Goal: Task Accomplishment & Management: Complete application form

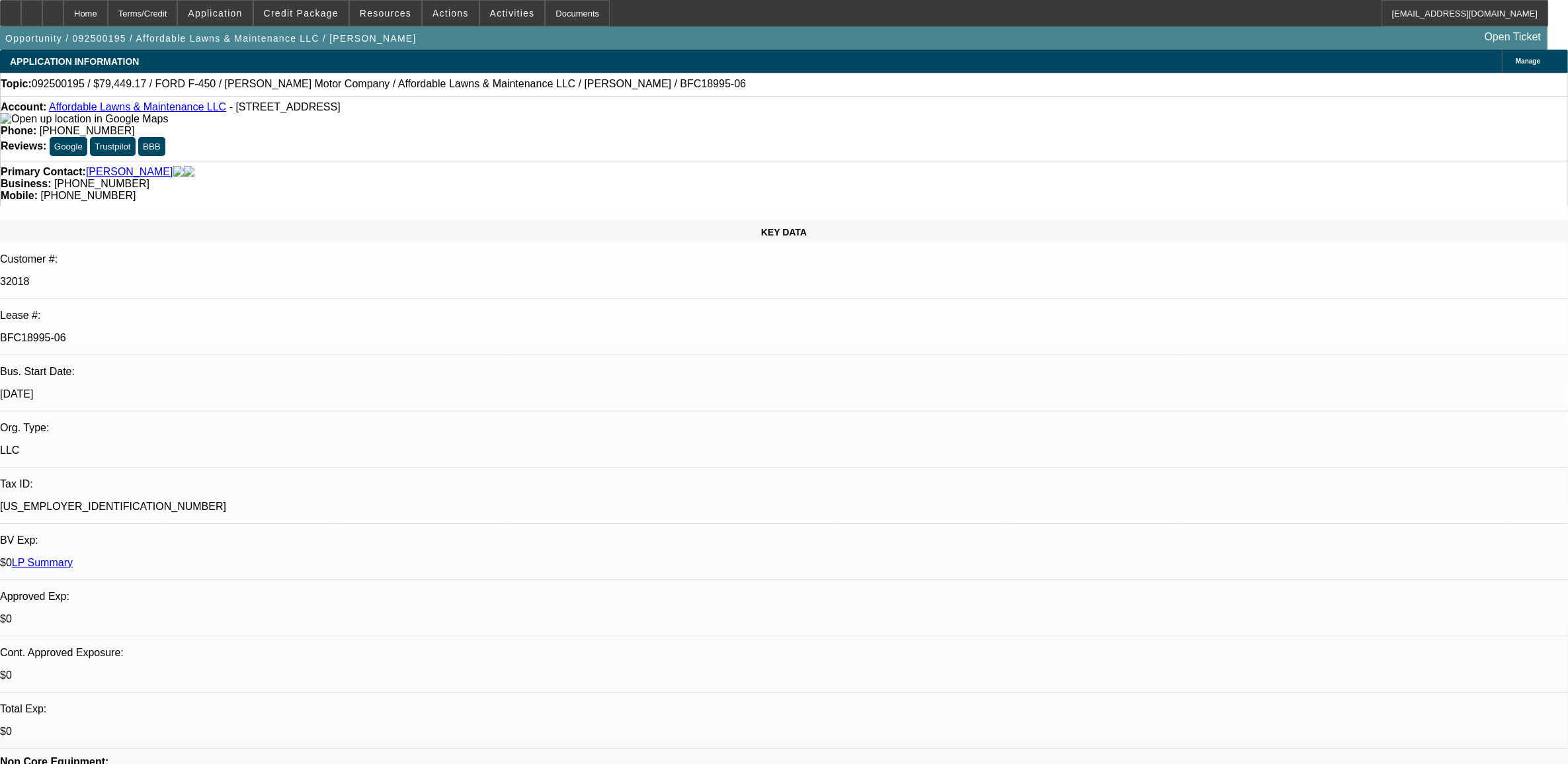
select select "0"
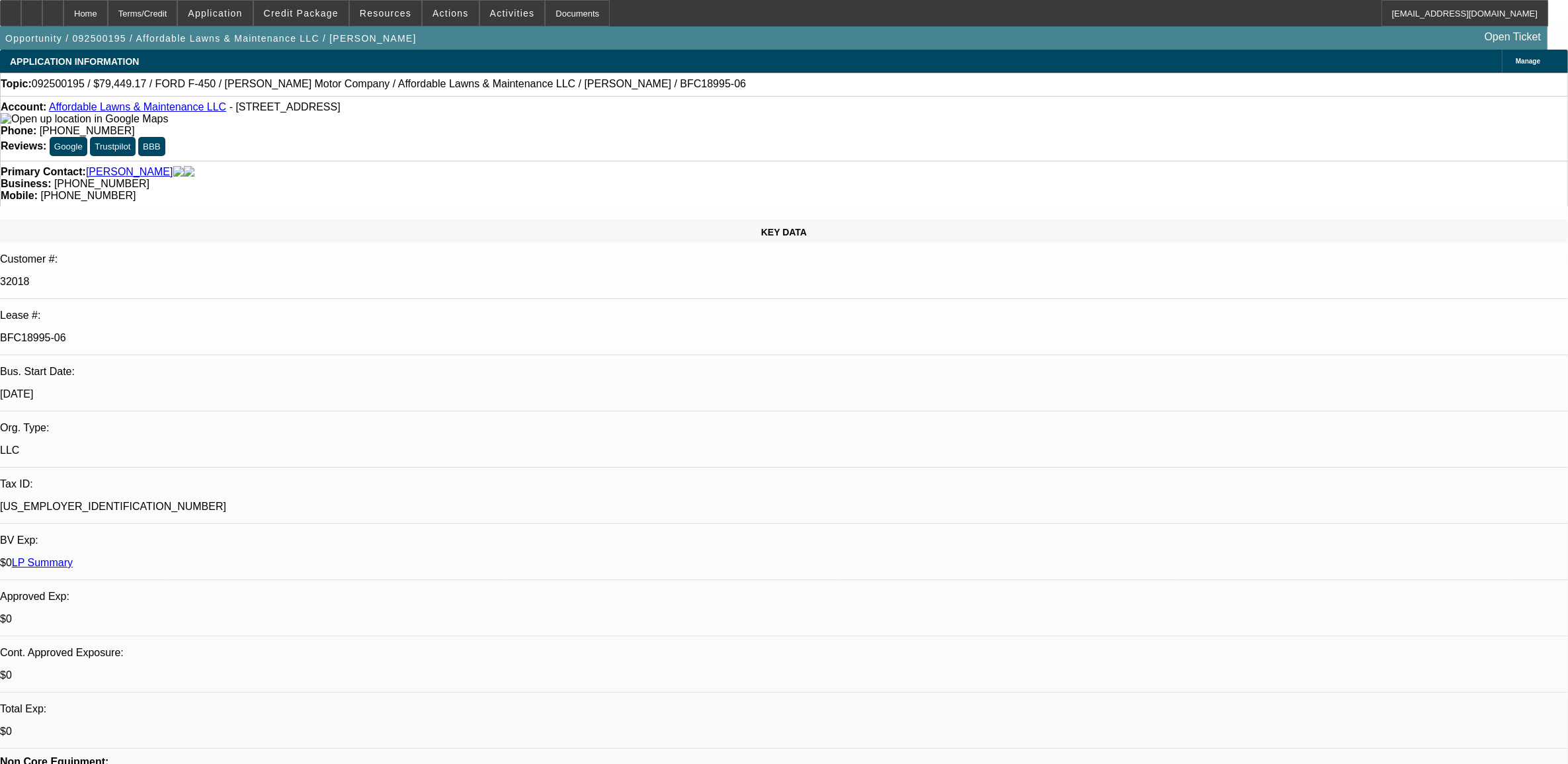
select select "0"
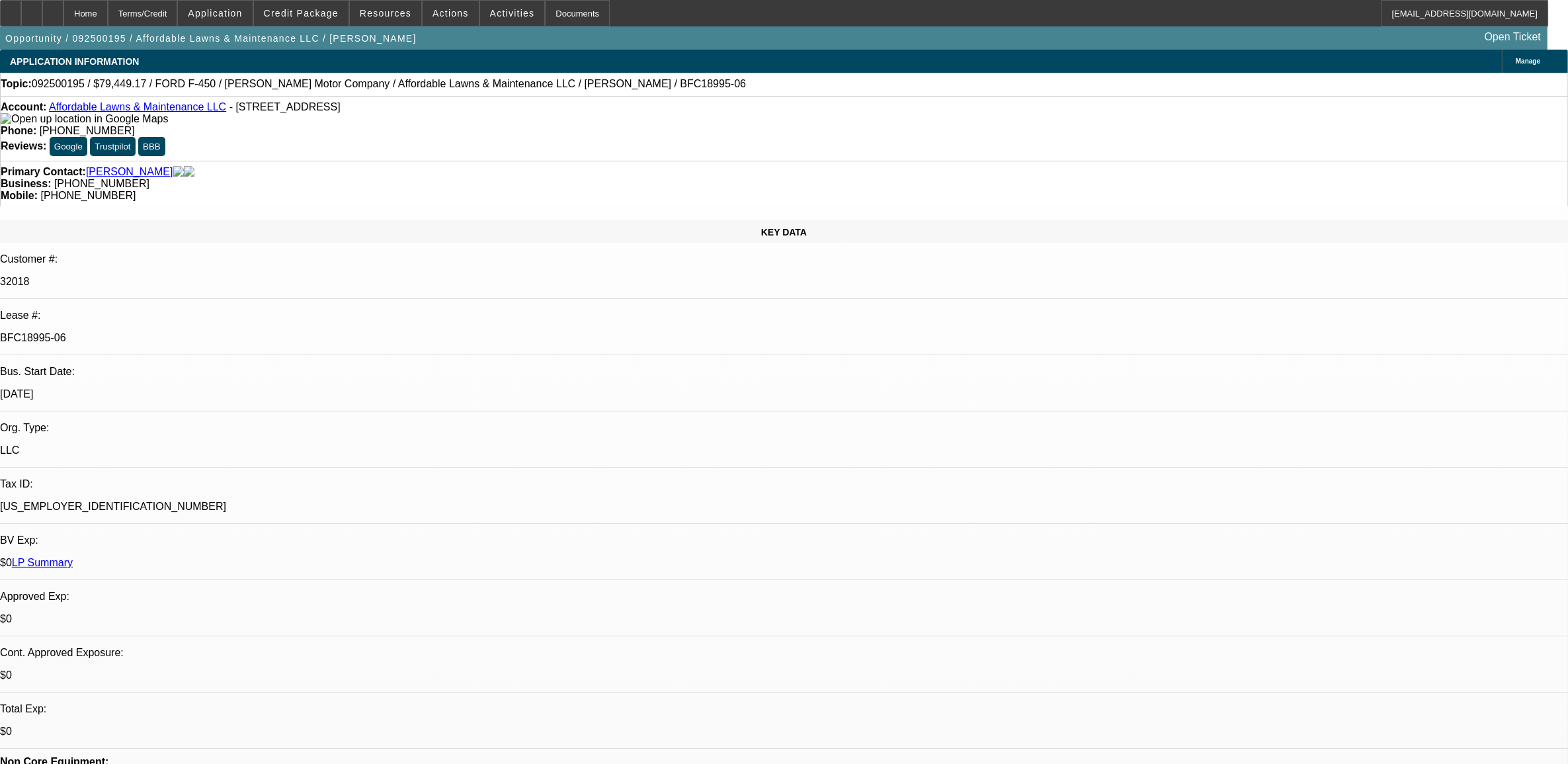
select select "0"
select select "0.1"
select select "1"
select select "6"
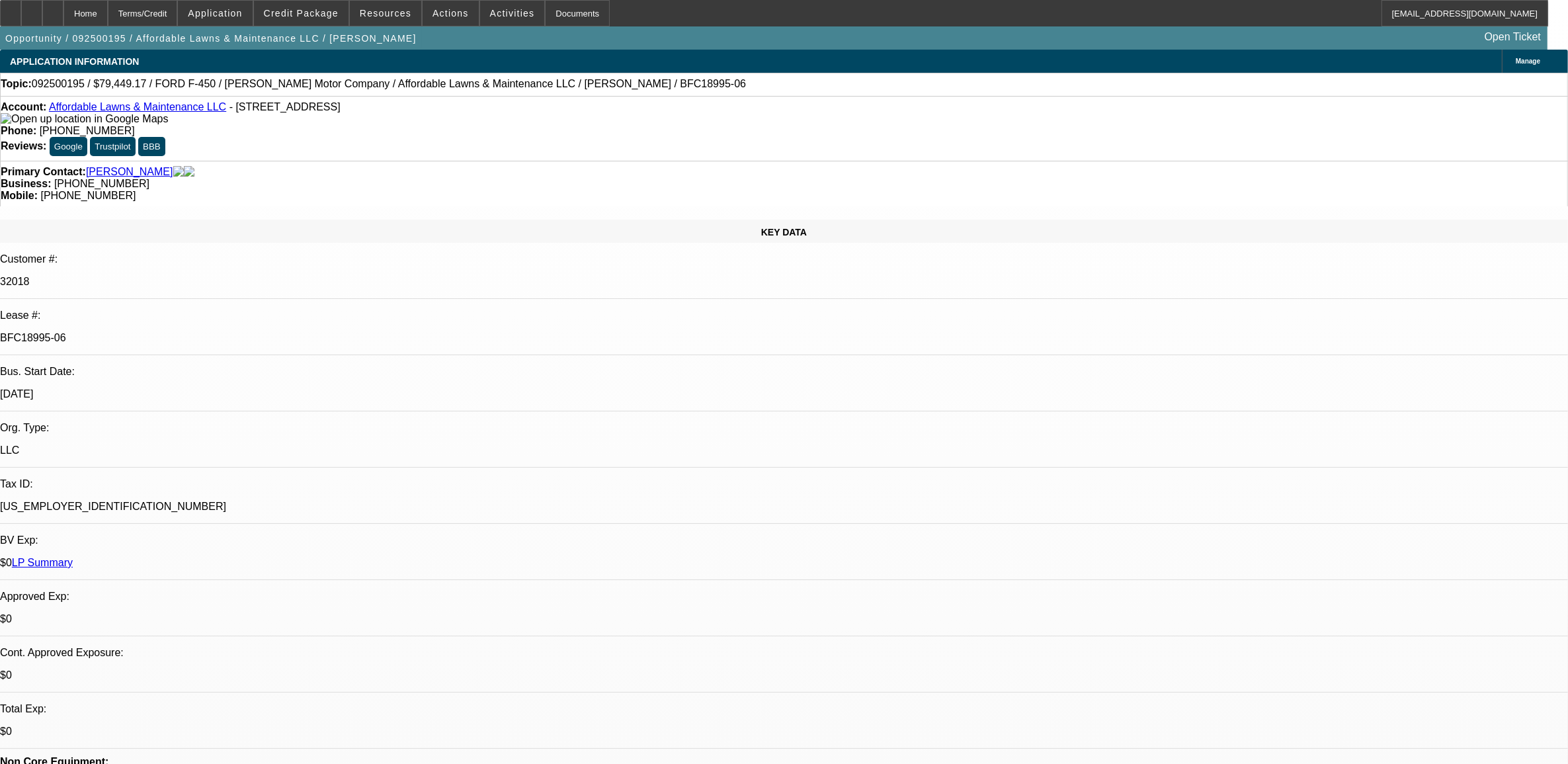
select select "1"
select select "2"
select select "6"
select select "1"
select select "2"
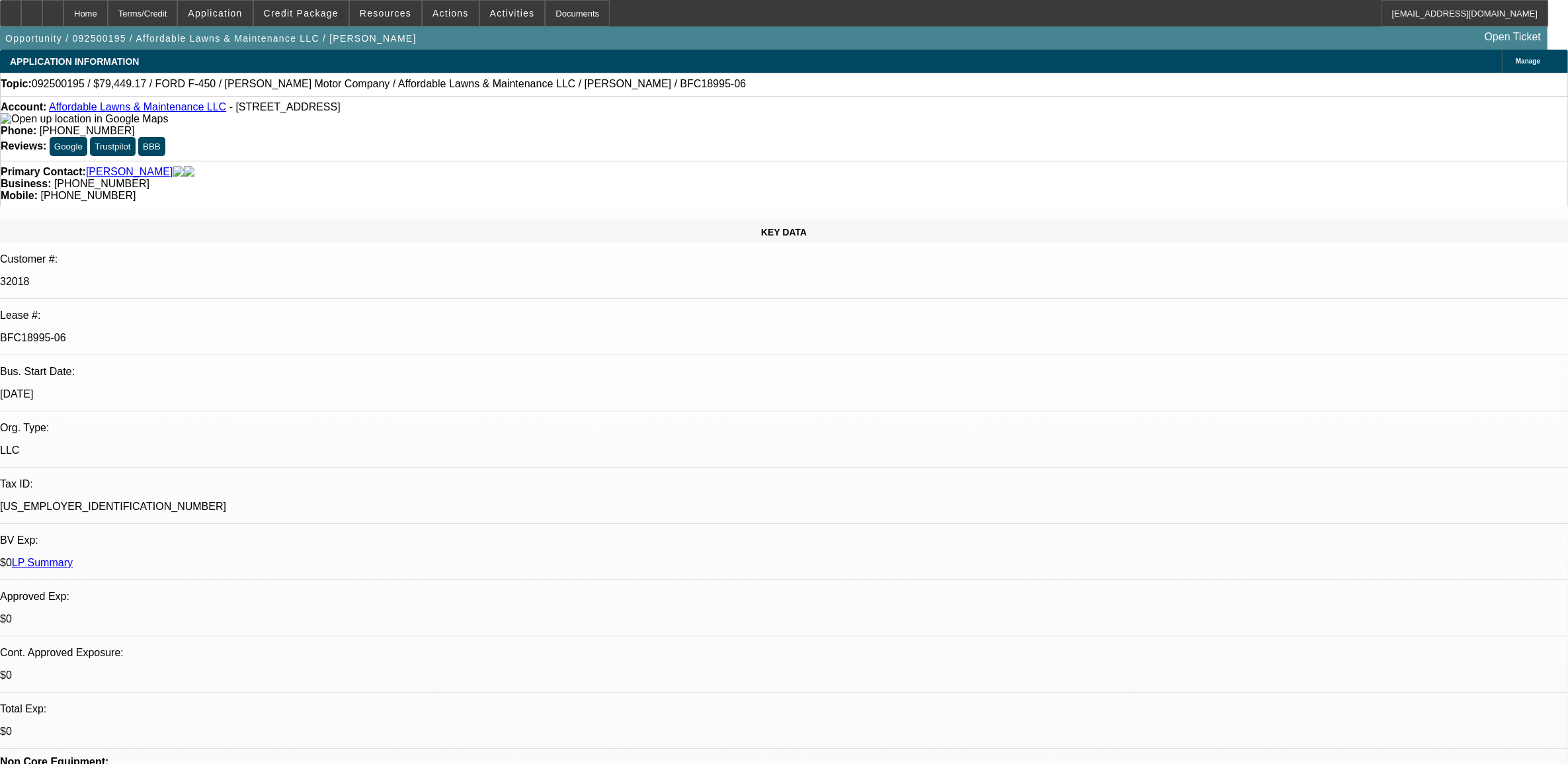
select select "6"
select select "1"
select select "2"
select select "4"
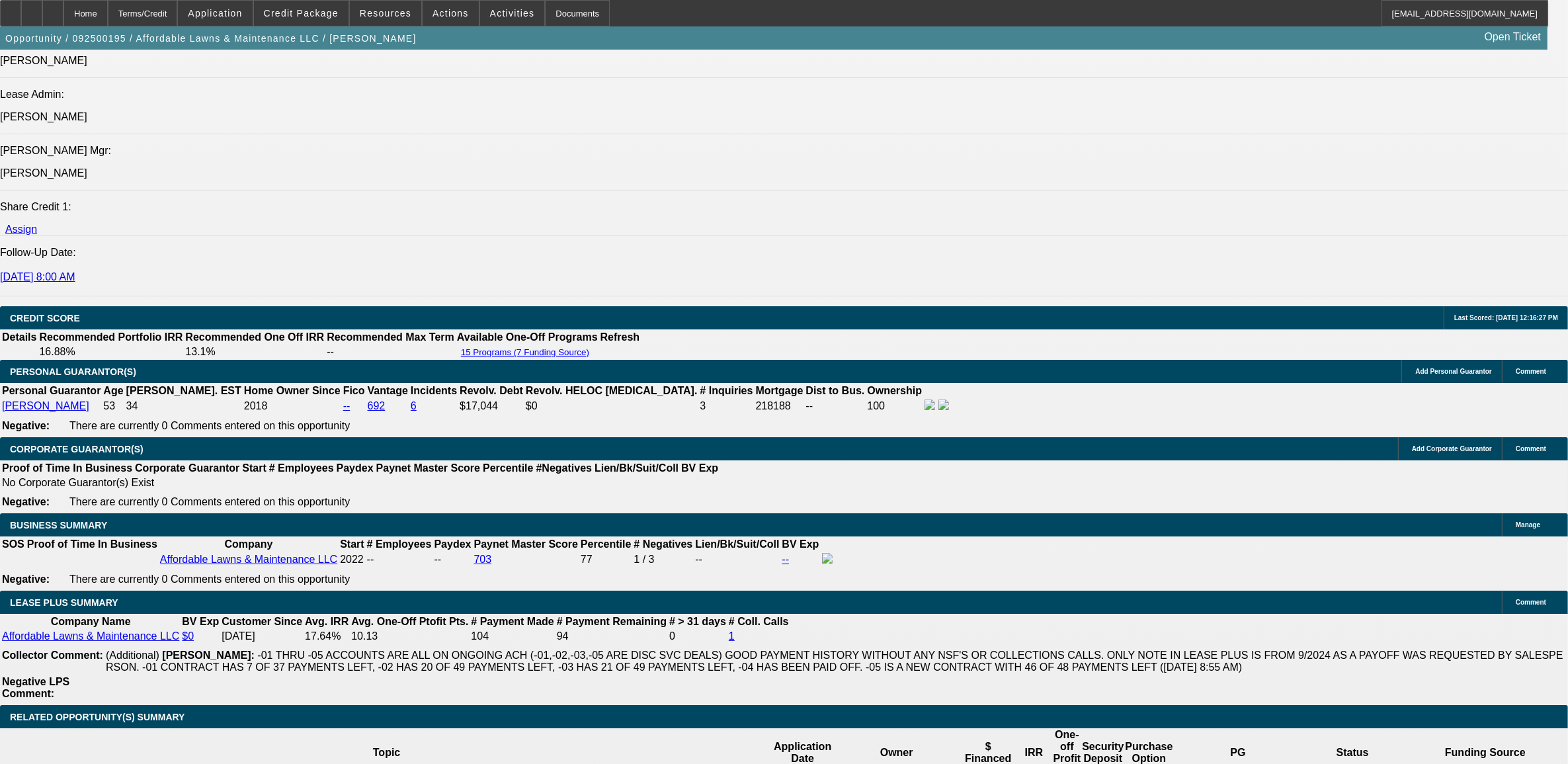
scroll to position [1901, 0]
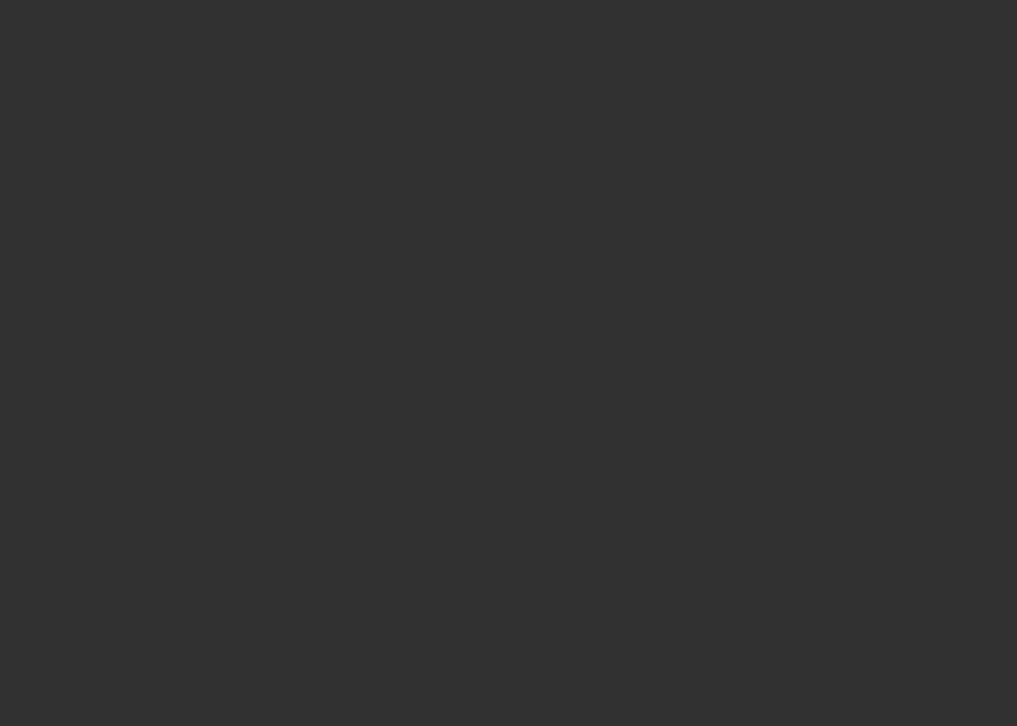
select select "0"
select select "2"
select select "0"
select select "6"
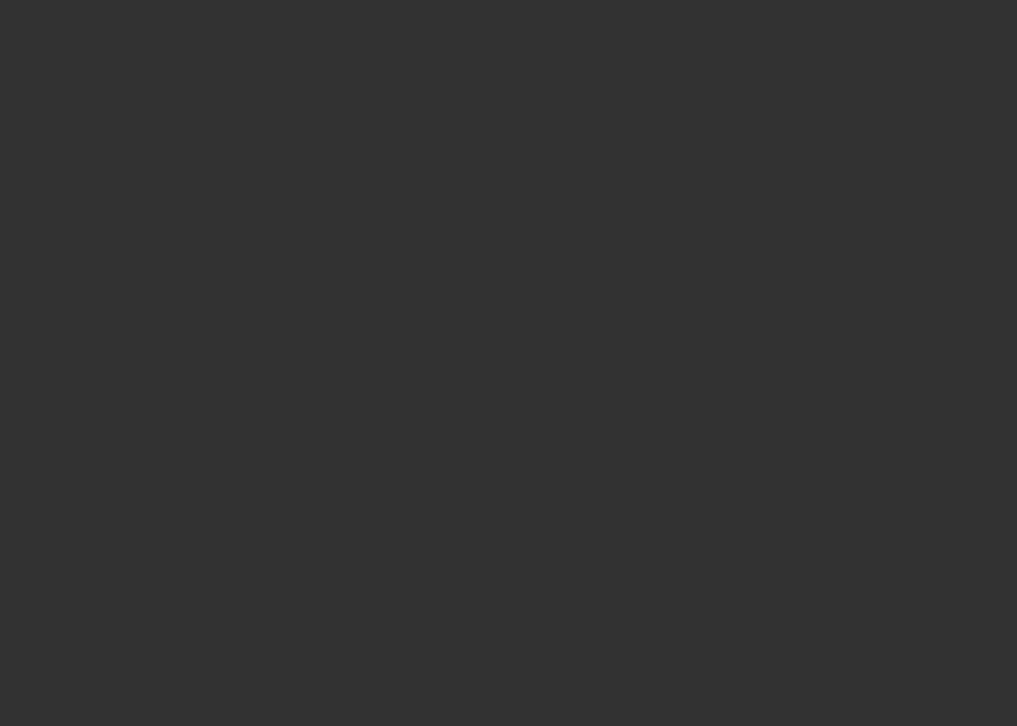
select select "0"
select select "2"
select select "0"
select select "6"
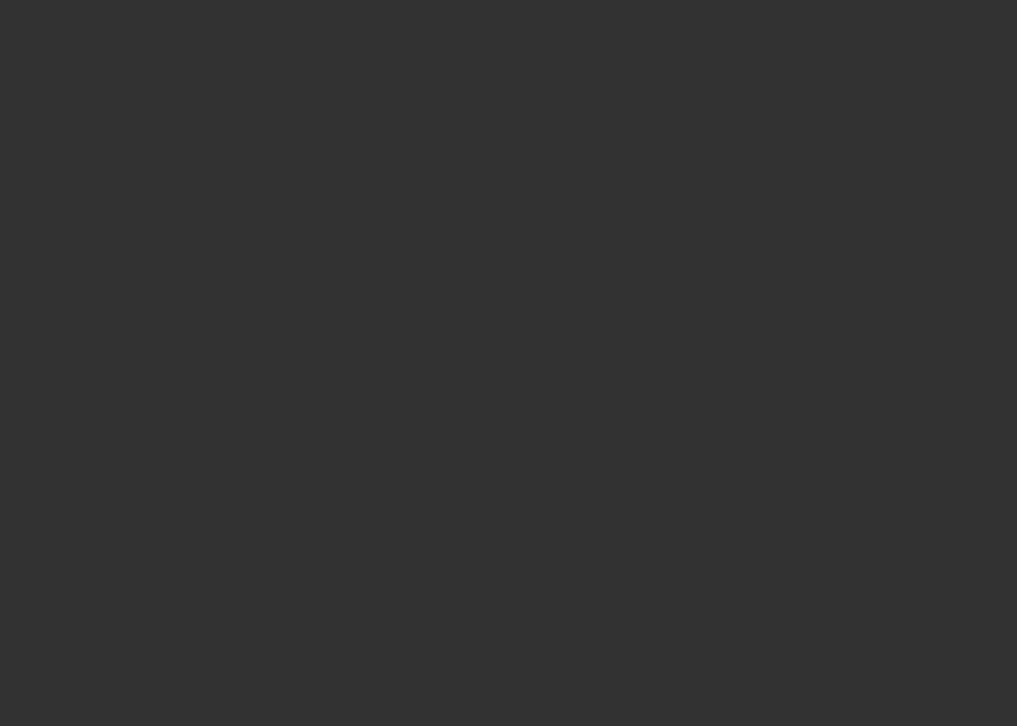
select select "0"
select select "2"
select select "0"
select select "6"
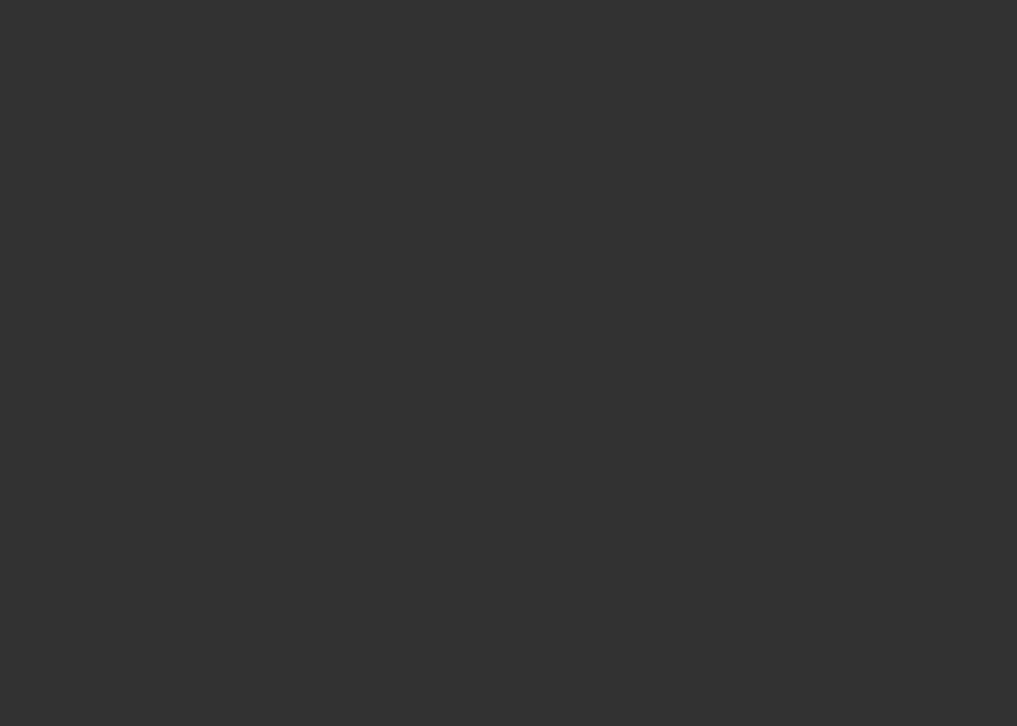
select select "0"
select select "2"
select select "0"
select select "6"
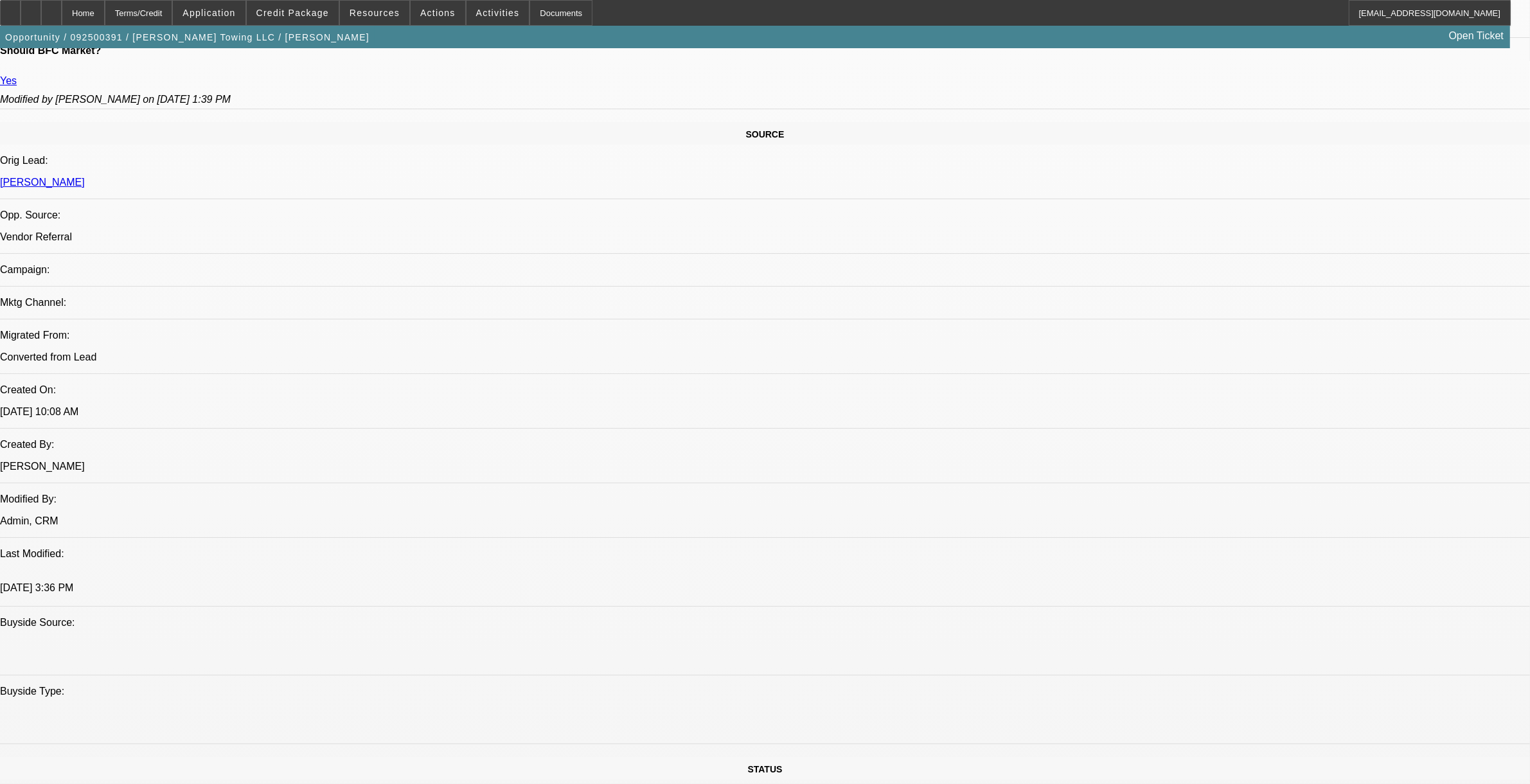
scroll to position [642, 0]
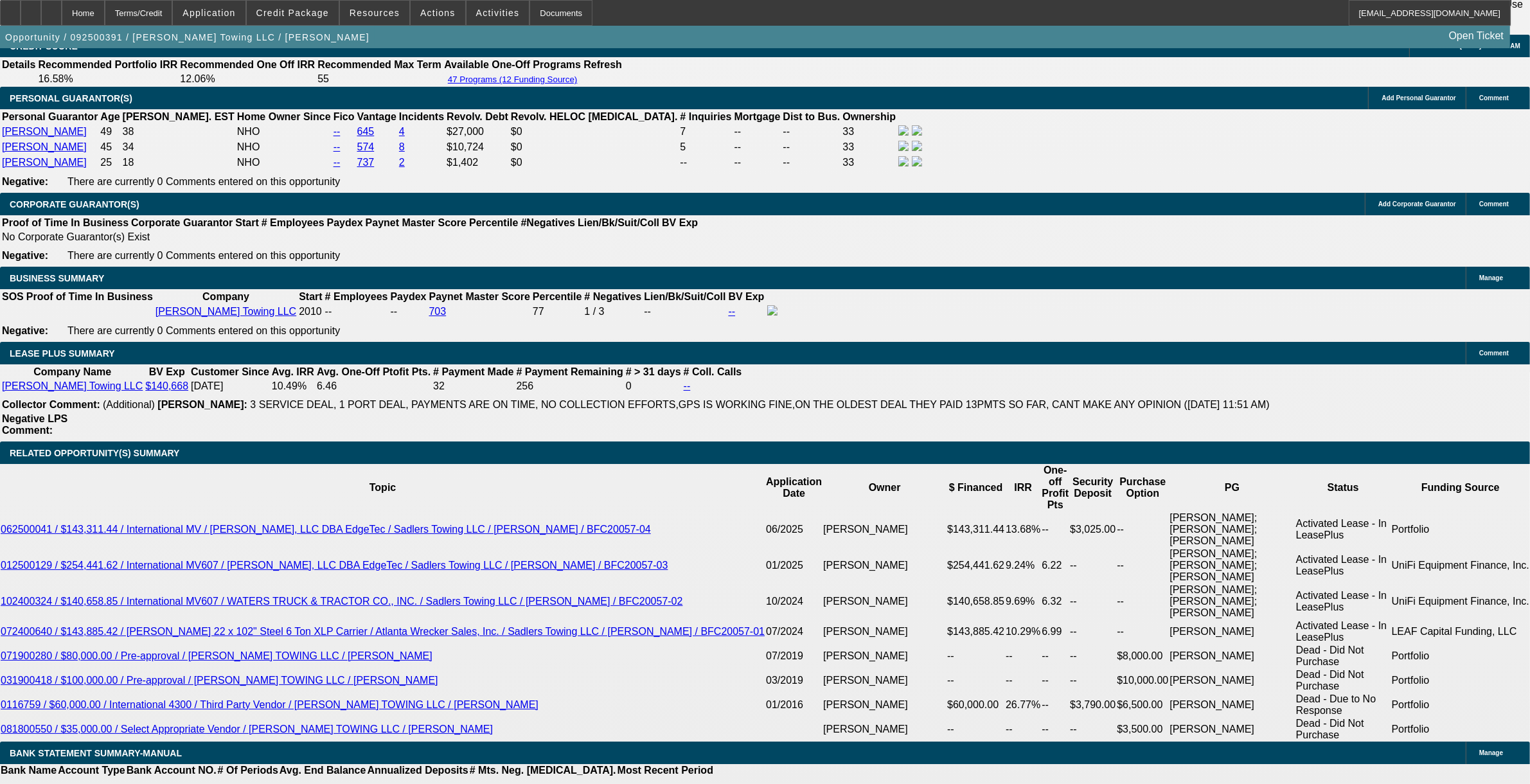
scroll to position [2008, 0]
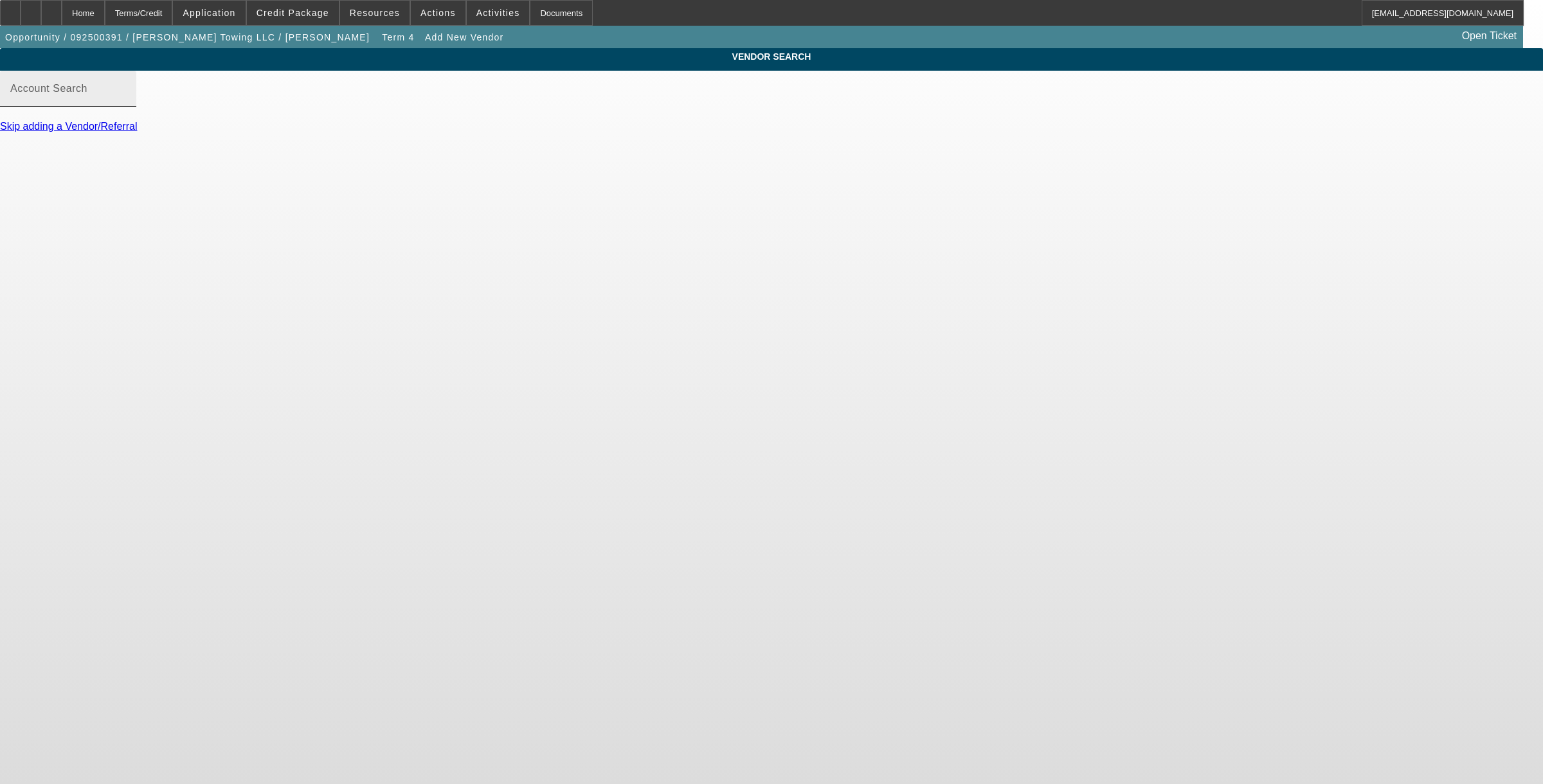
click at [87, 94] on mat-label "Account Search" at bounding box center [49, 89] width 77 height 11
click at [126, 100] on input "Account Search" at bounding box center [68, 94] width 115 height 15
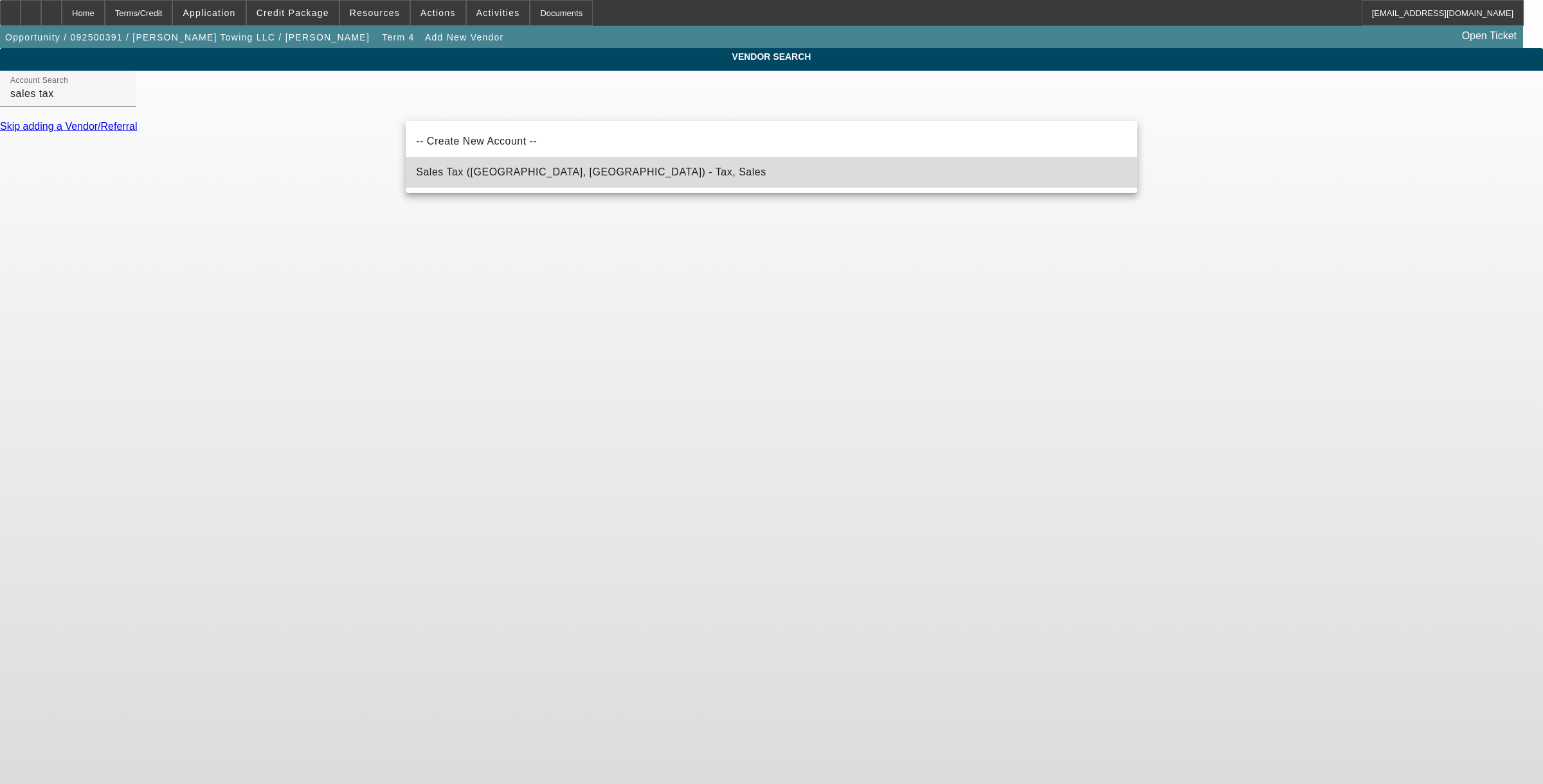
click at [461, 174] on span "Sales Tax (Marlborough, MA) - Tax, Sales" at bounding box center [590, 172] width 349 height 11
type input "Sales Tax (Marlborough, MA) - Tax, Sales"
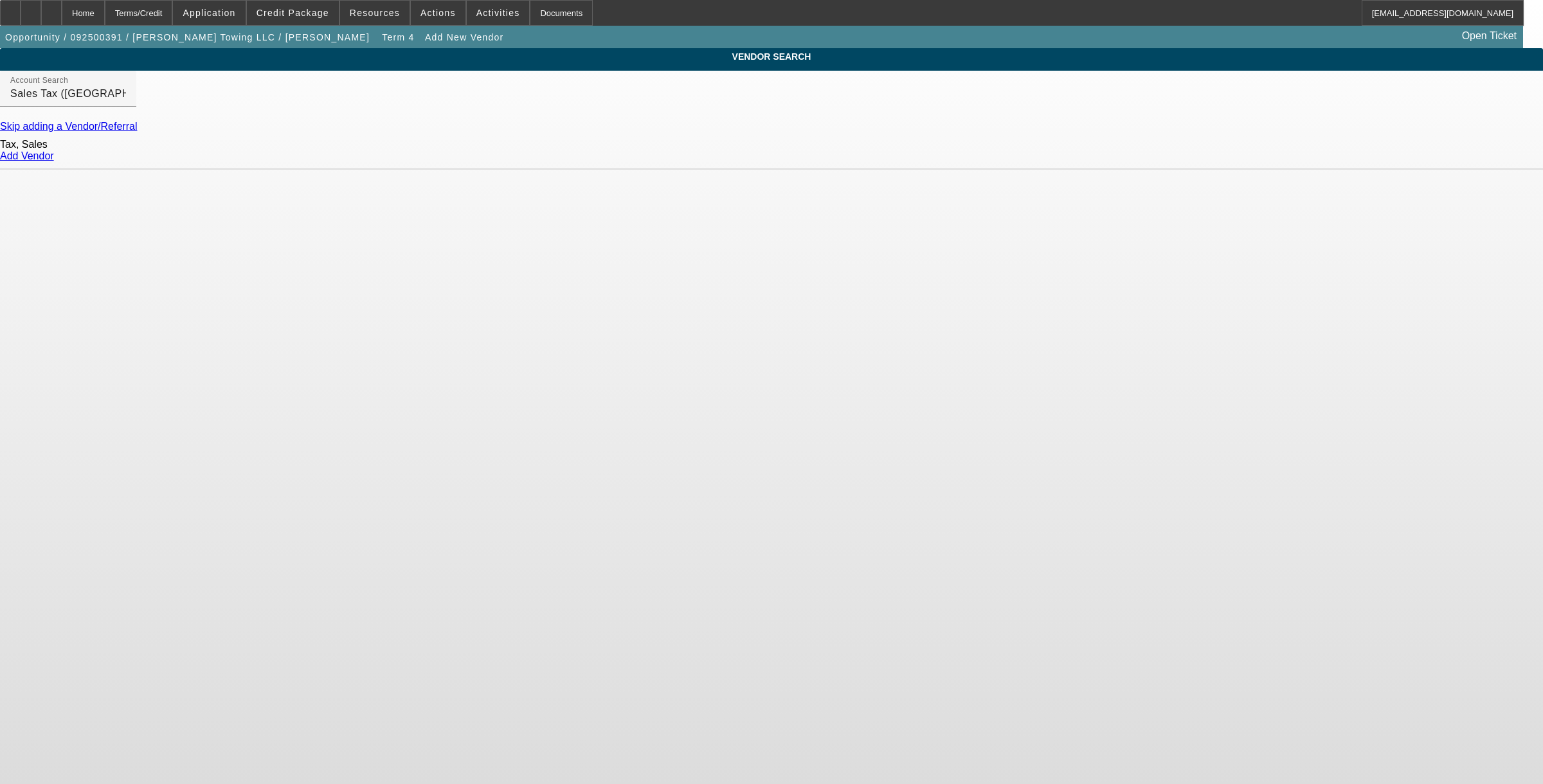
click at [54, 161] on link "Add Vendor" at bounding box center [26, 156] width 54 height 11
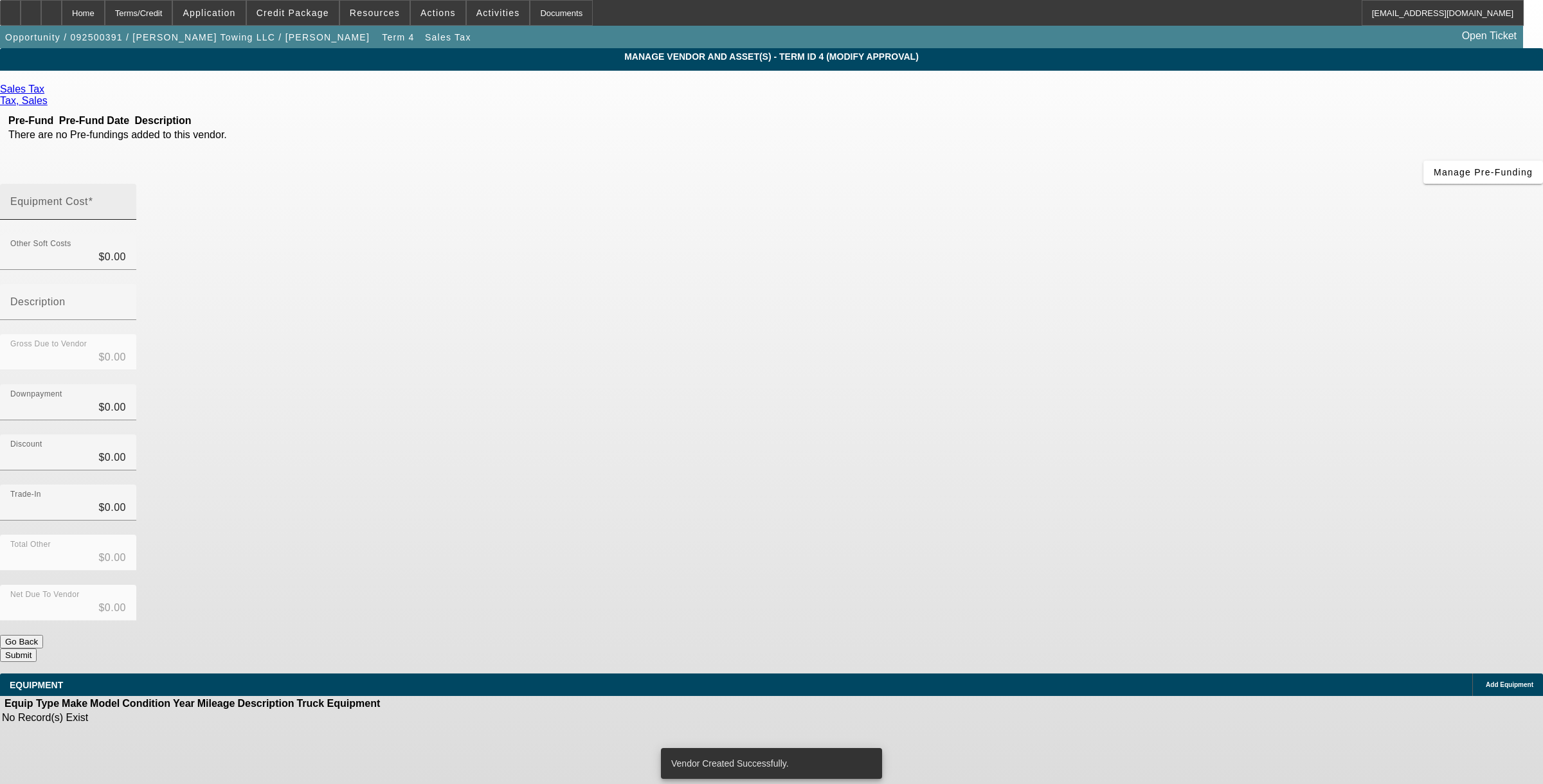
click at [126, 199] on input "Equipment Cost" at bounding box center [68, 207] width 115 height 15
type input "1"
type input "$1.00"
type input "112"
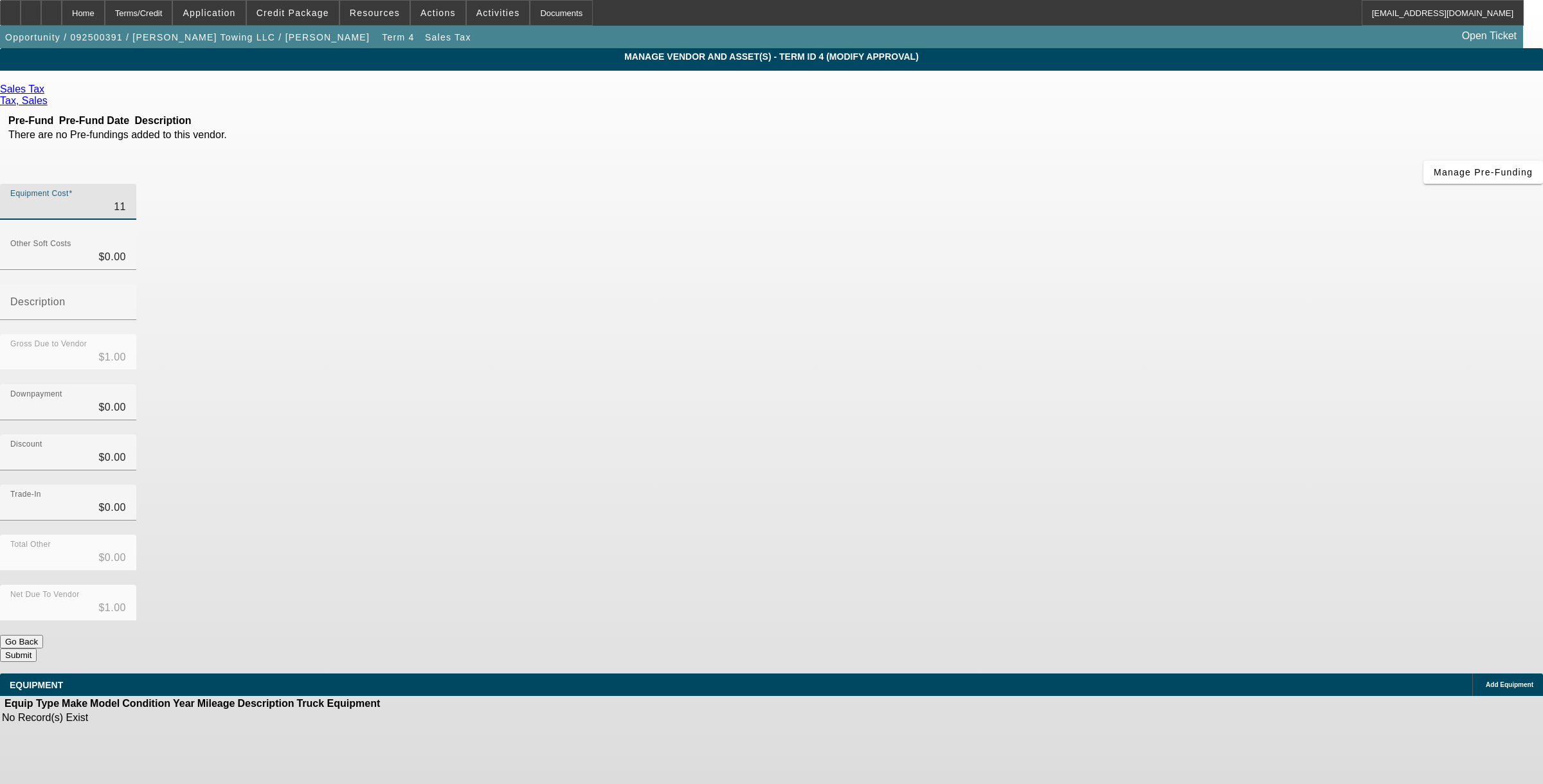
type input "$112.00"
type input "1126"
type input "$1,126.00"
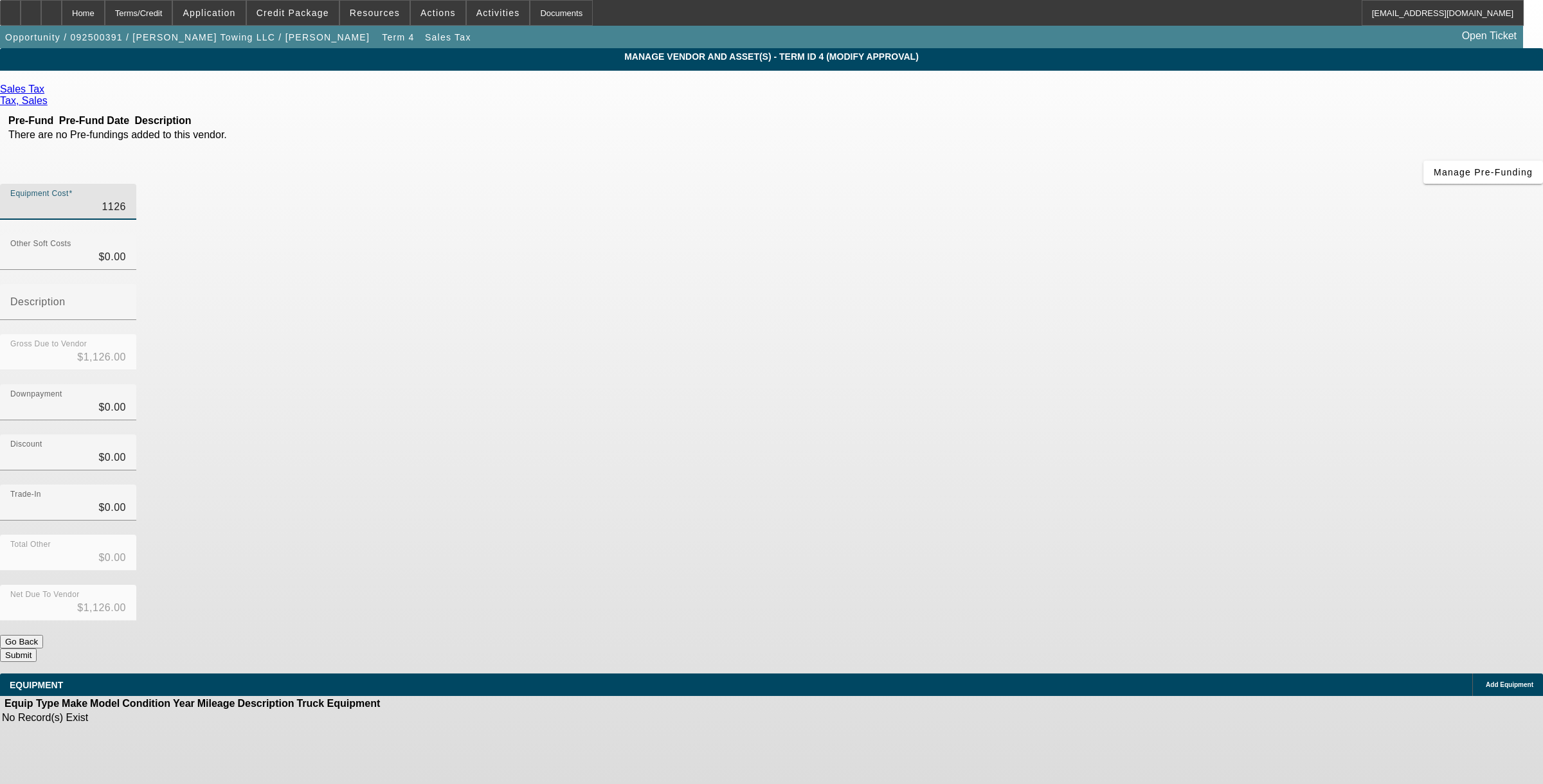
type input "11267"
type input "$11,267.00"
type input "112676"
type input "$112,676.00"
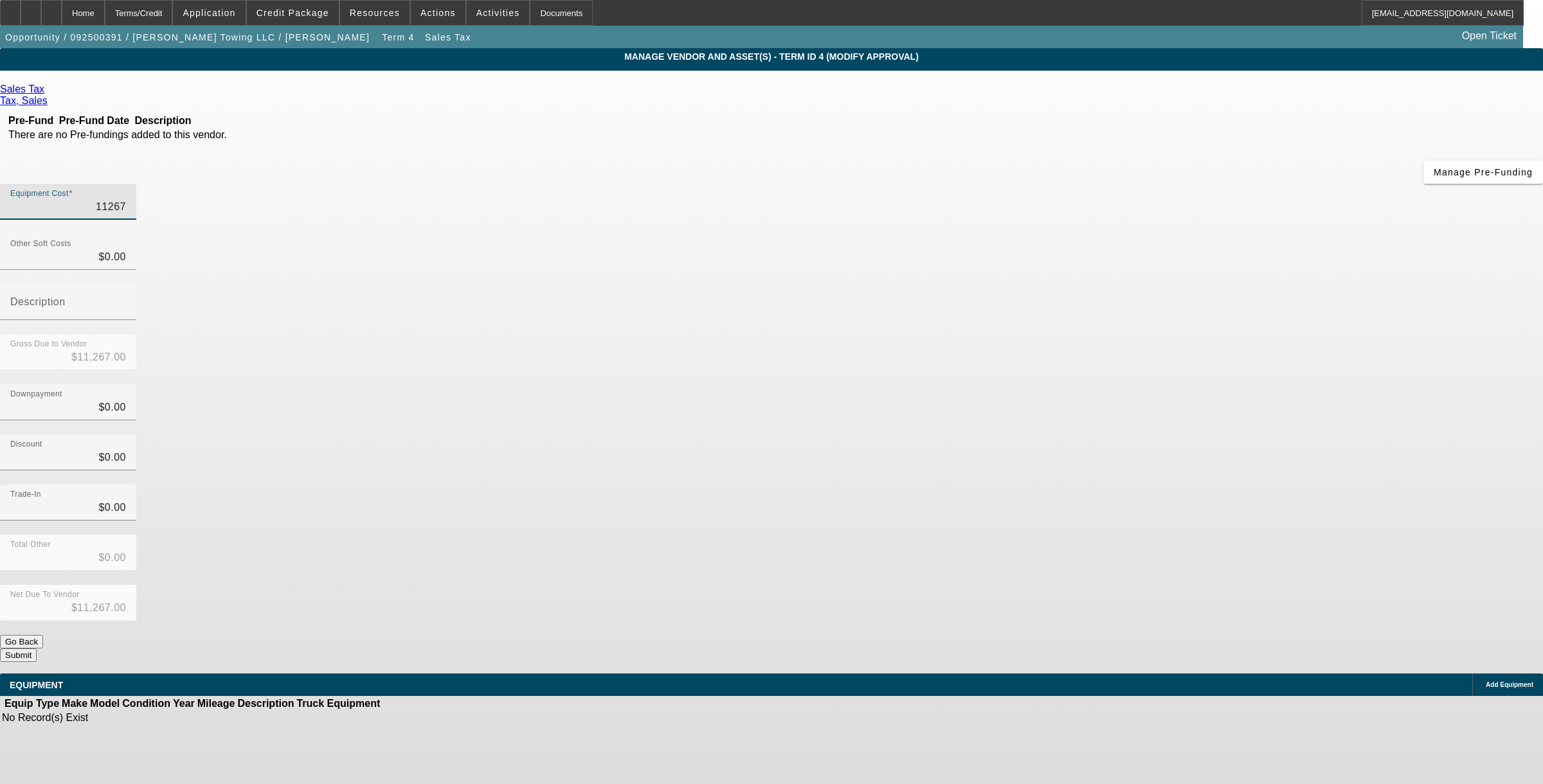
type input "$112,676.00"
type input "112676.5"
type input "$112,676.50"
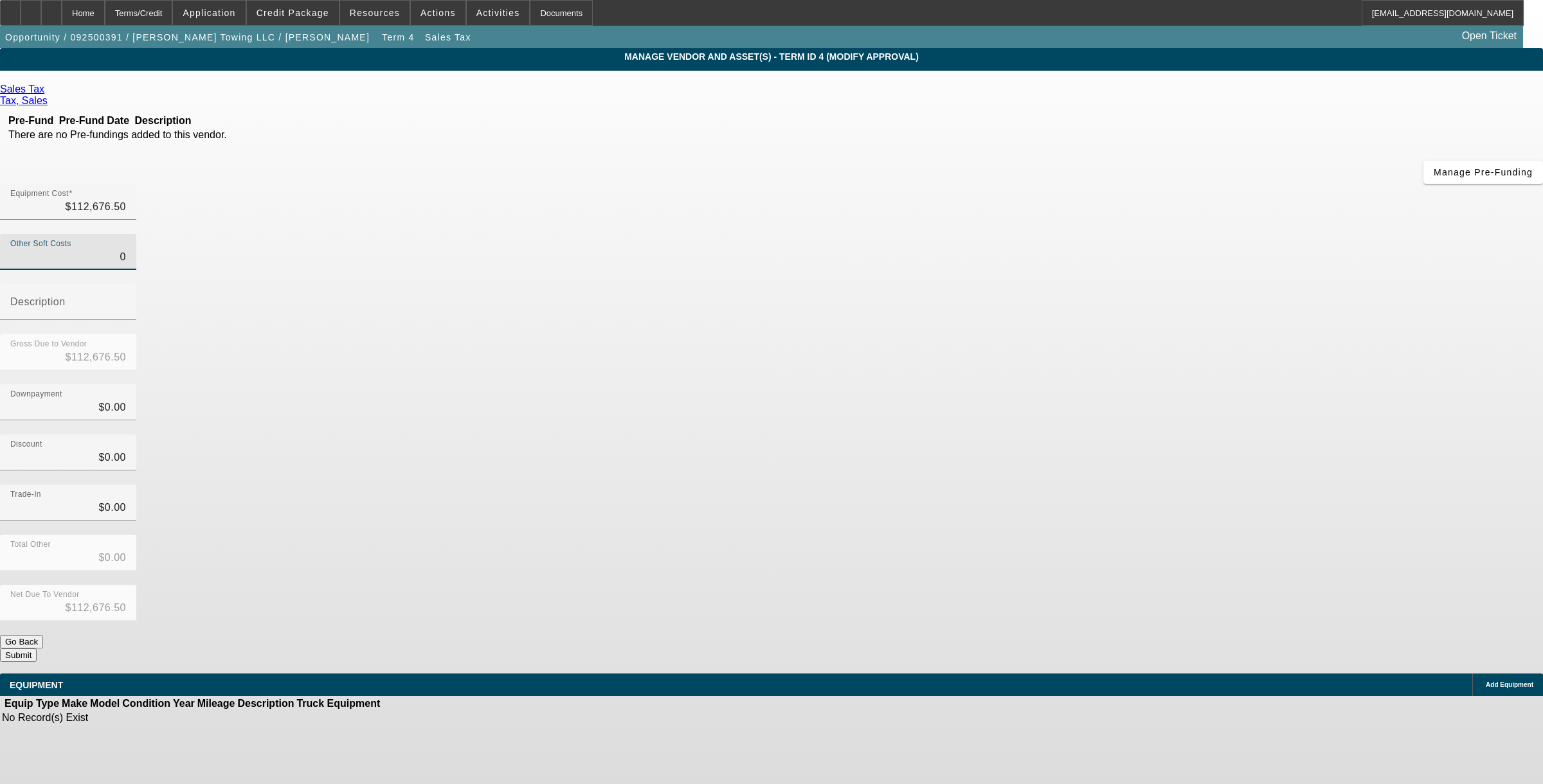
type input "$0.00"
click at [815, 581] on icon at bounding box center [1482, 685] width 0 height 0
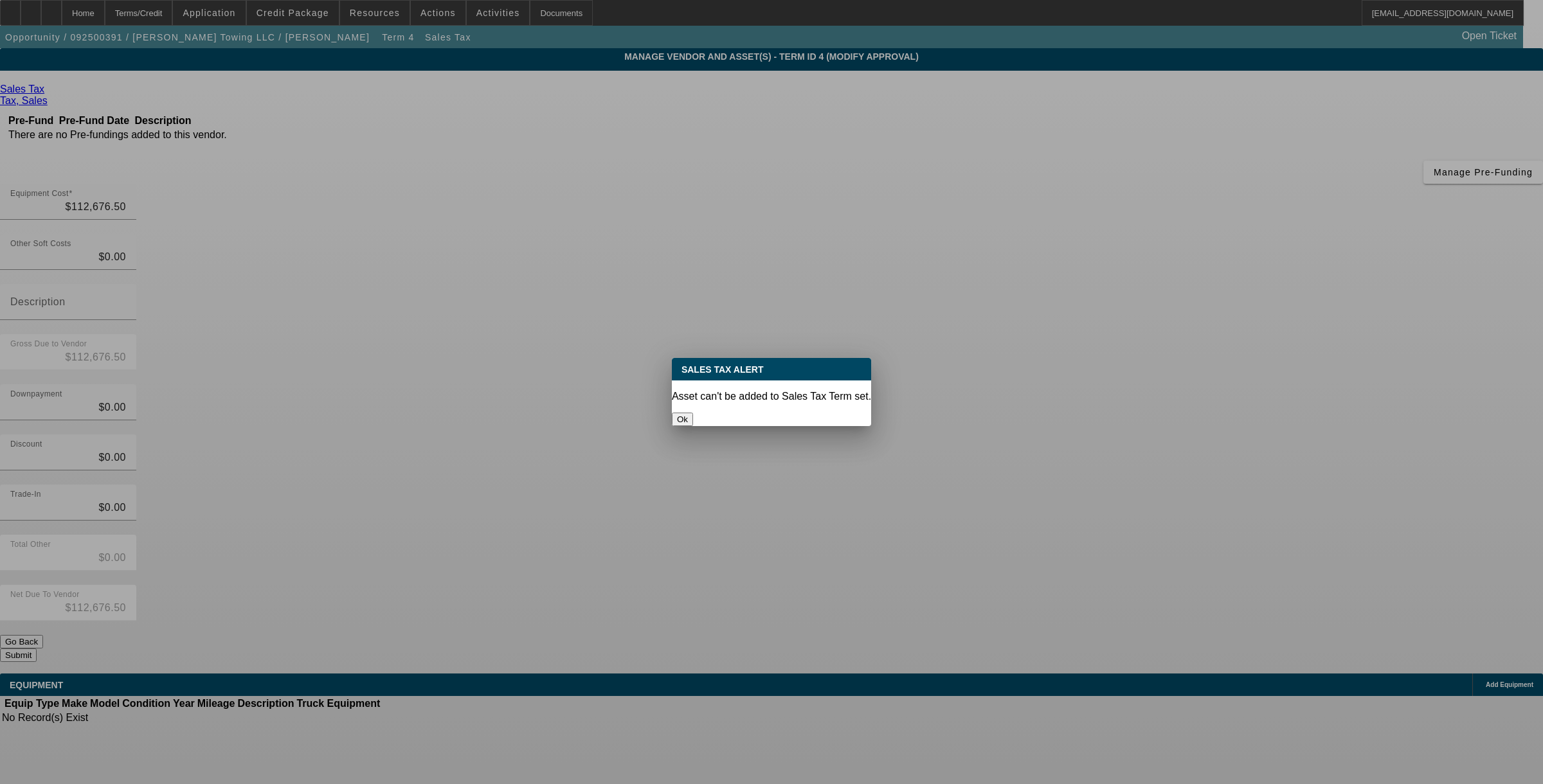
click at [693, 412] on button "Ok" at bounding box center [682, 419] width 21 height 14
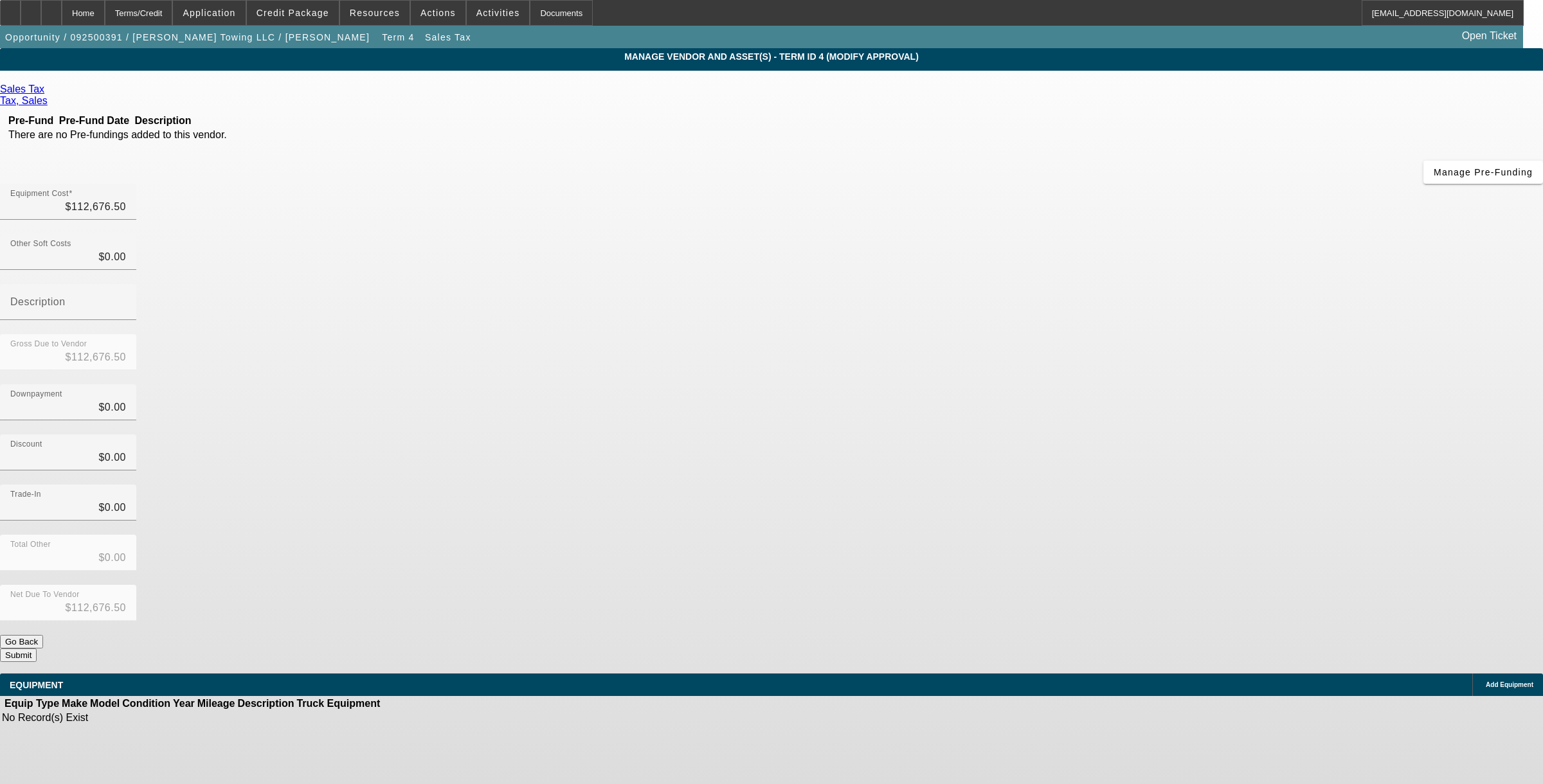
click at [815, 581] on icon at bounding box center [1482, 685] width 0 height 0
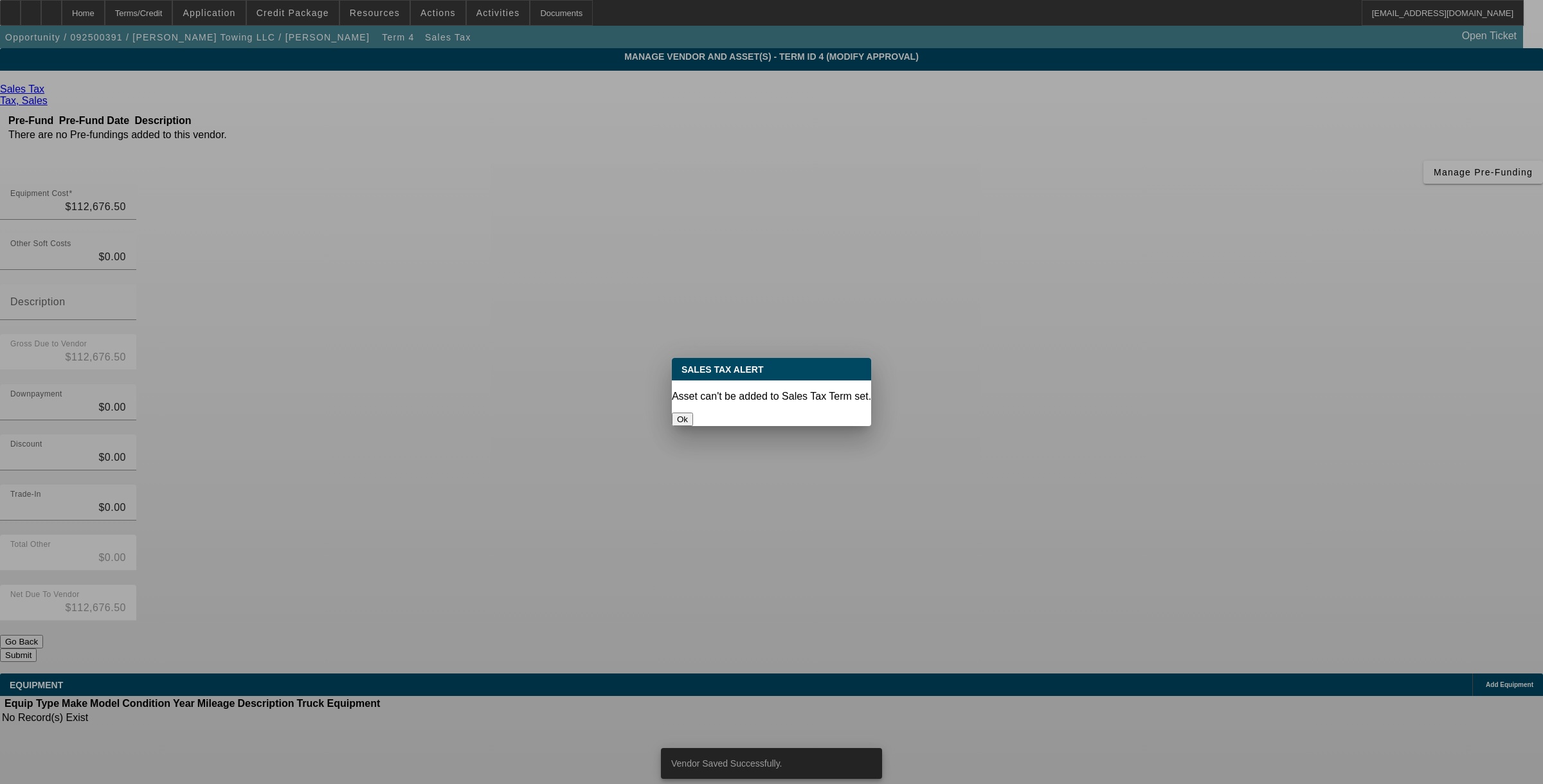
click at [769, 421] on div "Ok" at bounding box center [771, 419] width 199 height 14
click at [693, 412] on button "Ok" at bounding box center [682, 419] width 21 height 14
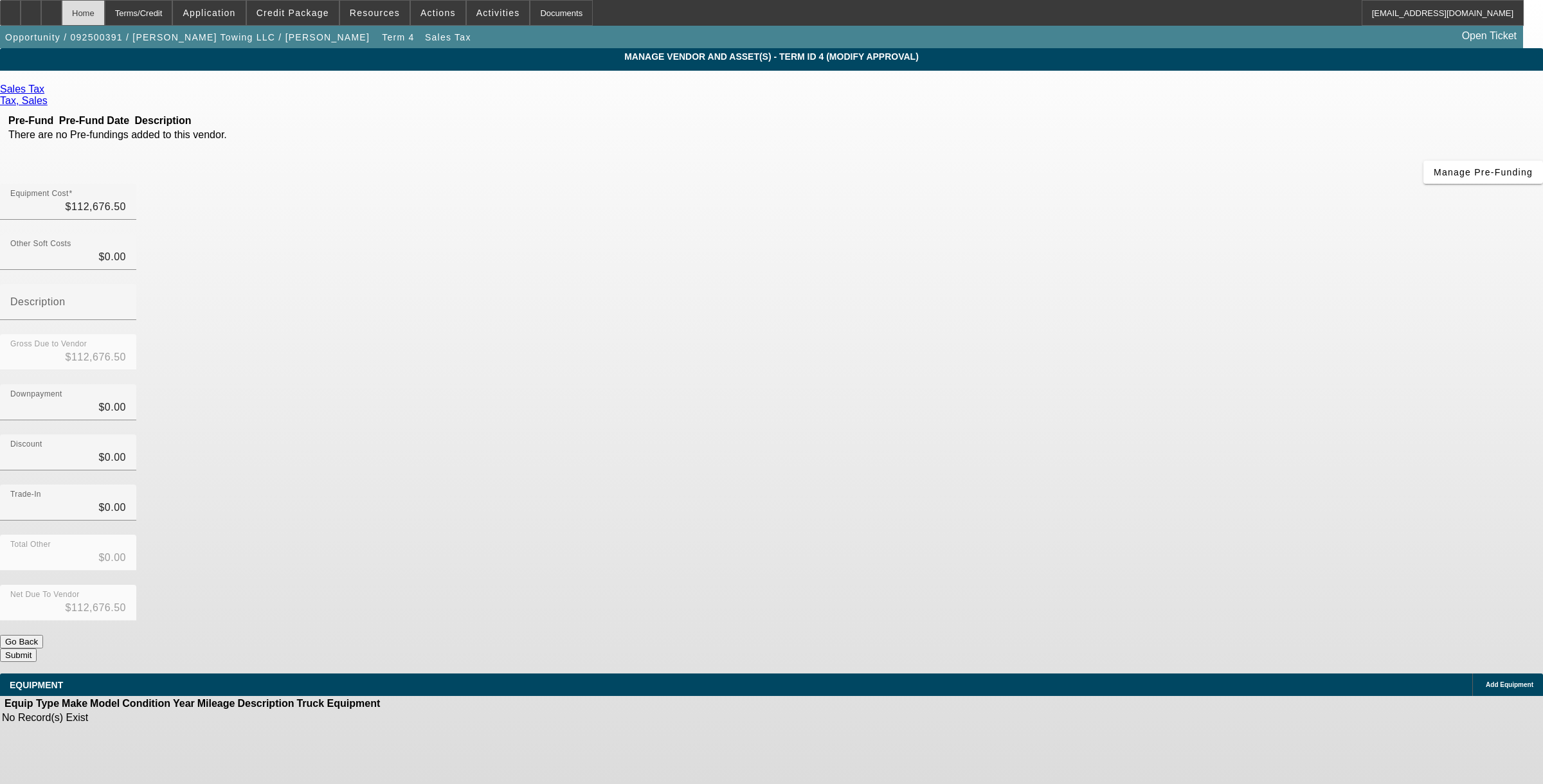
click at [105, 8] on div "Home" at bounding box center [83, 13] width 43 height 26
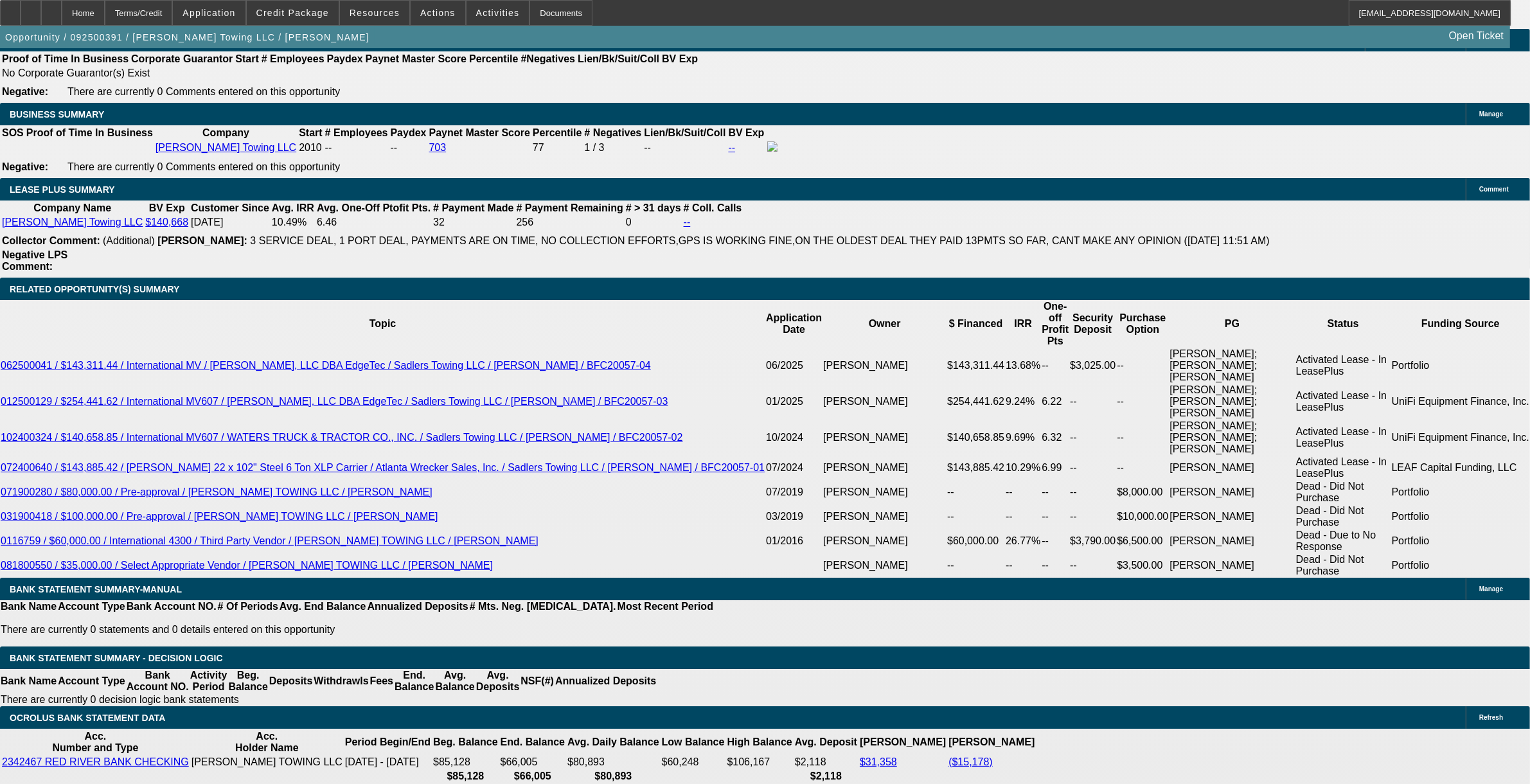
select select "0"
select select "2"
select select "0"
select select "6"
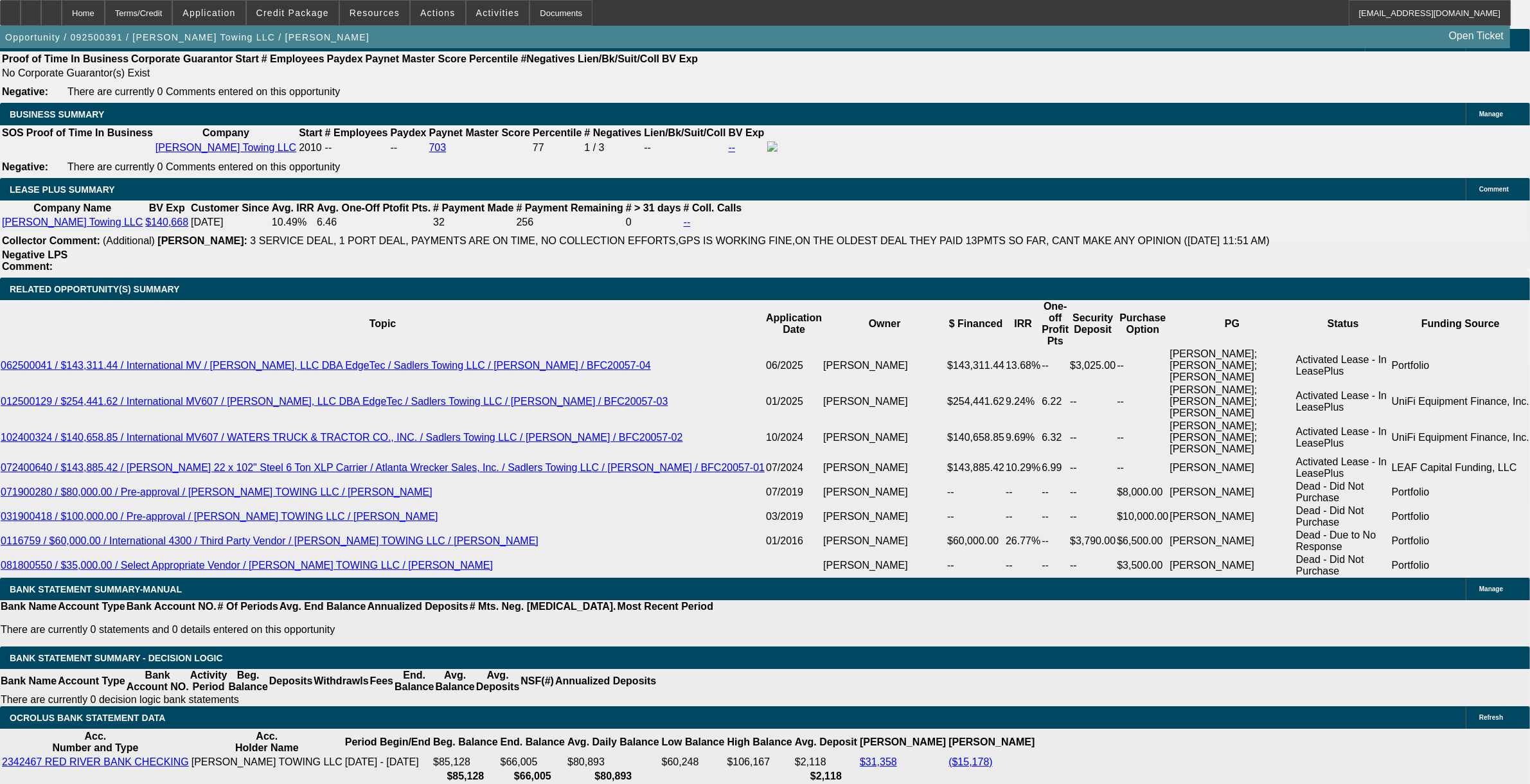
select select "0"
select select "2"
select select "0"
select select "6"
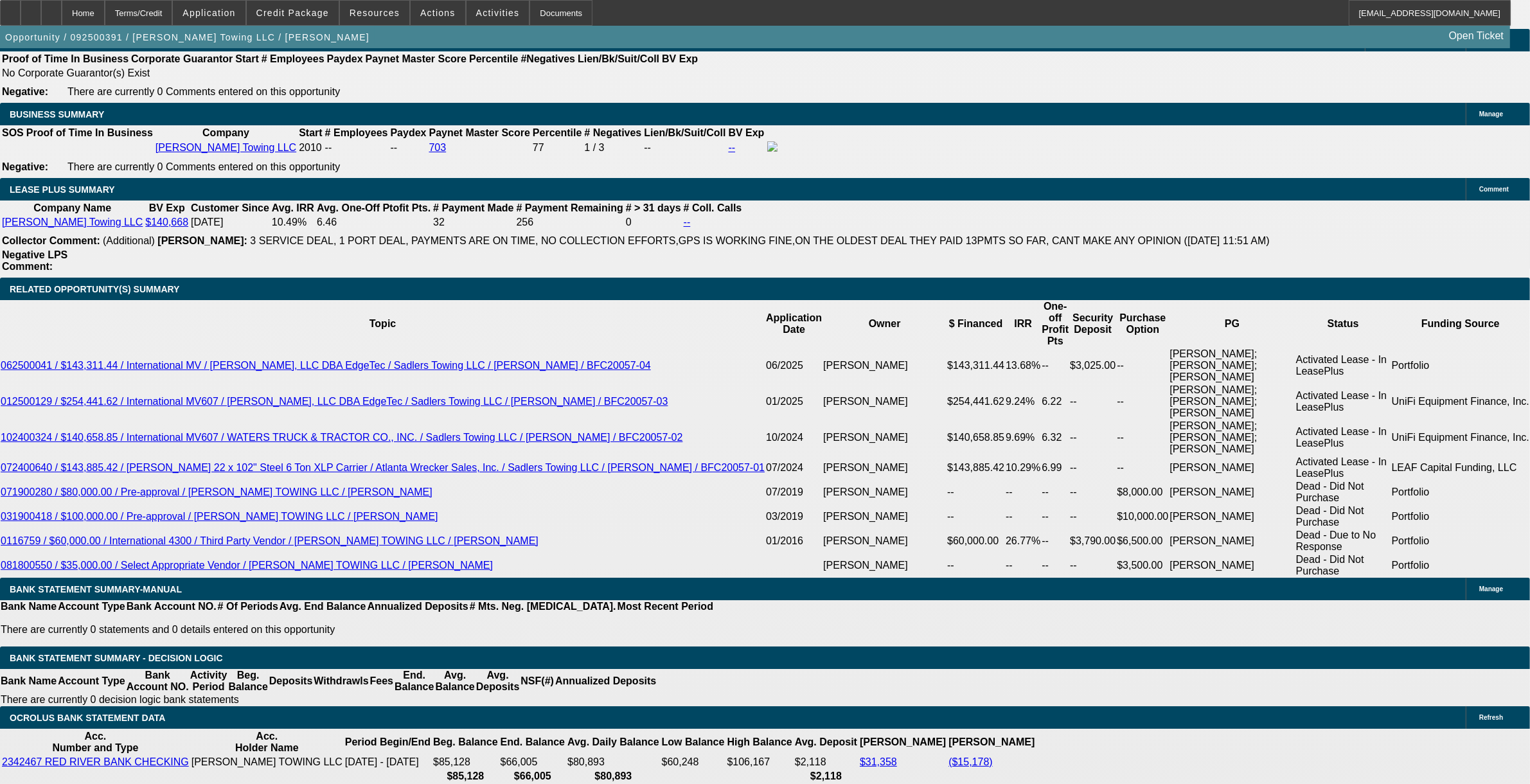
select select "0"
select select "2"
select select "0"
select select "6"
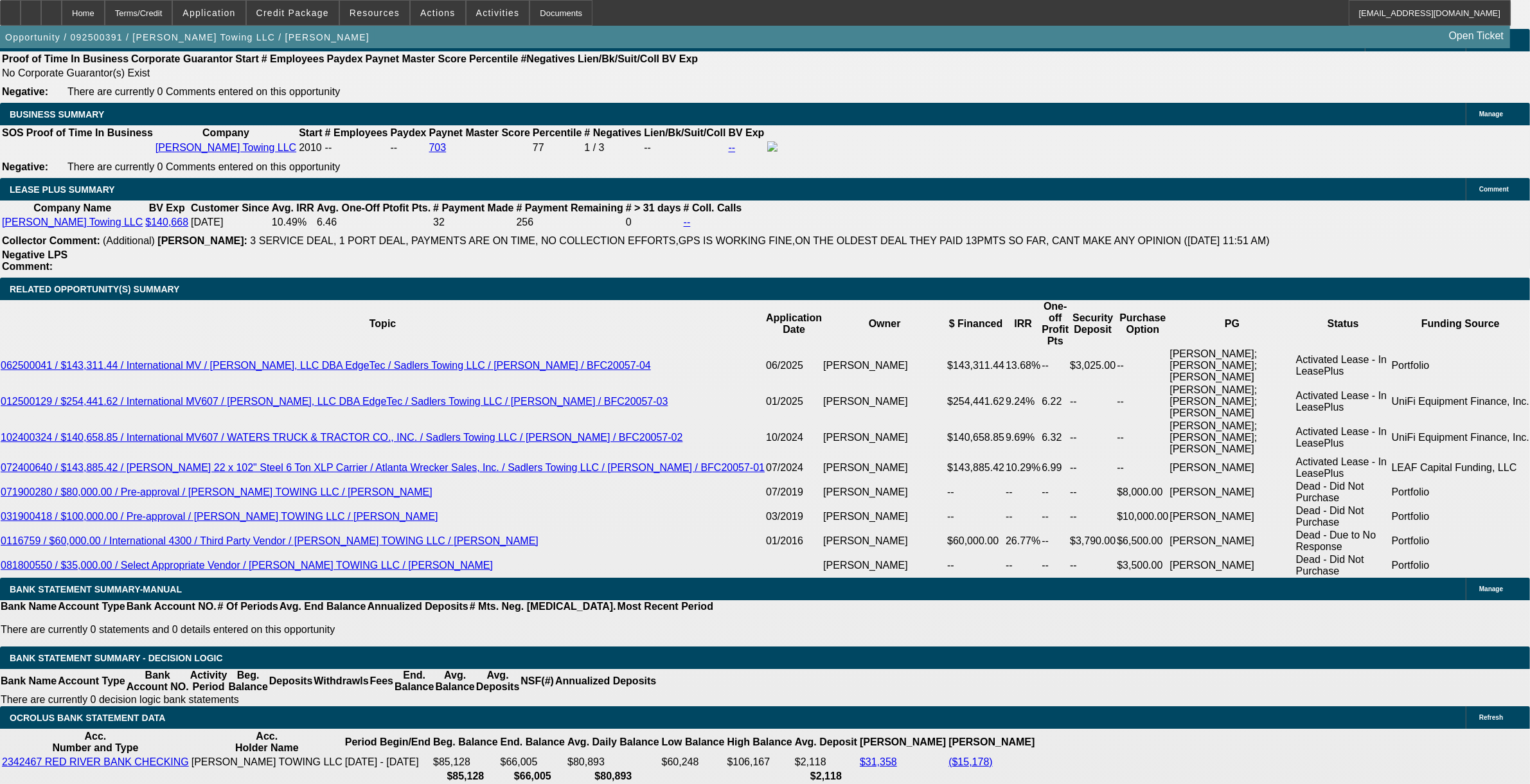
select select "0"
select select "2"
select select "0"
select select "6"
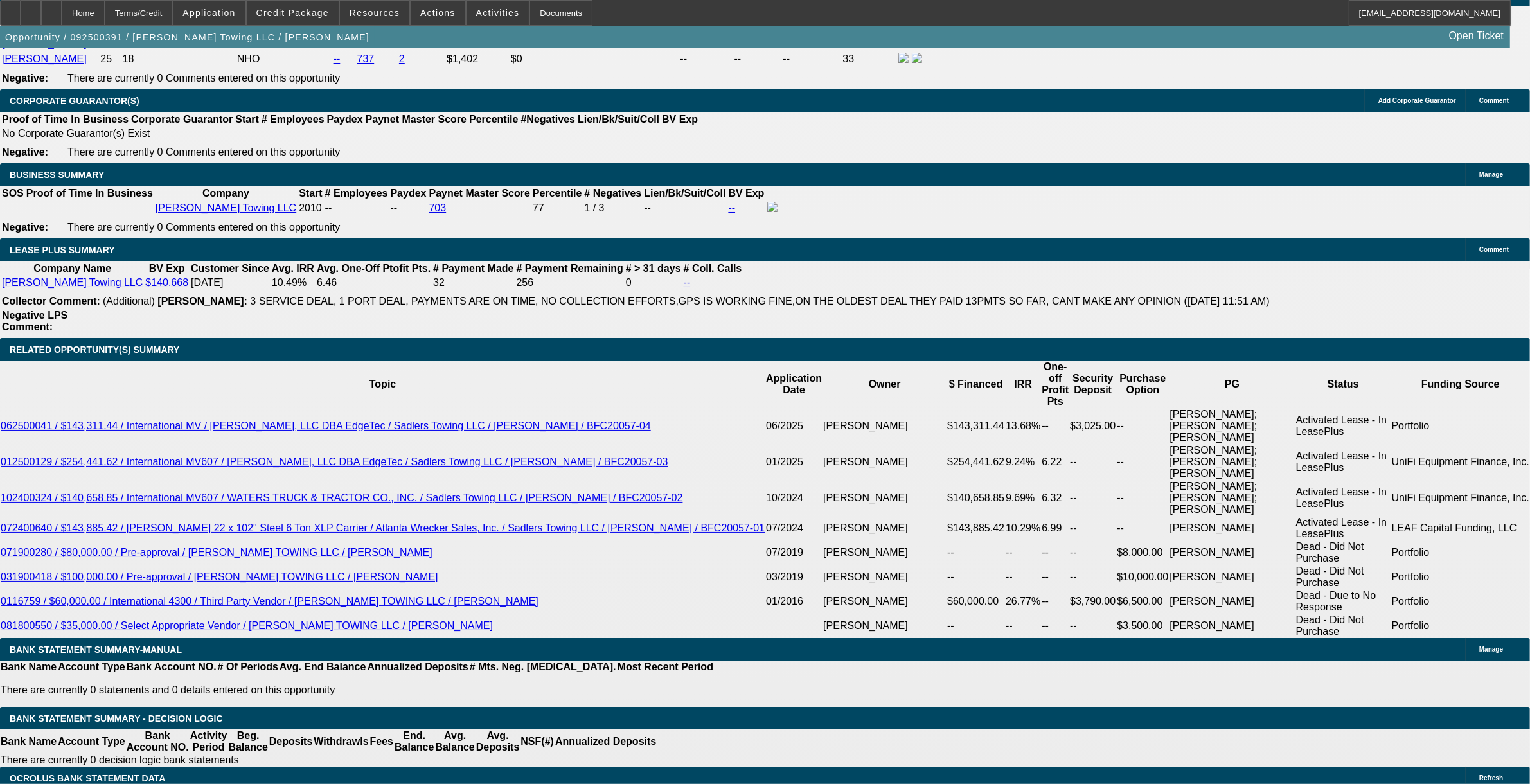
scroll to position [2205, 0]
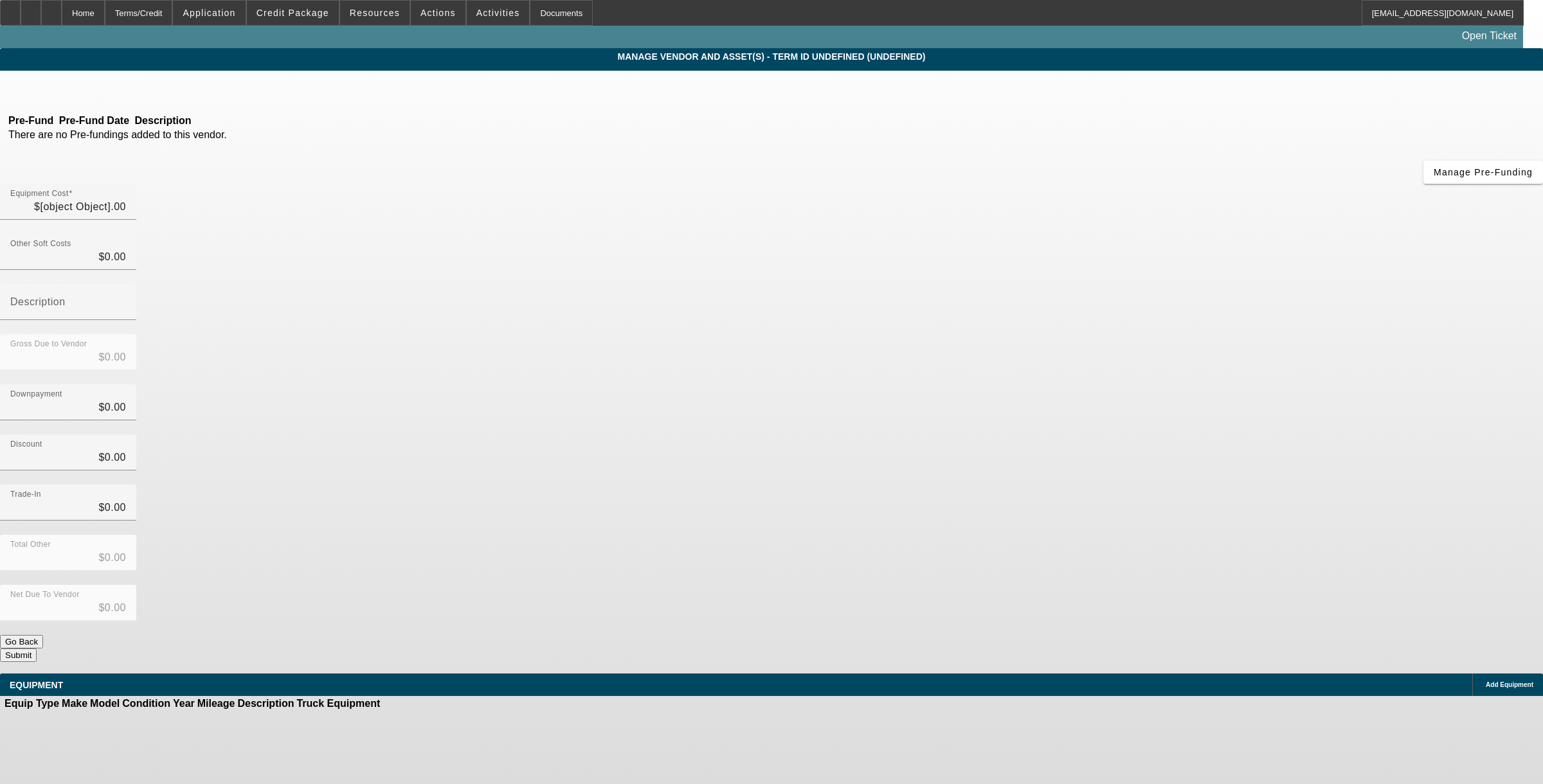
type input "$112,676.50"
click at [126, 199] on input "112676.50" at bounding box center [68, 207] width 115 height 15
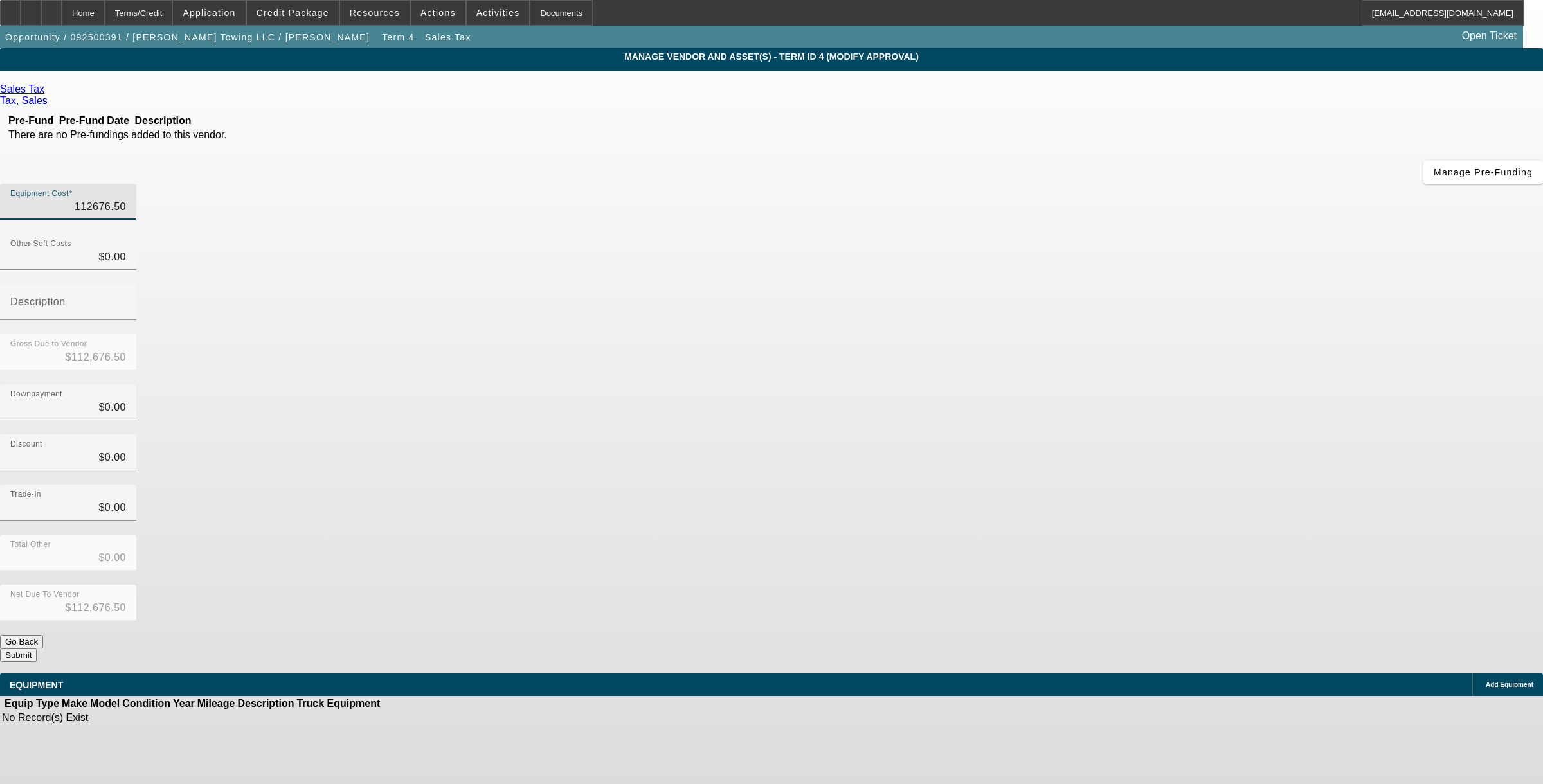
type input "1"
type input "$1.00"
type input "12"
type input "$12.00"
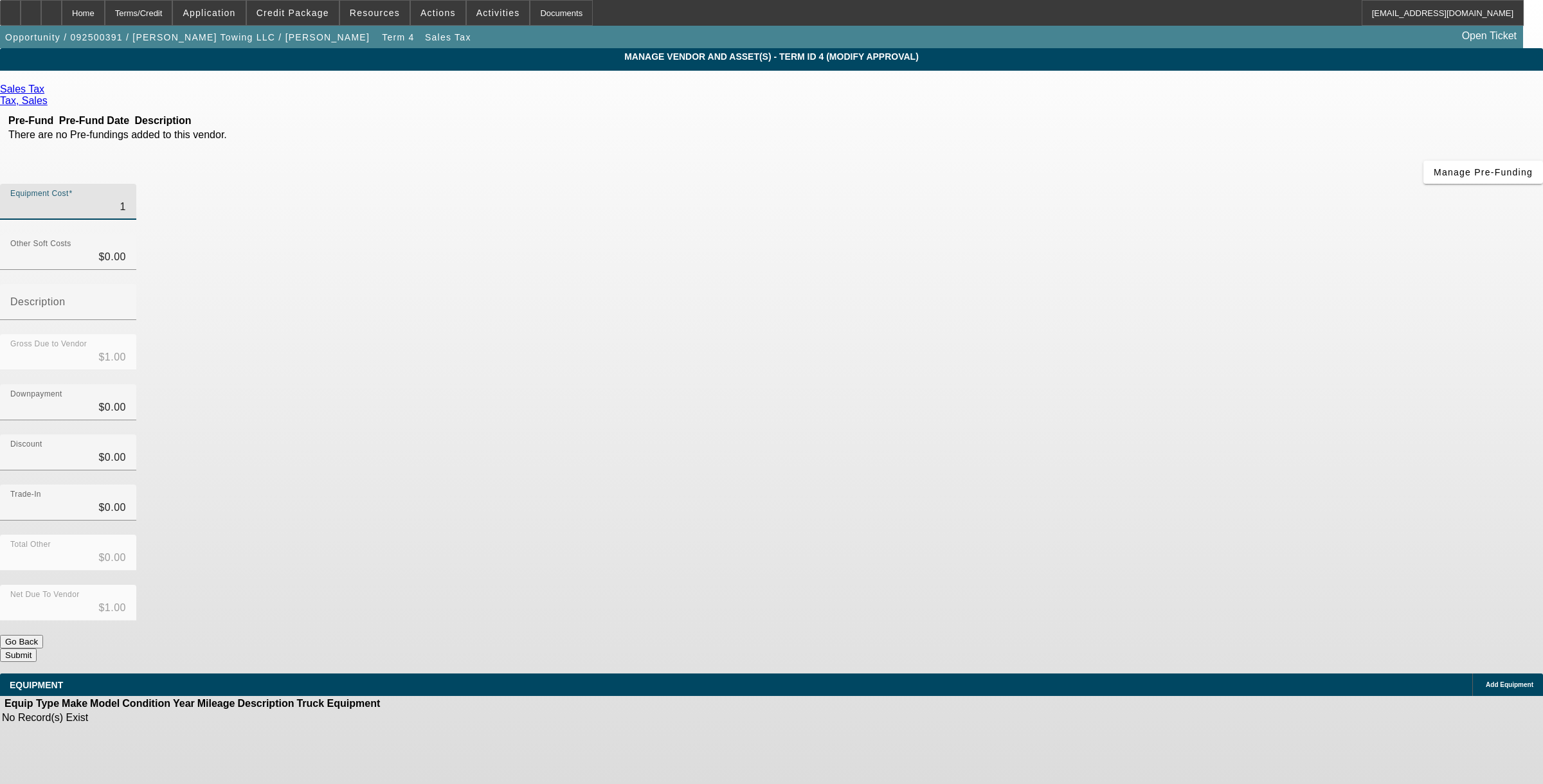
type input "$12.00"
type input "126"
type input "$126.00"
type input "1267"
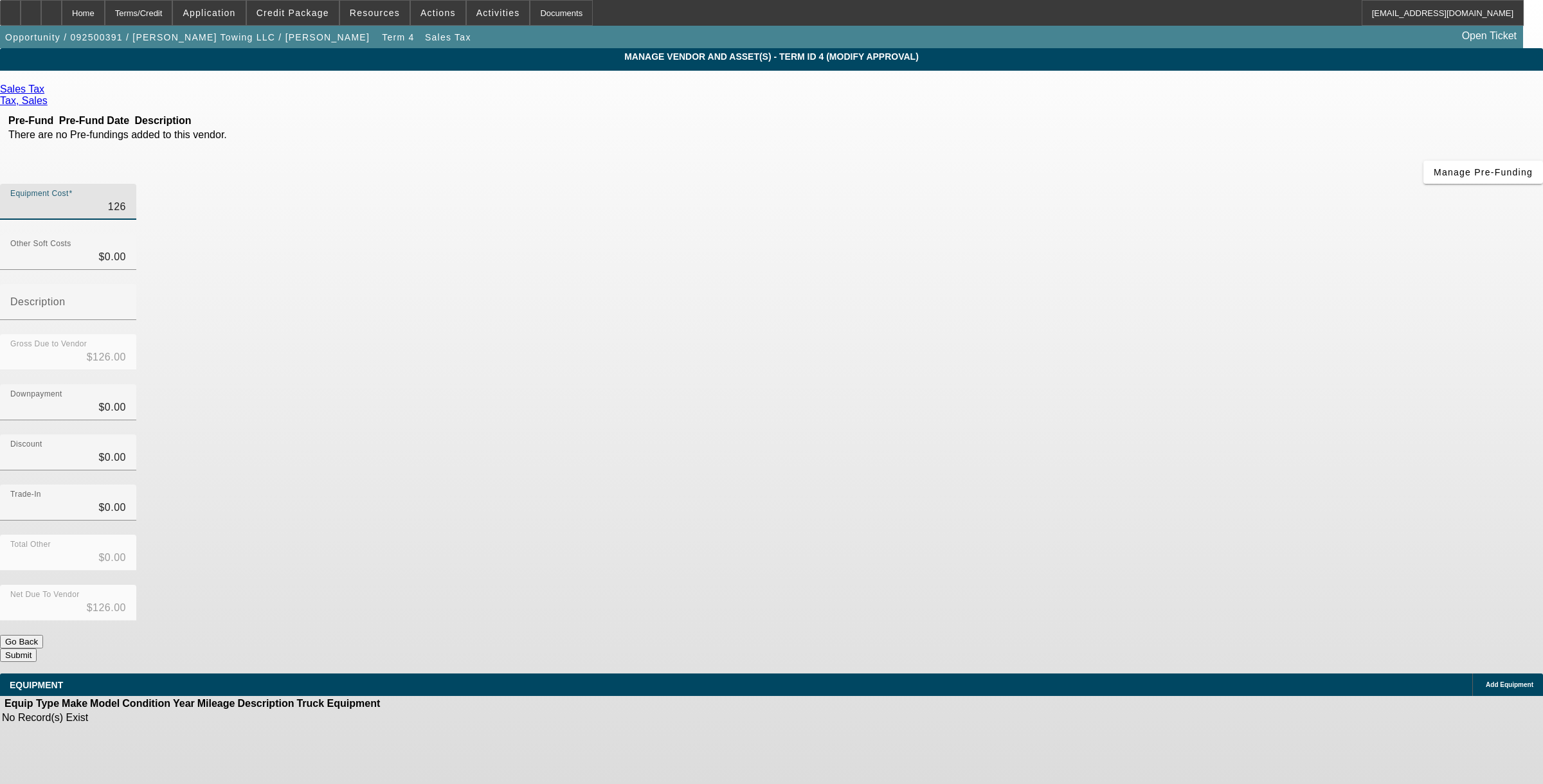
type input "$1,267.00"
type input "12676"
type input "$12,676.00"
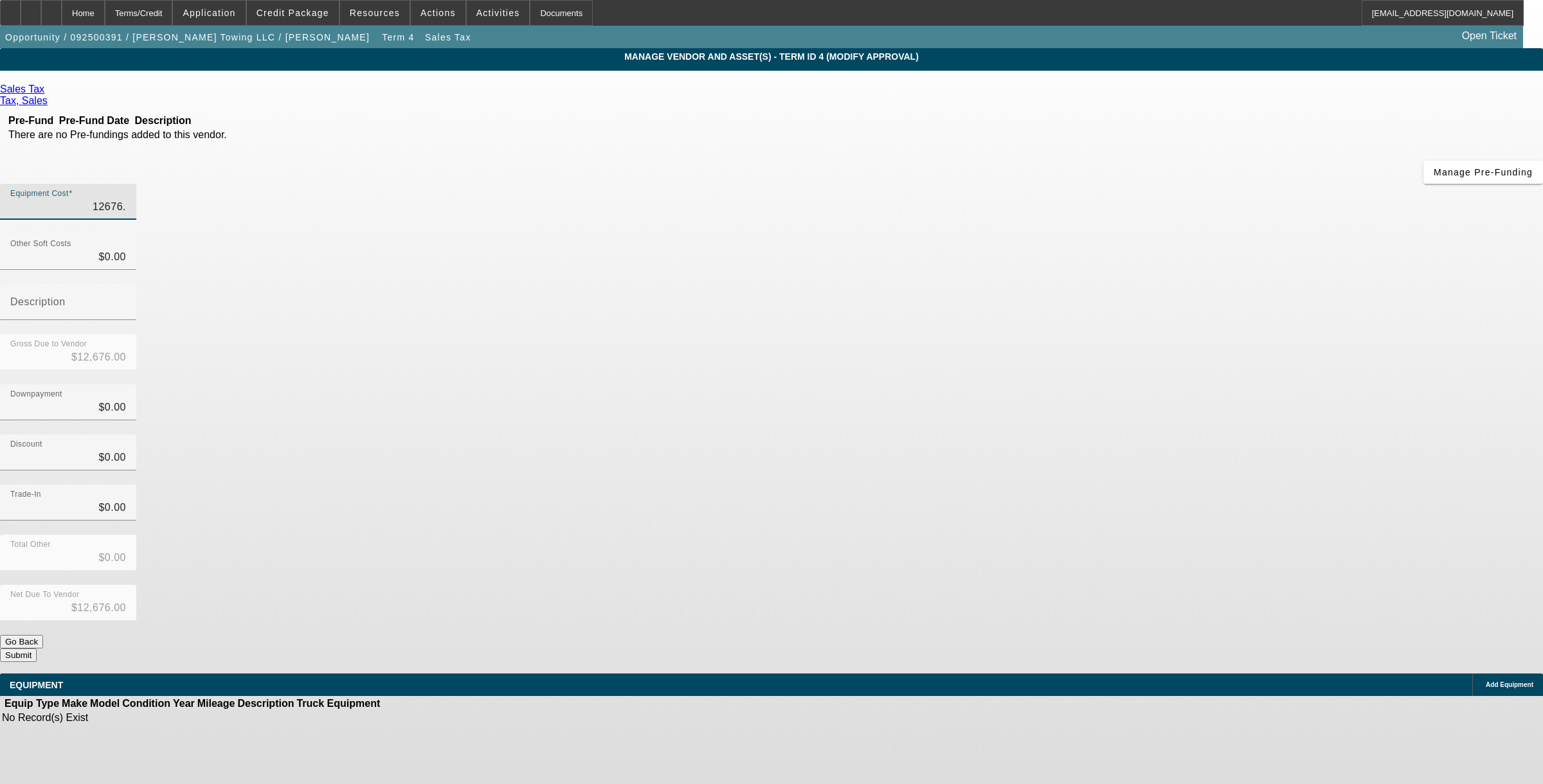
type input "12676.5"
type input "$12,676.50"
click at [815, 434] on div "Discount $0.00" at bounding box center [772, 459] width 1543 height 50
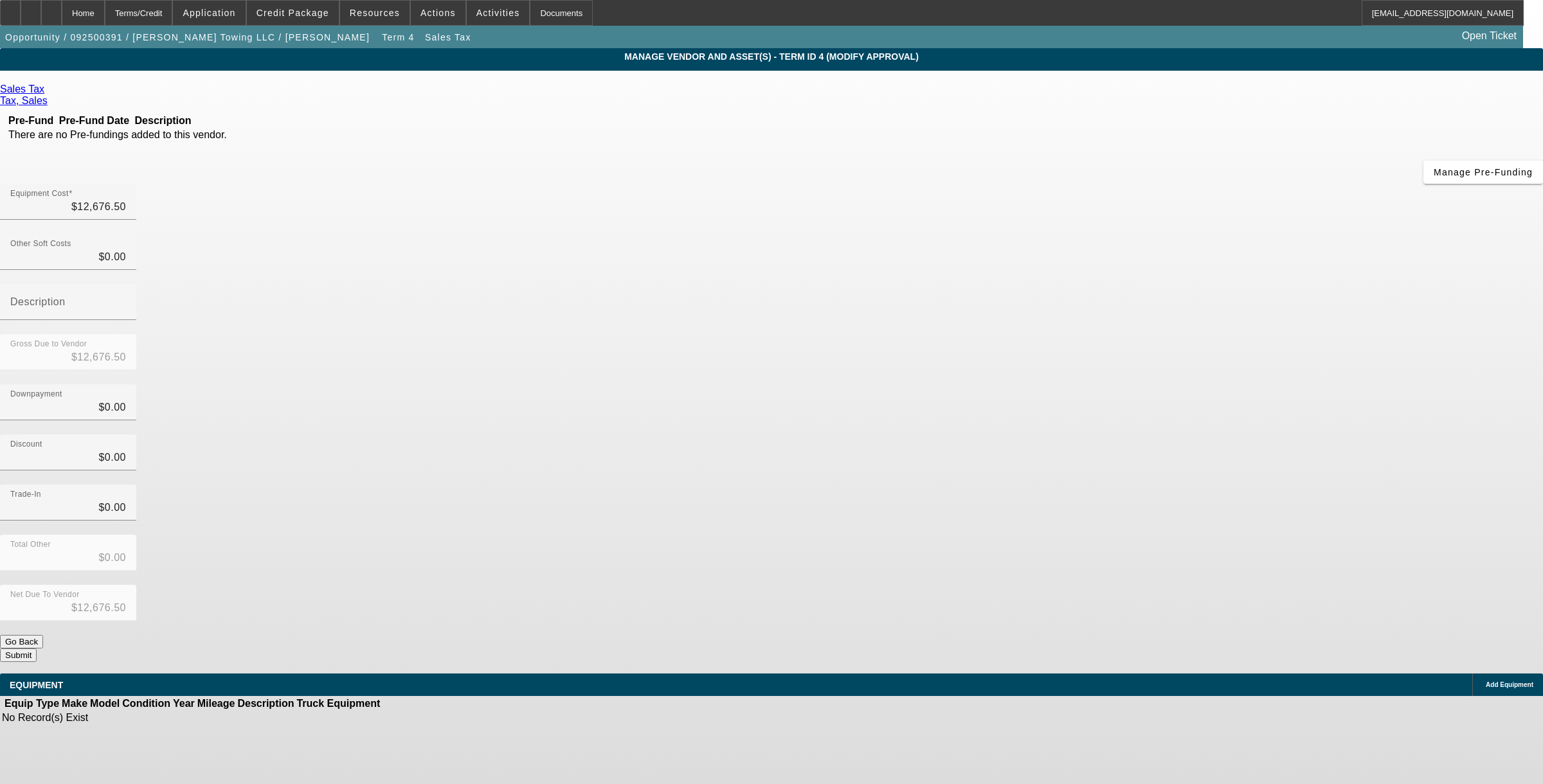
click at [37, 581] on button "Submit" at bounding box center [18, 655] width 37 height 14
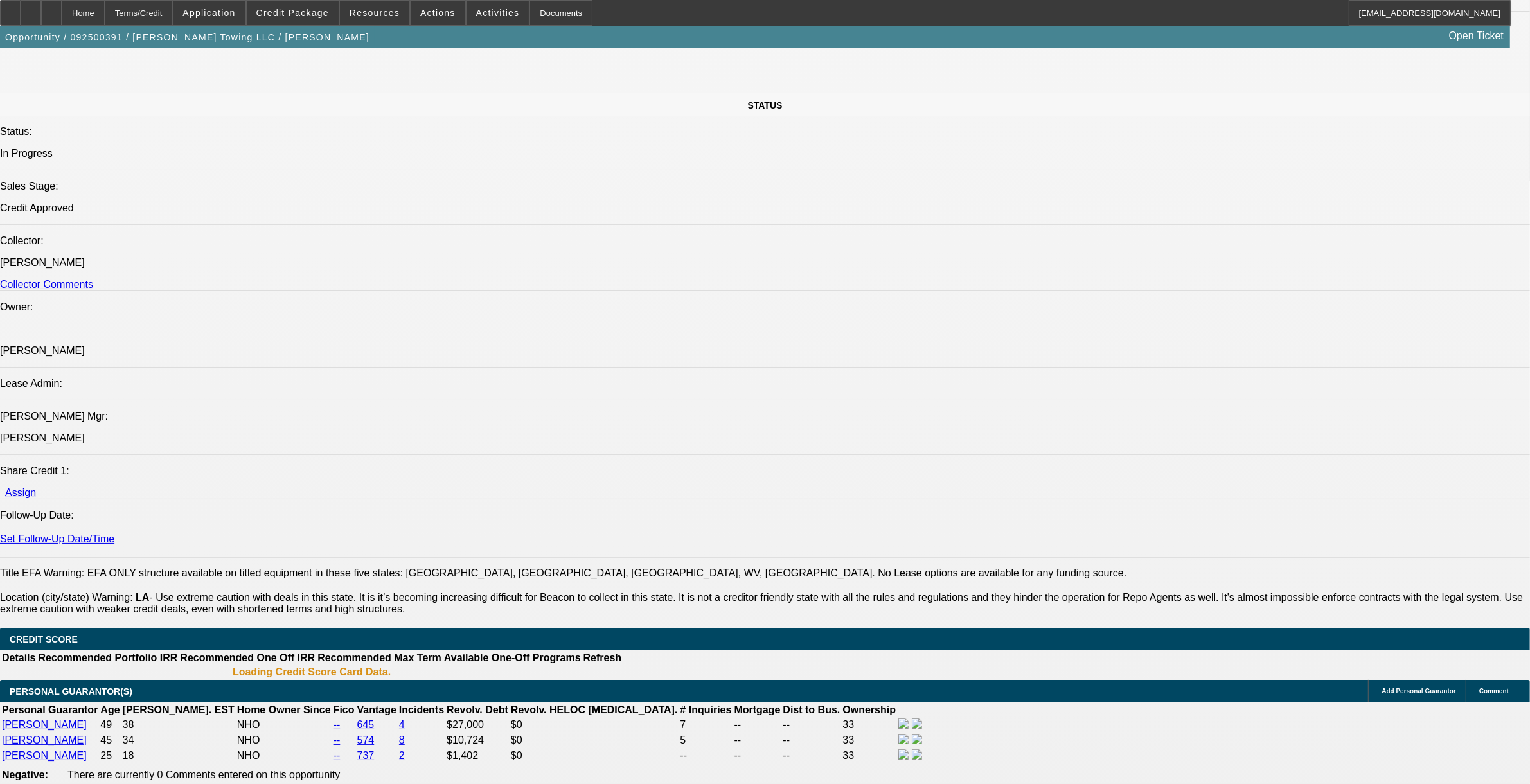
select select "0"
select select "2"
select select "0"
select select "6"
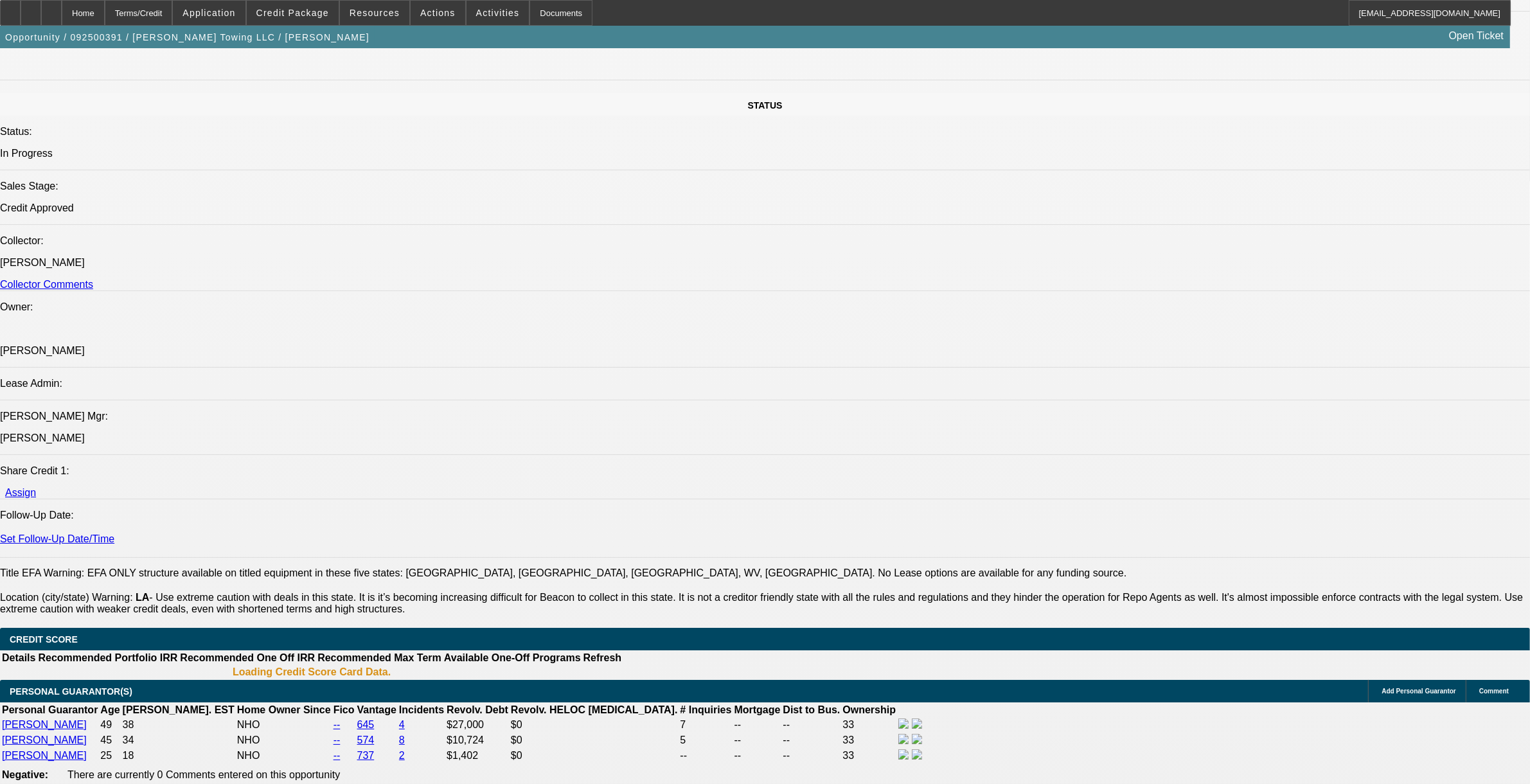
select select "0"
select select "2"
select select "0"
select select "6"
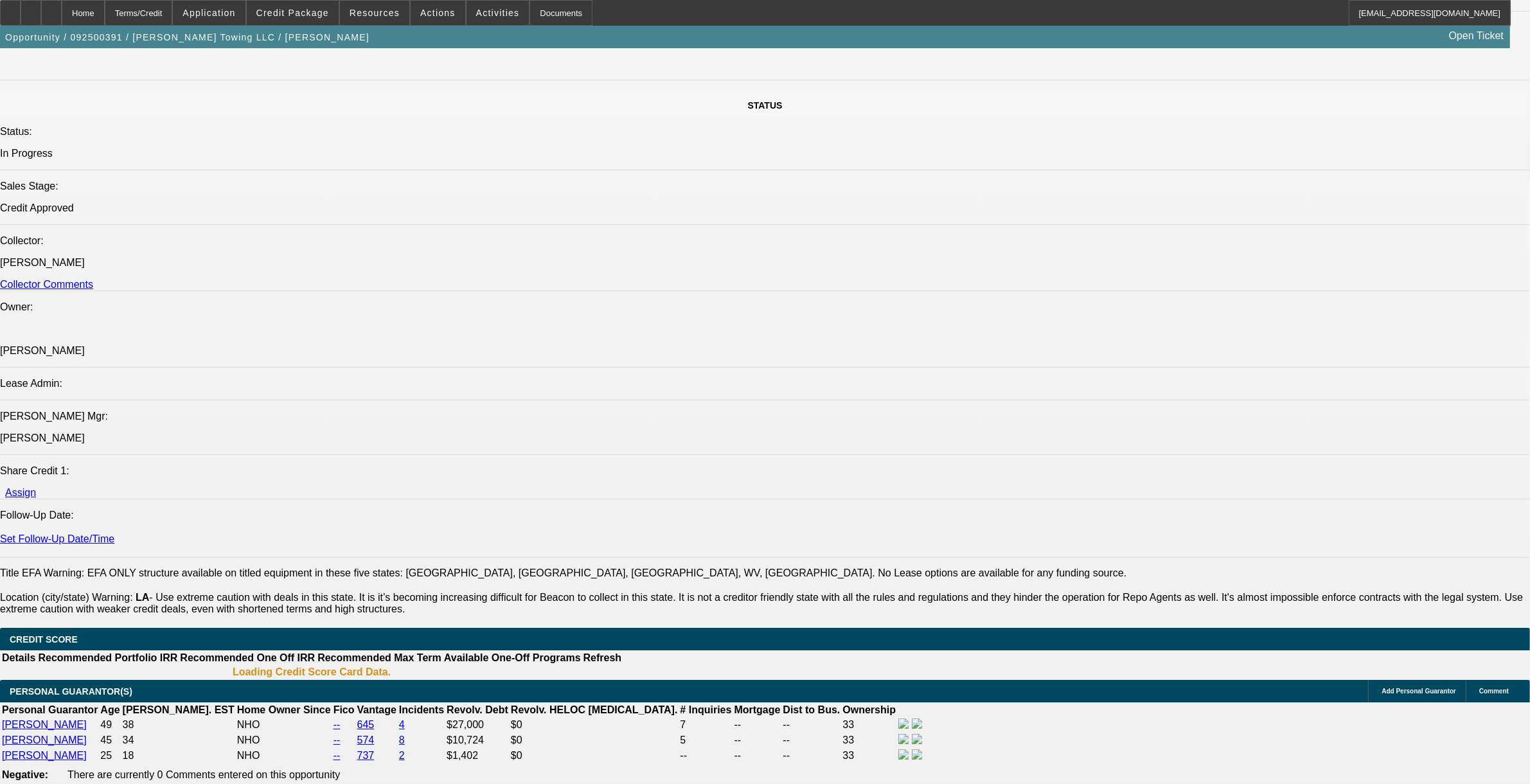
select select "0"
select select "2"
select select "0"
select select "6"
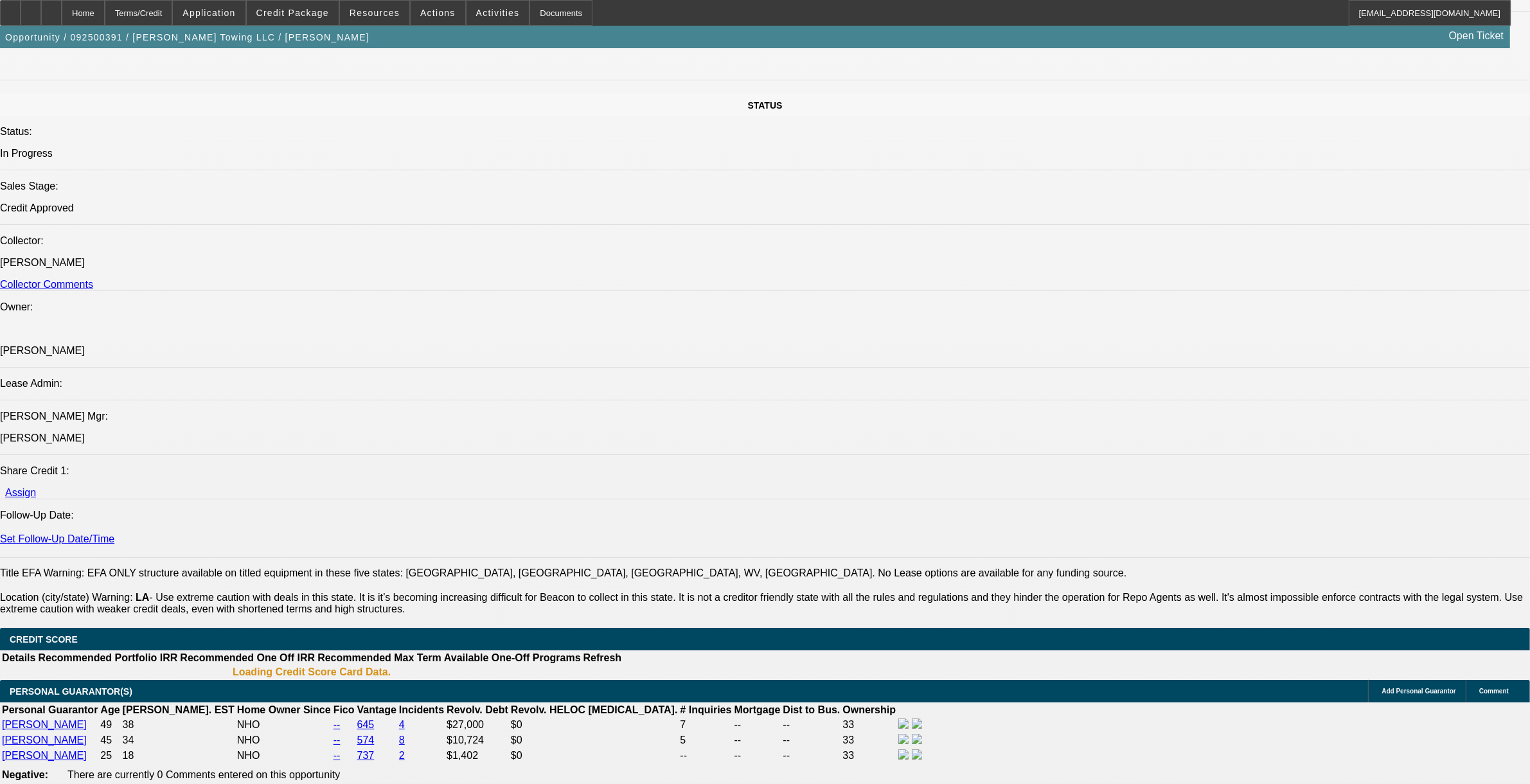
select select "0"
select select "2"
select select "0"
select select "6"
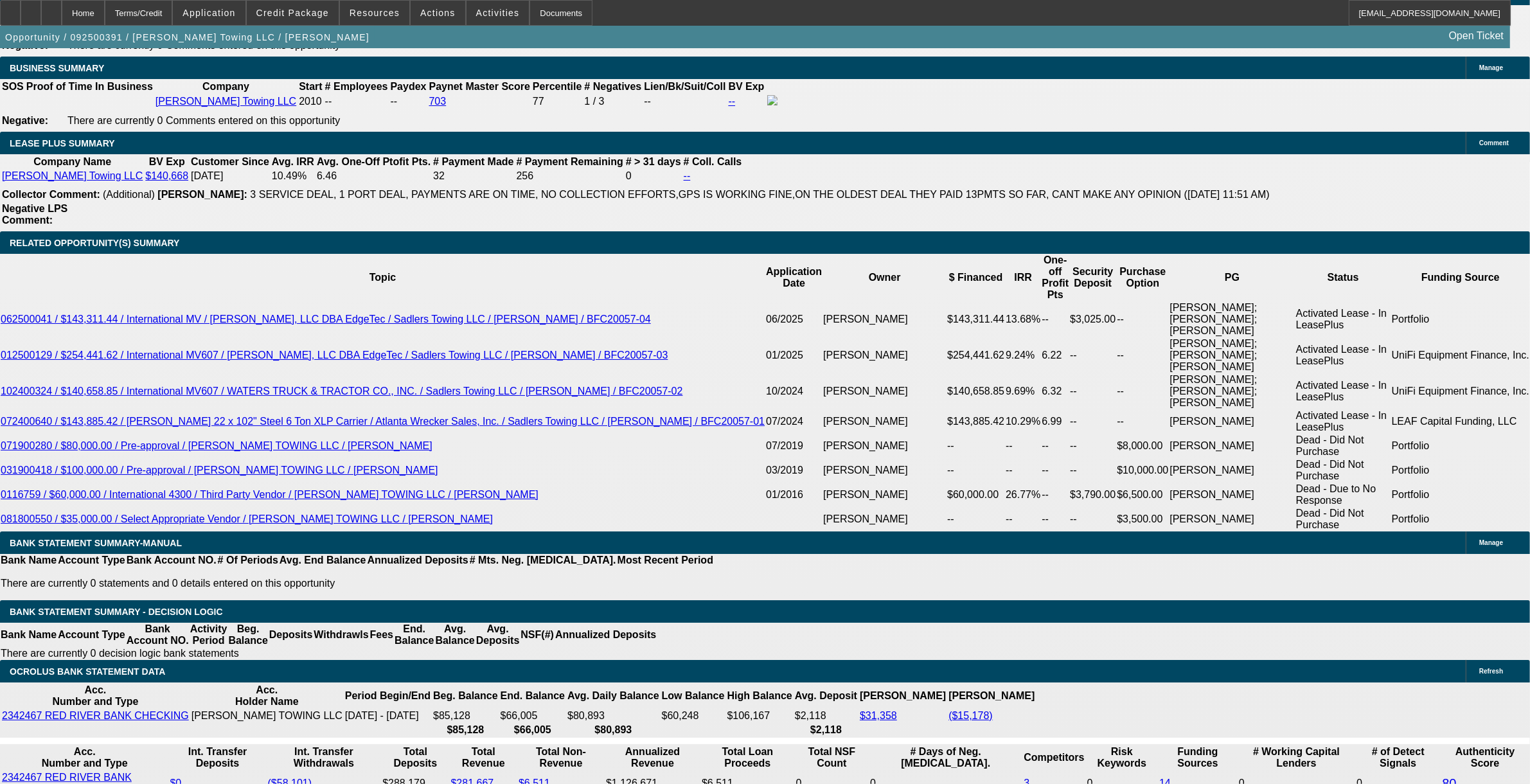
scroll to position [2185, 0]
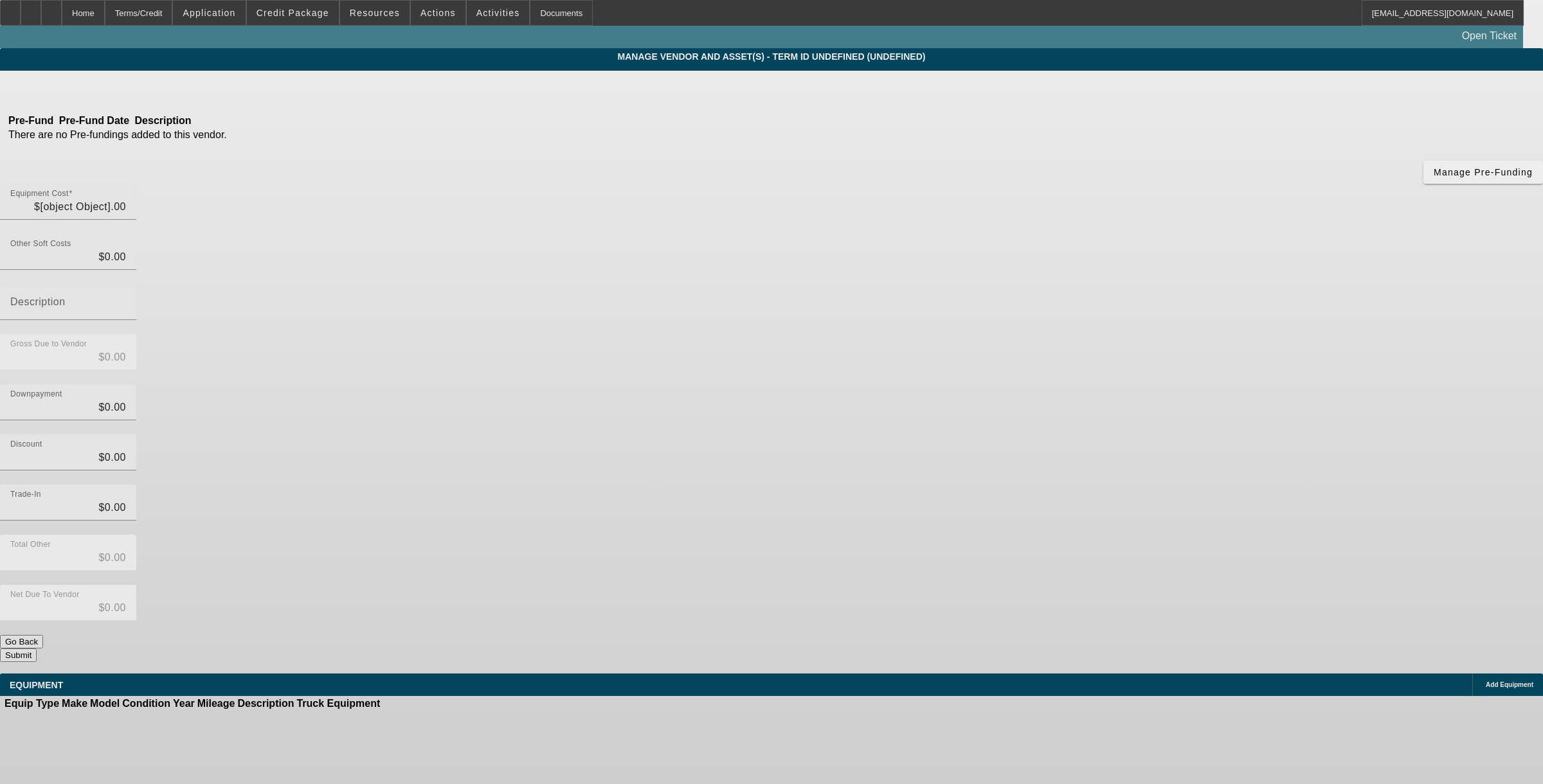
type input "$130,000.00"
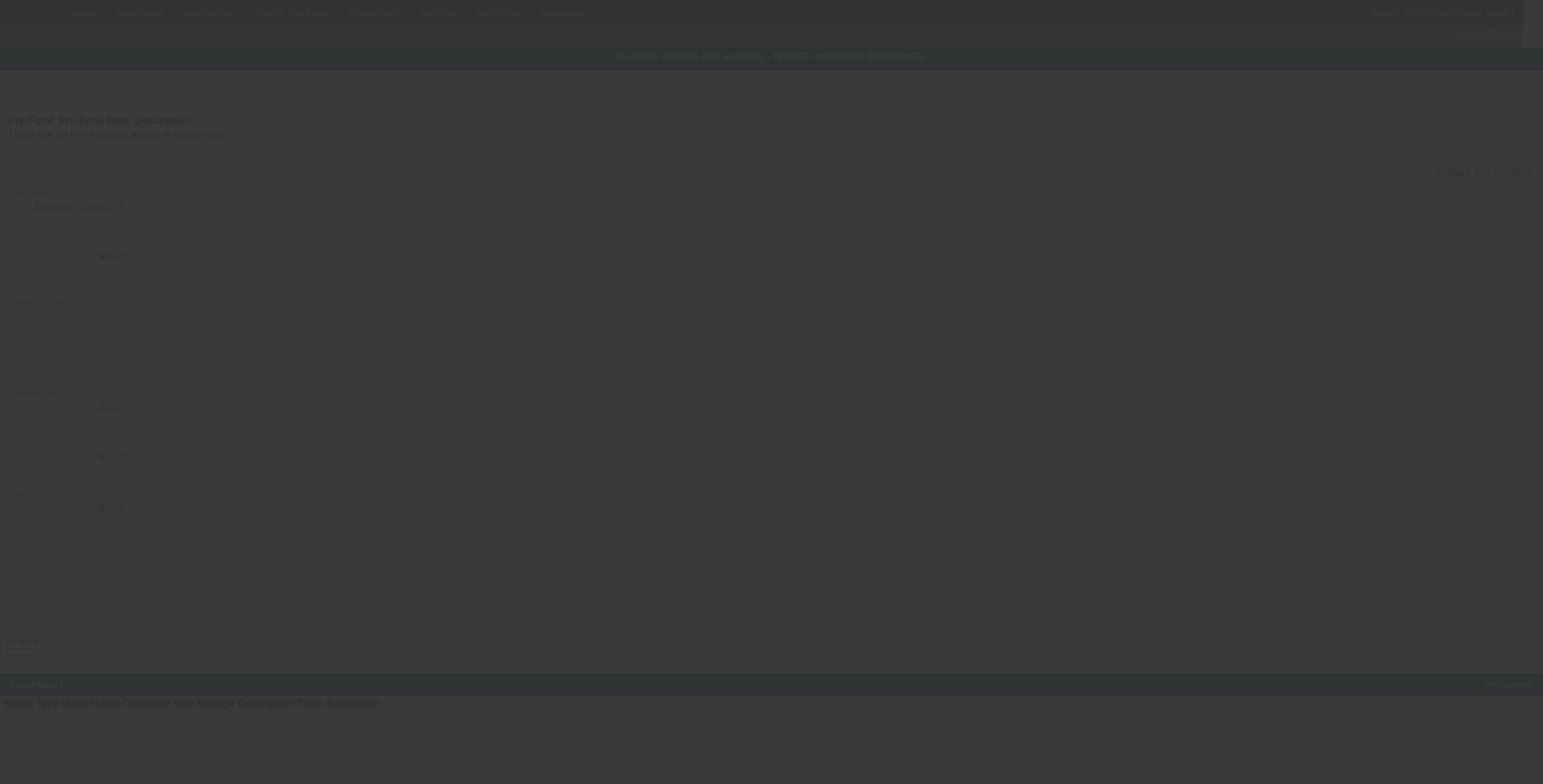
type input "$130,000.00"
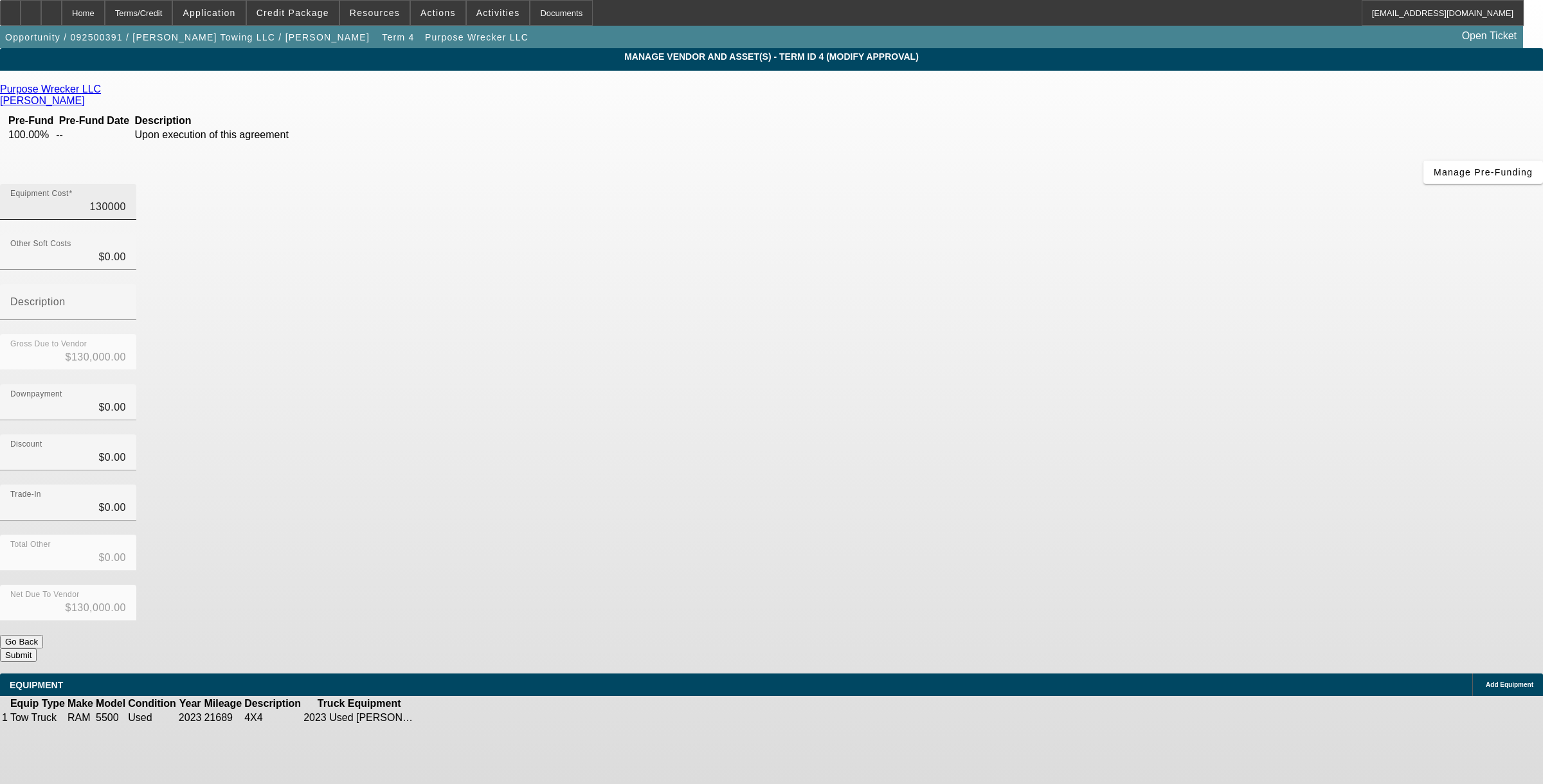
click at [126, 199] on input "130000" at bounding box center [68, 207] width 115 height 15
type input "1"
type input "$1.00"
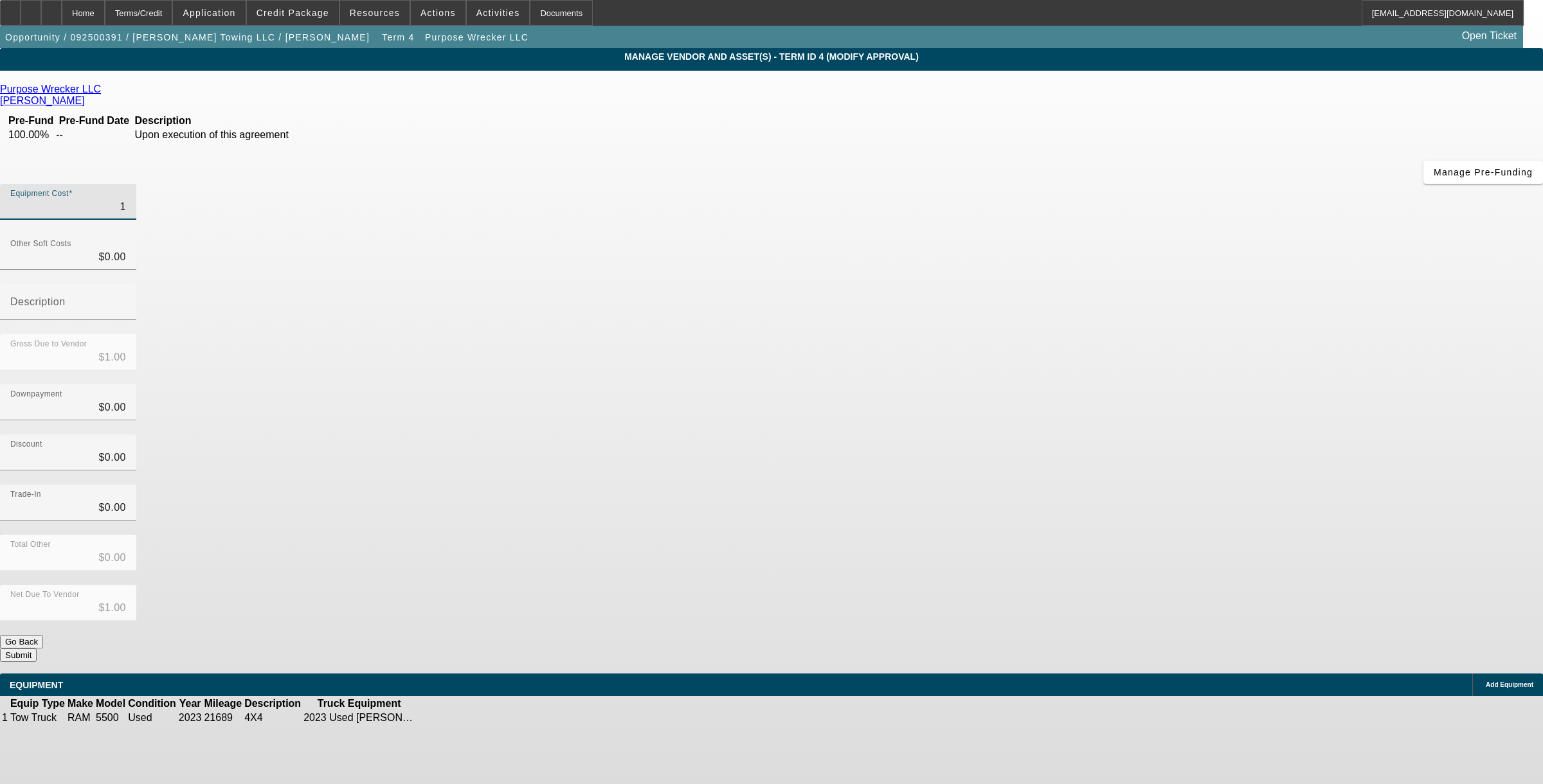
type input "12"
type input "$12.00"
type input "129"
type input "$129.00"
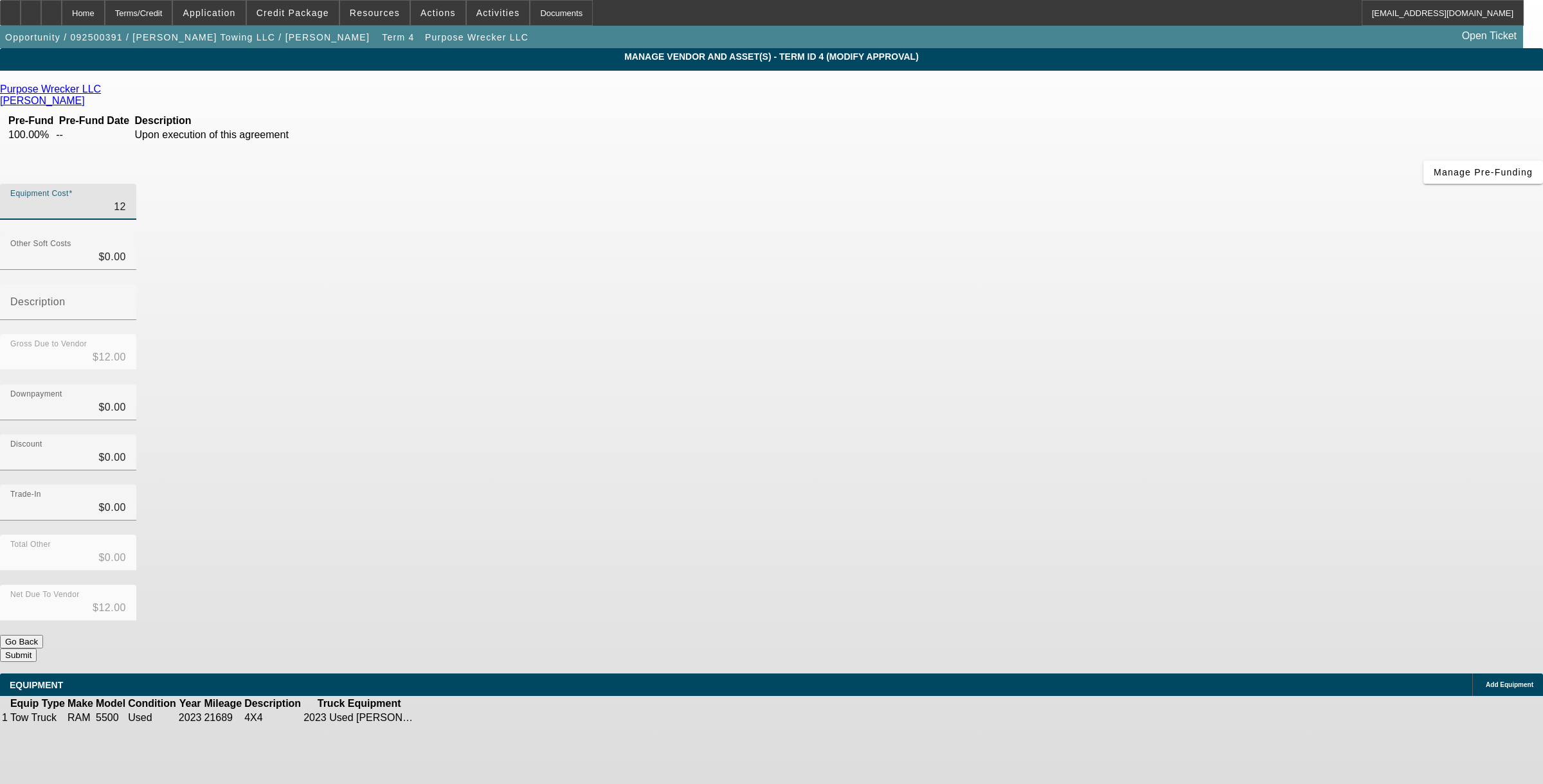
type input "$129.00"
type input "1290"
type input "$1,290.00"
type input "12900"
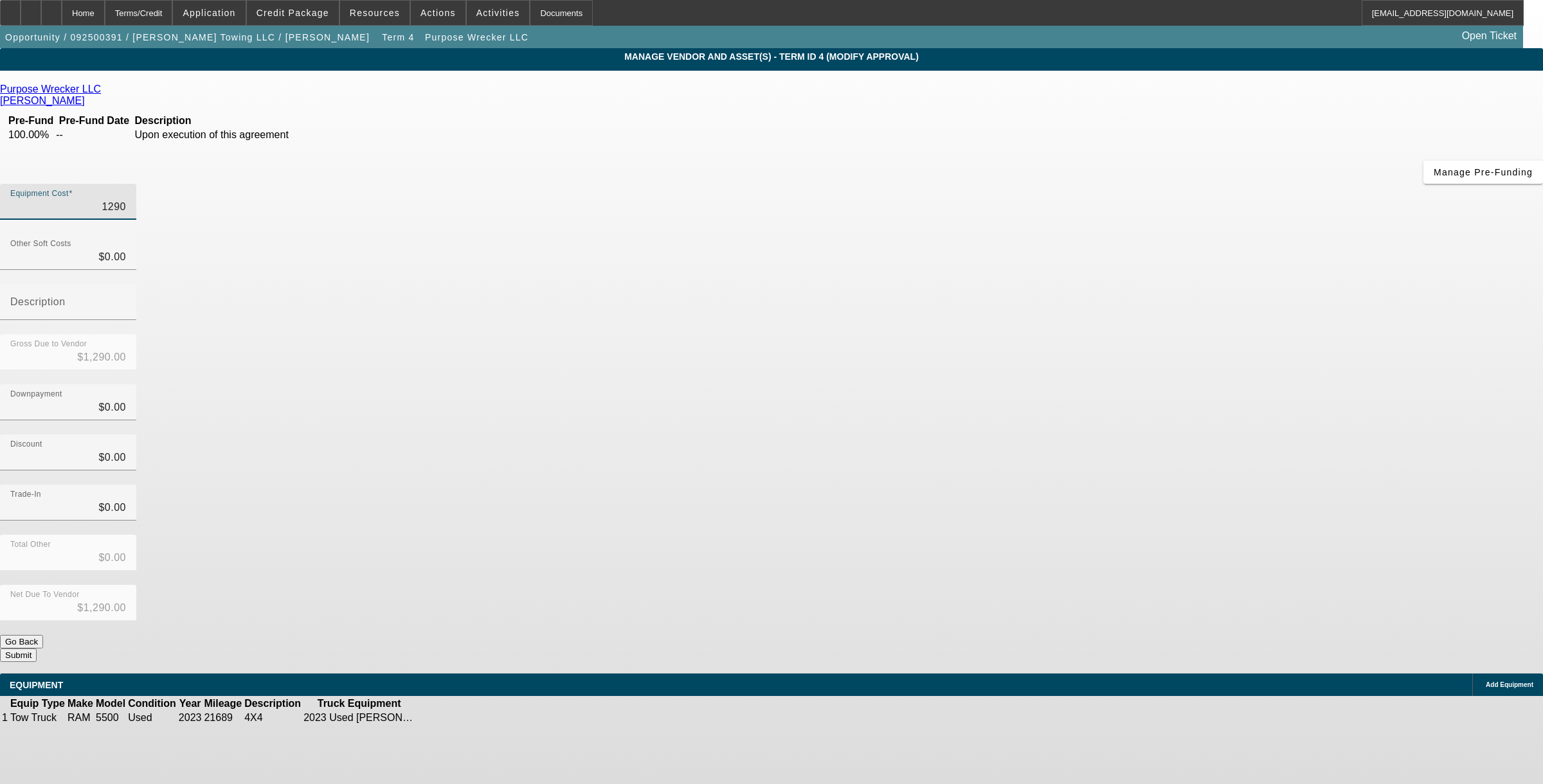
type input "$12,900.00"
type input "129000"
type input "$129,000.00"
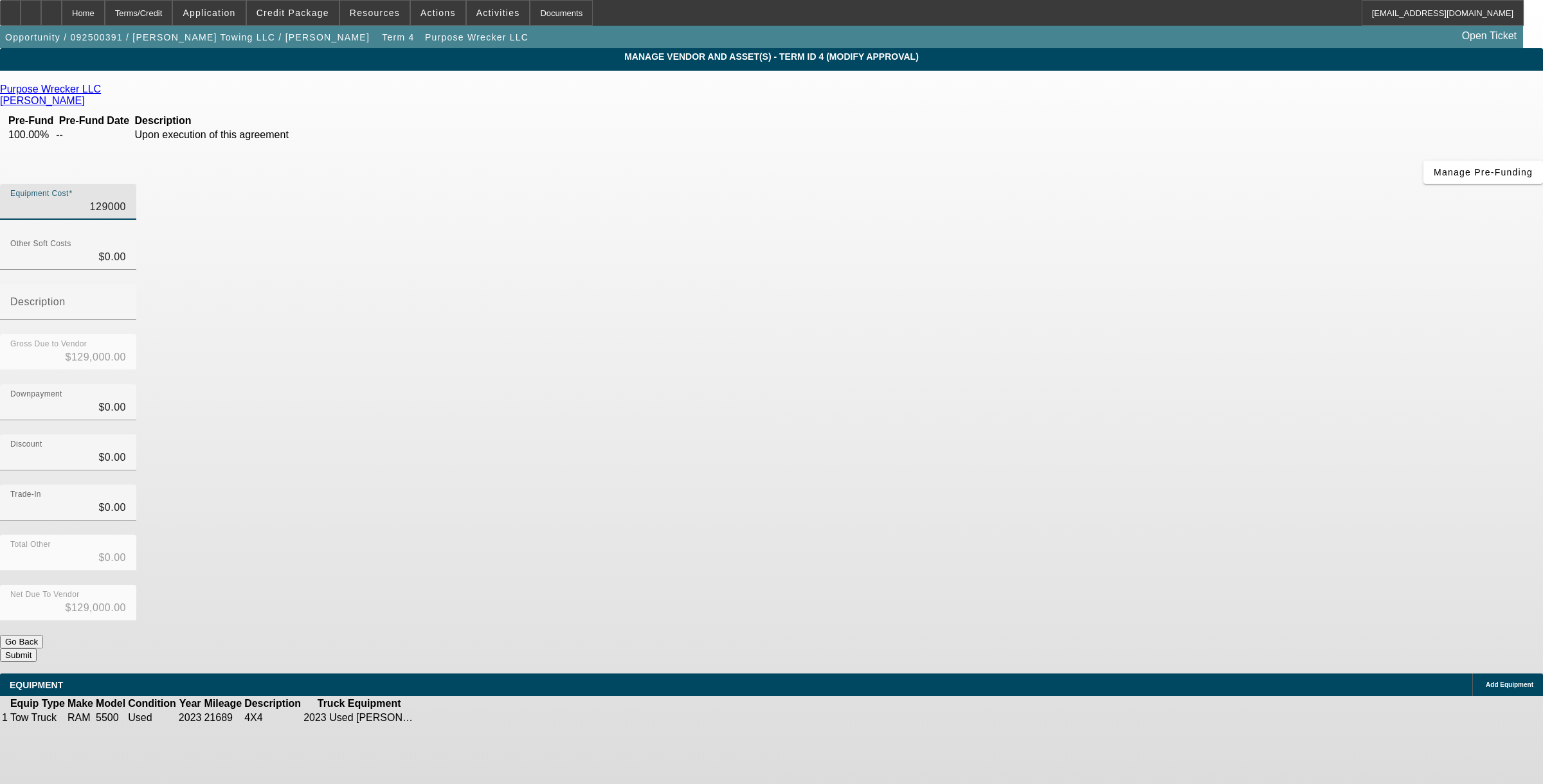
type input "$129,000.00"
click at [687, 386] on div "Purpose Wrecker LLC Kroninger, Tony Pre-Fund Pre-Fund Date Description 100.00% …" at bounding box center [772, 372] width 1543 height 578
click at [37, 581] on button "Submit" at bounding box center [18, 655] width 37 height 14
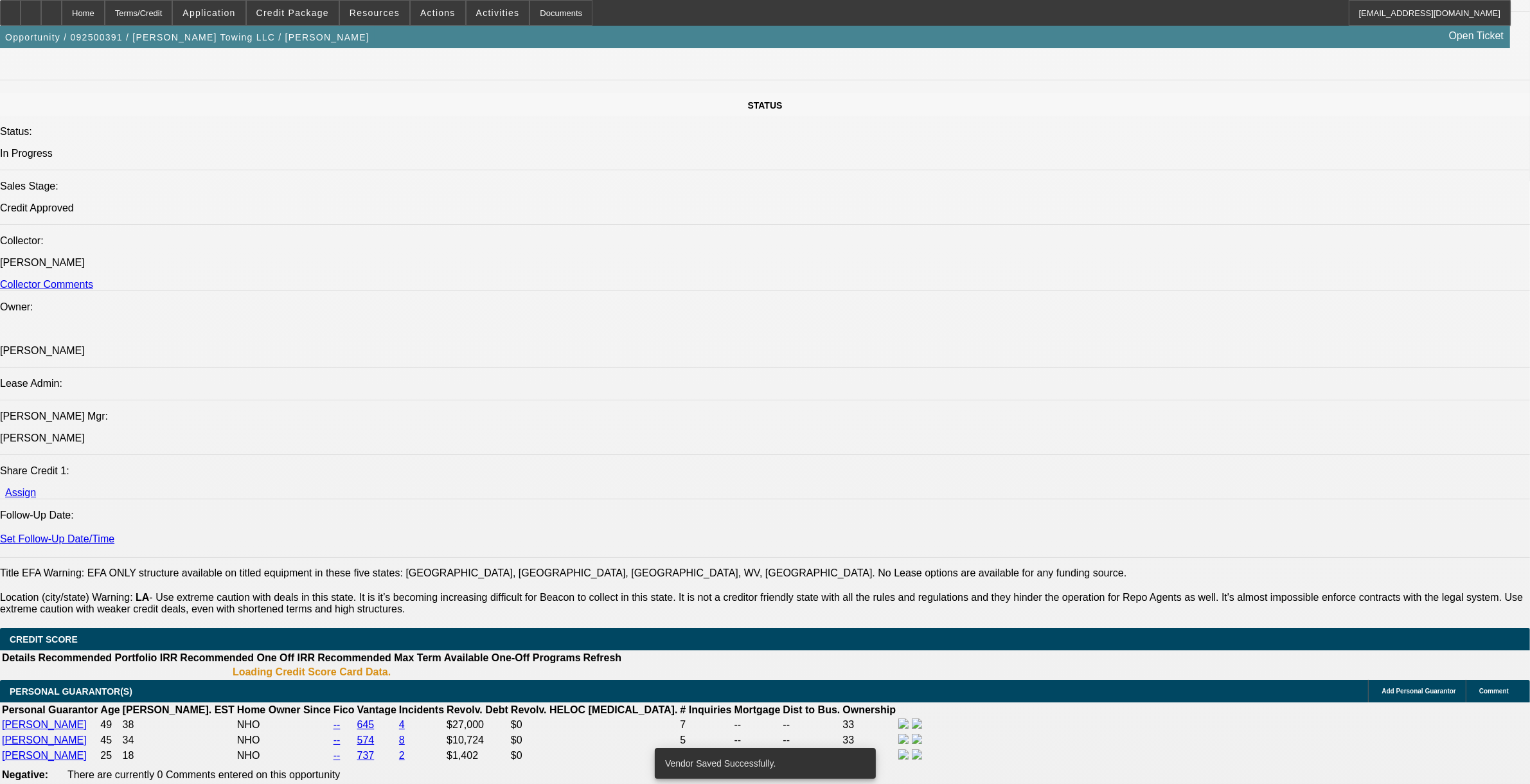
select select "0"
select select "2"
select select "0"
select select "6"
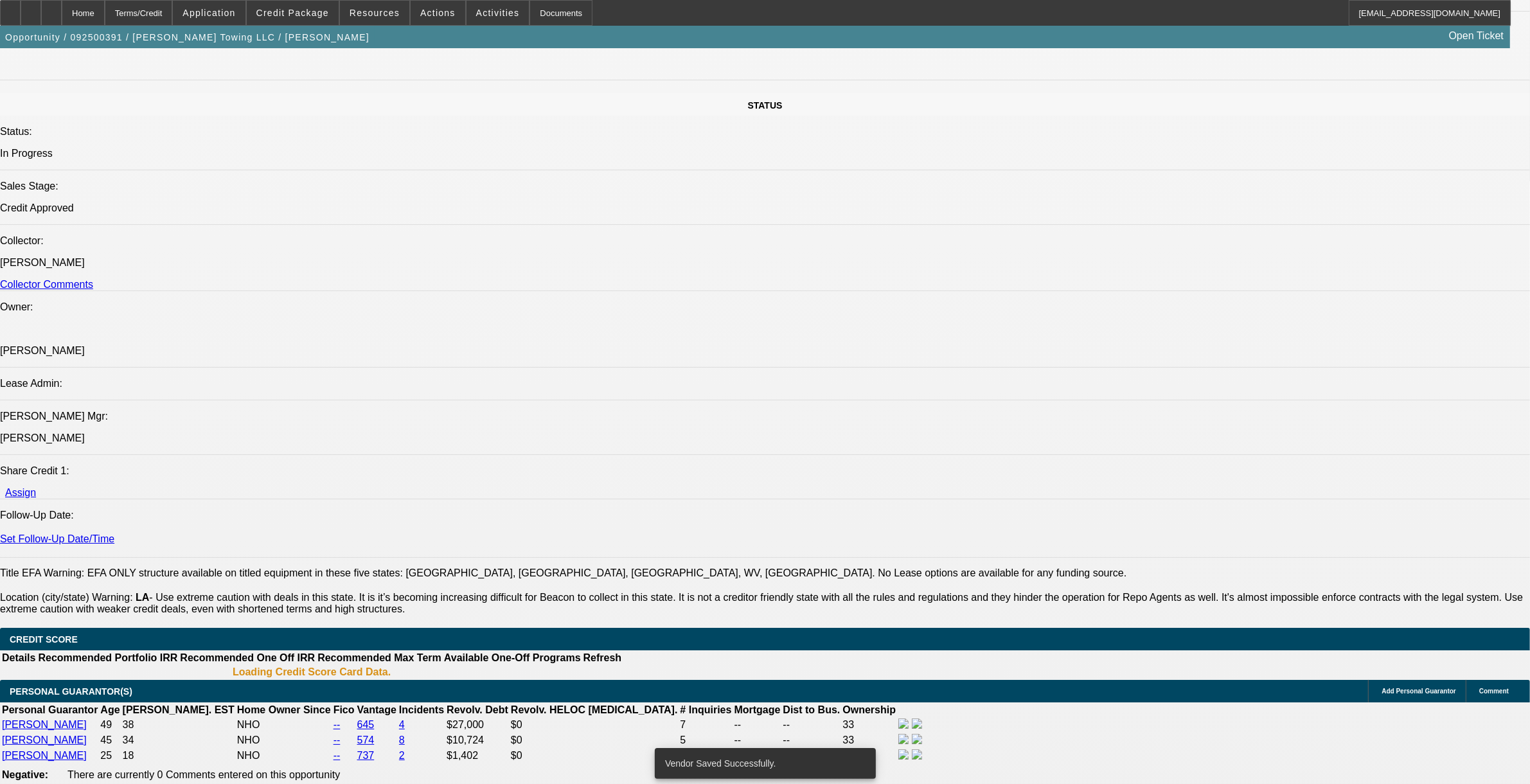
select select "0"
select select "2"
select select "0"
select select "6"
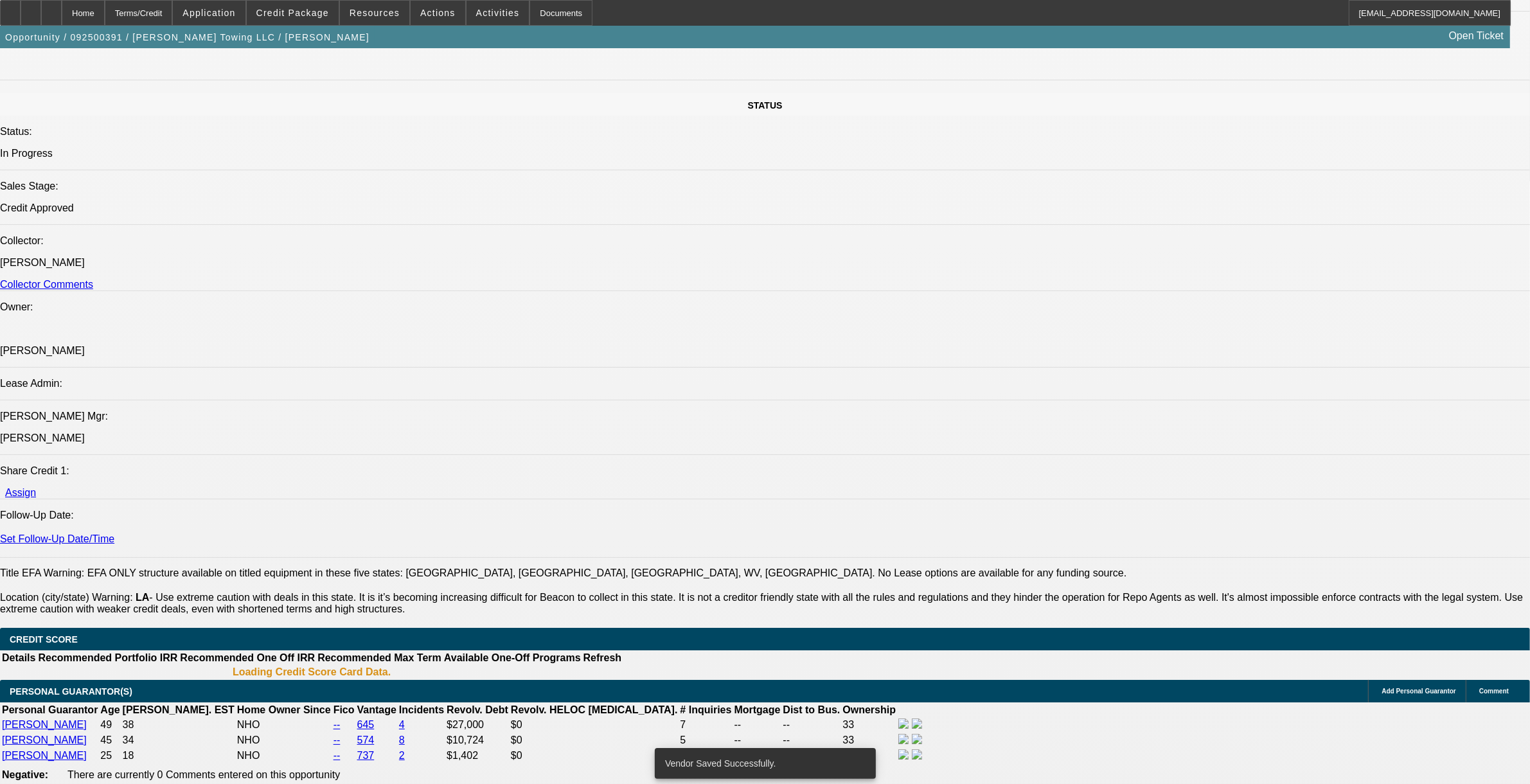
select select "0"
select select "2"
select select "0"
select select "6"
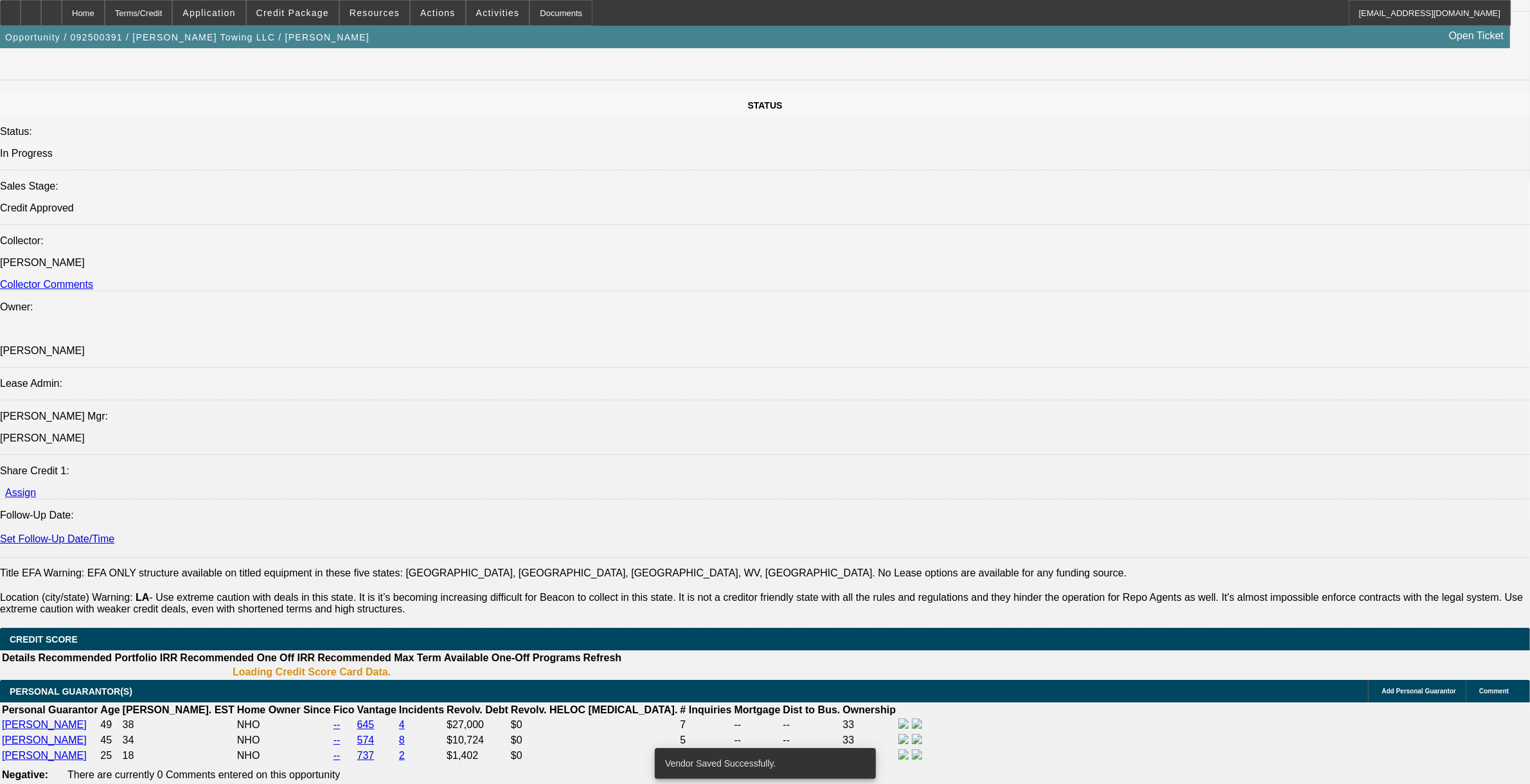
select select "0"
select select "2"
select select "0"
select select "6"
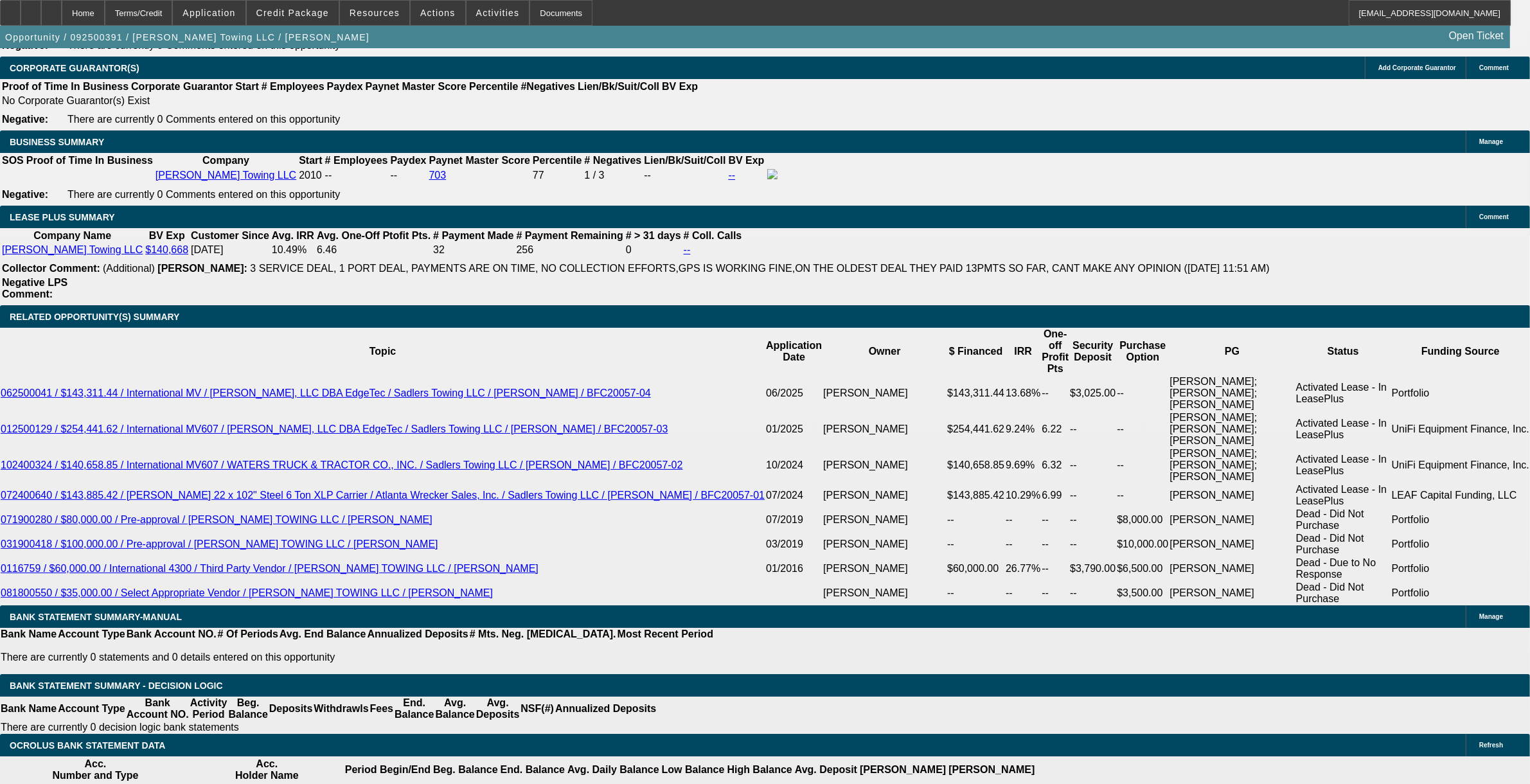
scroll to position [2144, 0]
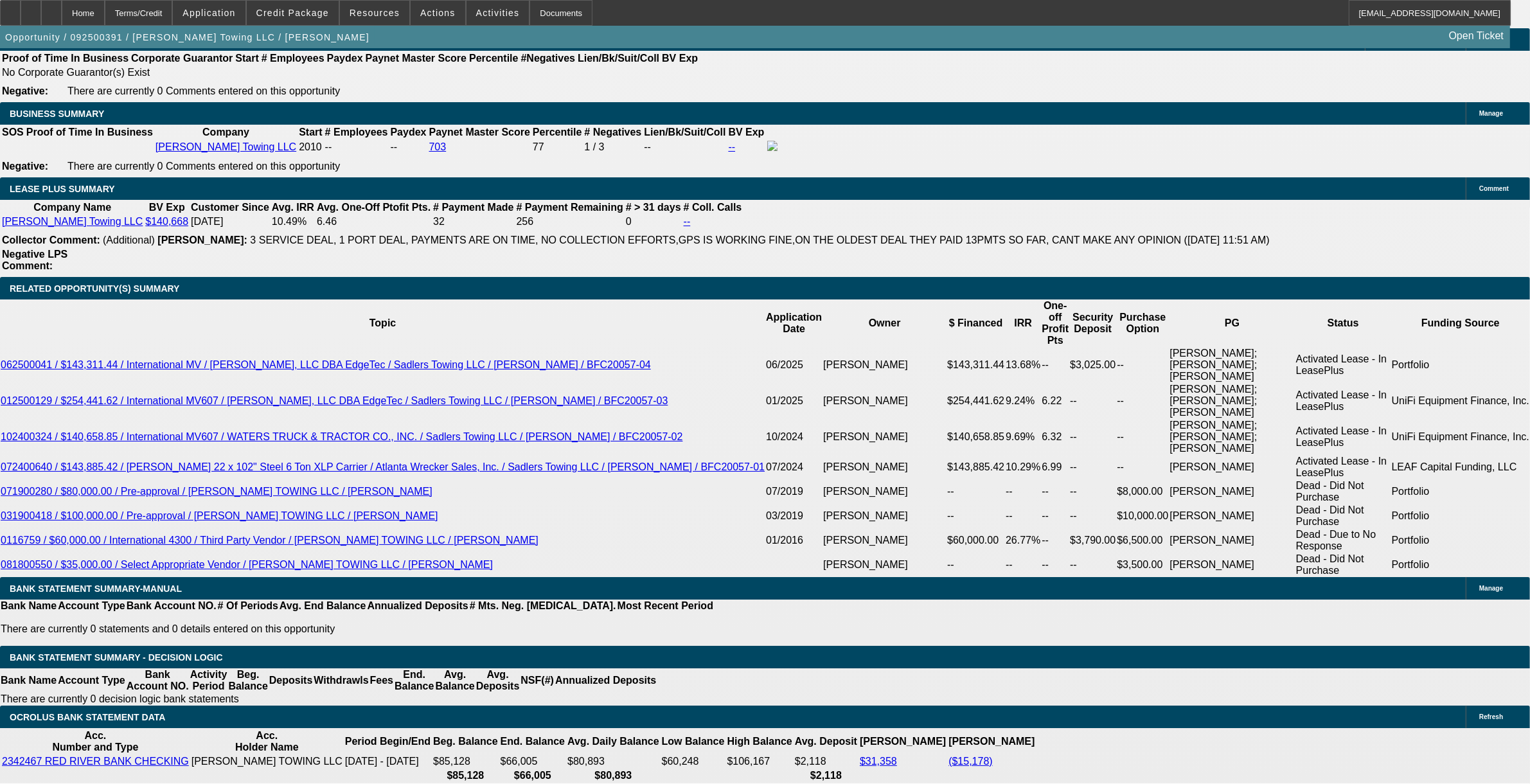
type input "$0.00"
type input "UNKNOWN"
type input "$2,911.77"
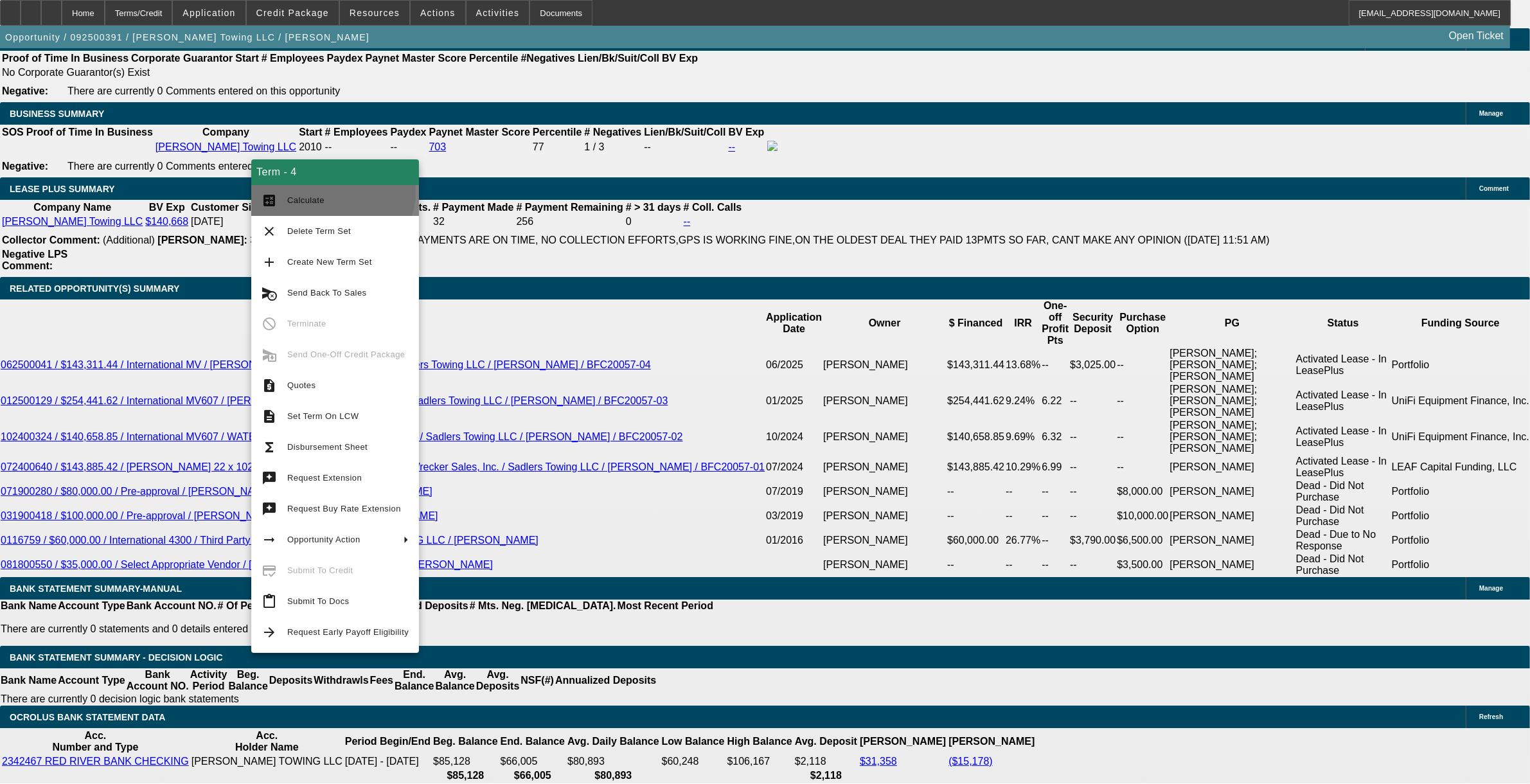
click at [332, 191] on button "calculate Calculate" at bounding box center [335, 200] width 167 height 31
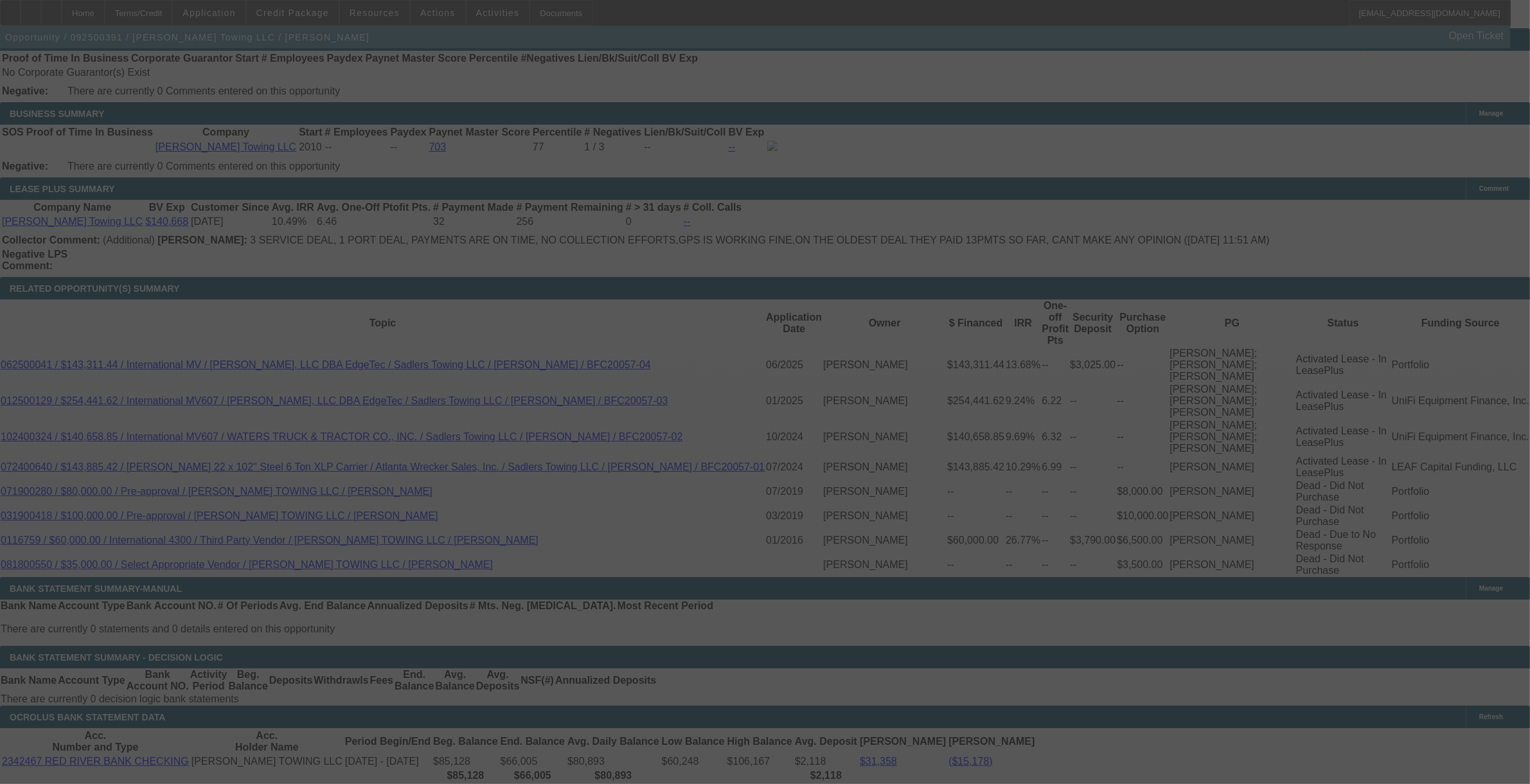
select select "0"
select select "2"
select select "0"
select select "6"
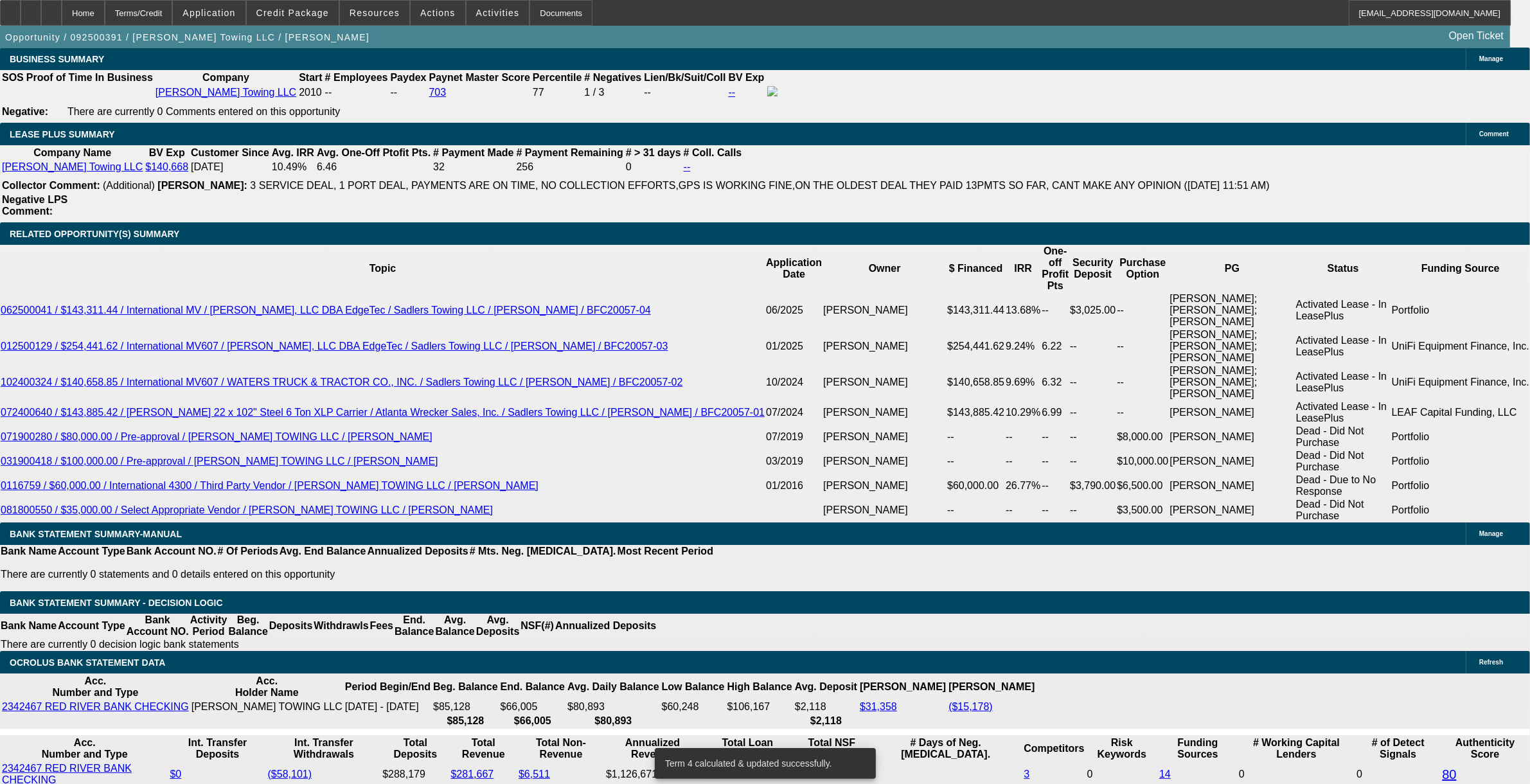
scroll to position [2225, 0]
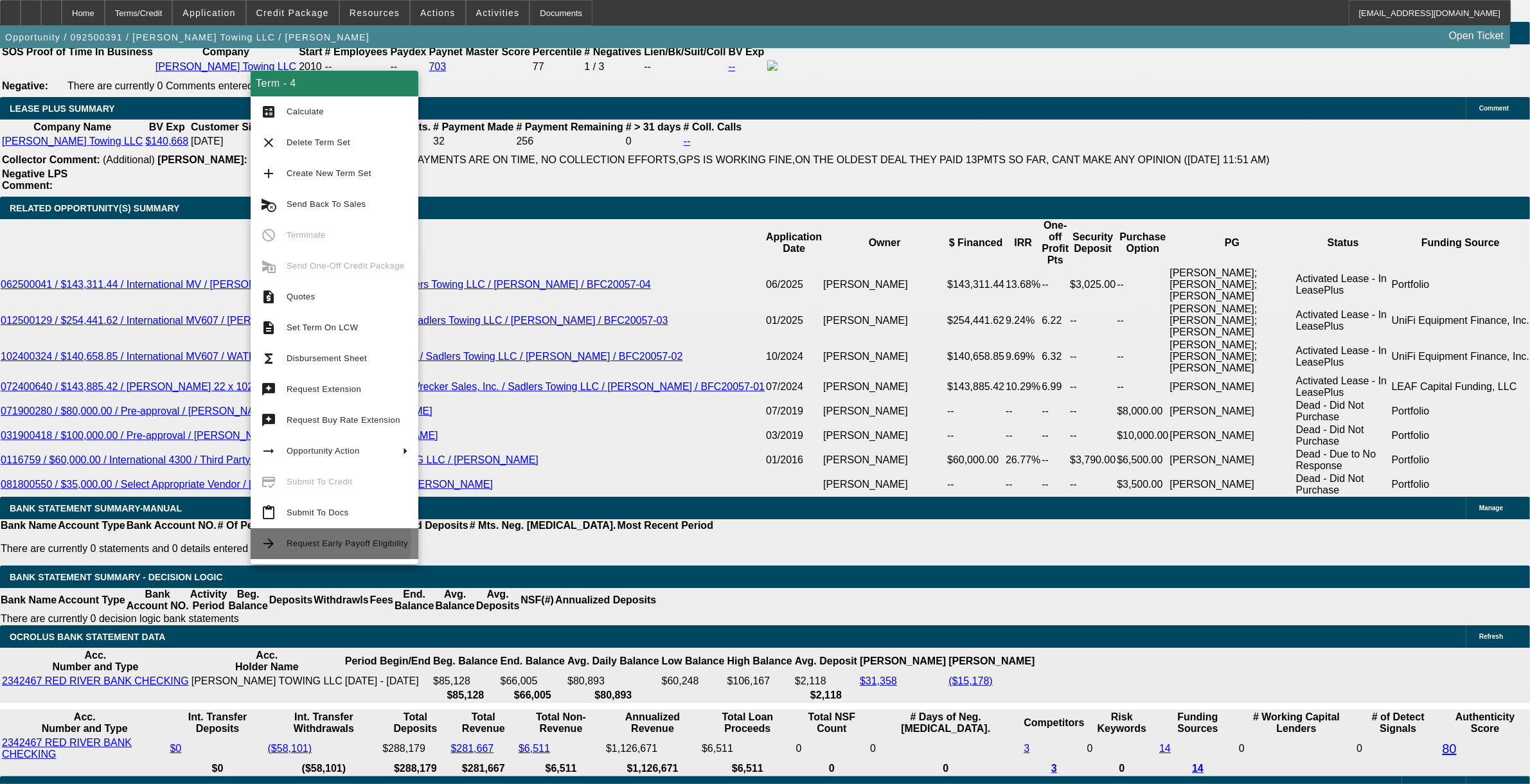
click at [272, 540] on mat-icon "arrow_forward" at bounding box center [268, 543] width 15 height 15
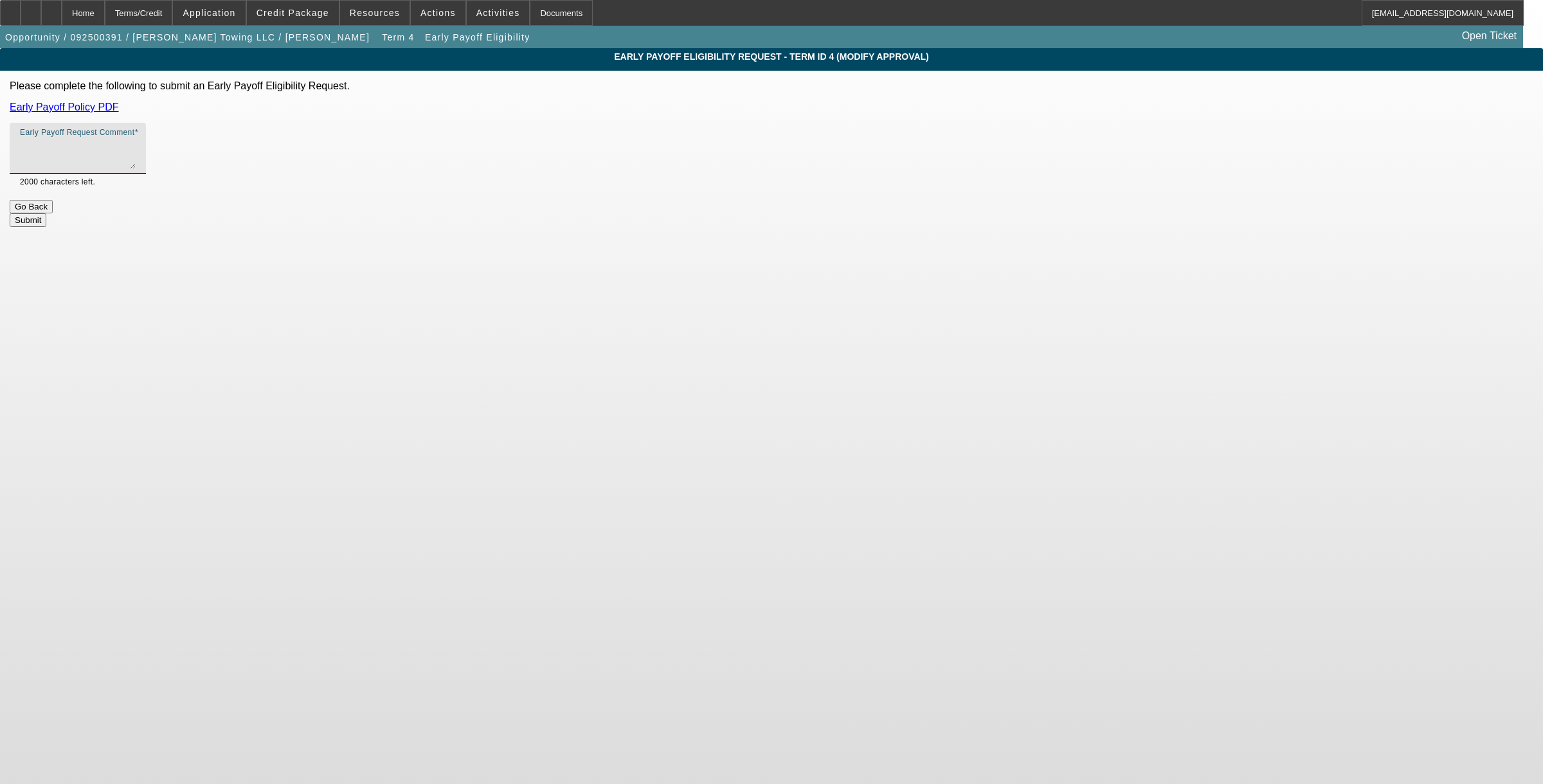
click at [135, 148] on textarea "Early Payoff Request Comment" at bounding box center [78, 154] width 115 height 31
type textarea "like previous deals with this customer."
click at [46, 213] on button "Submit" at bounding box center [28, 219] width 37 height 14
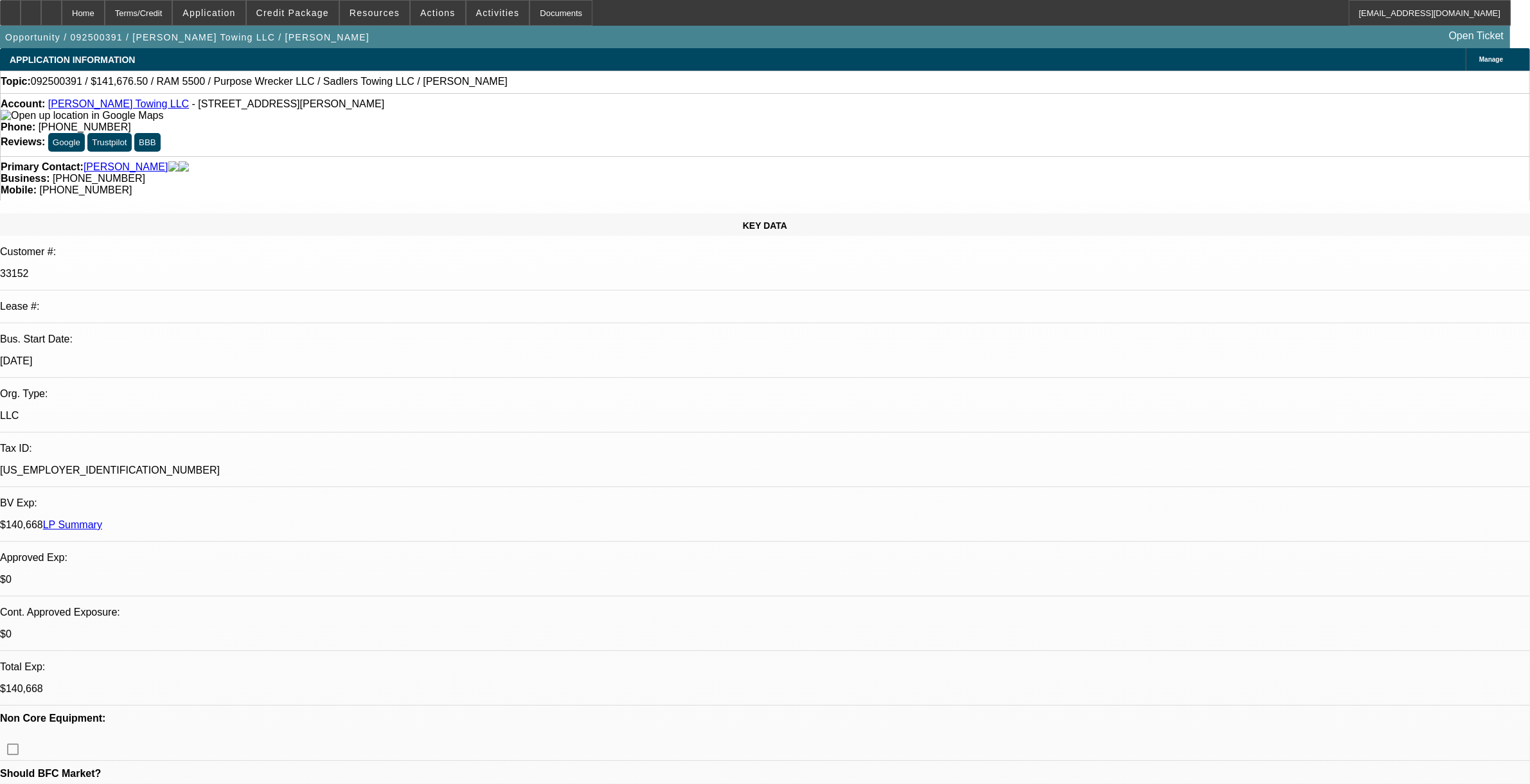
select select "0"
select select "2"
select select "0"
select select "6"
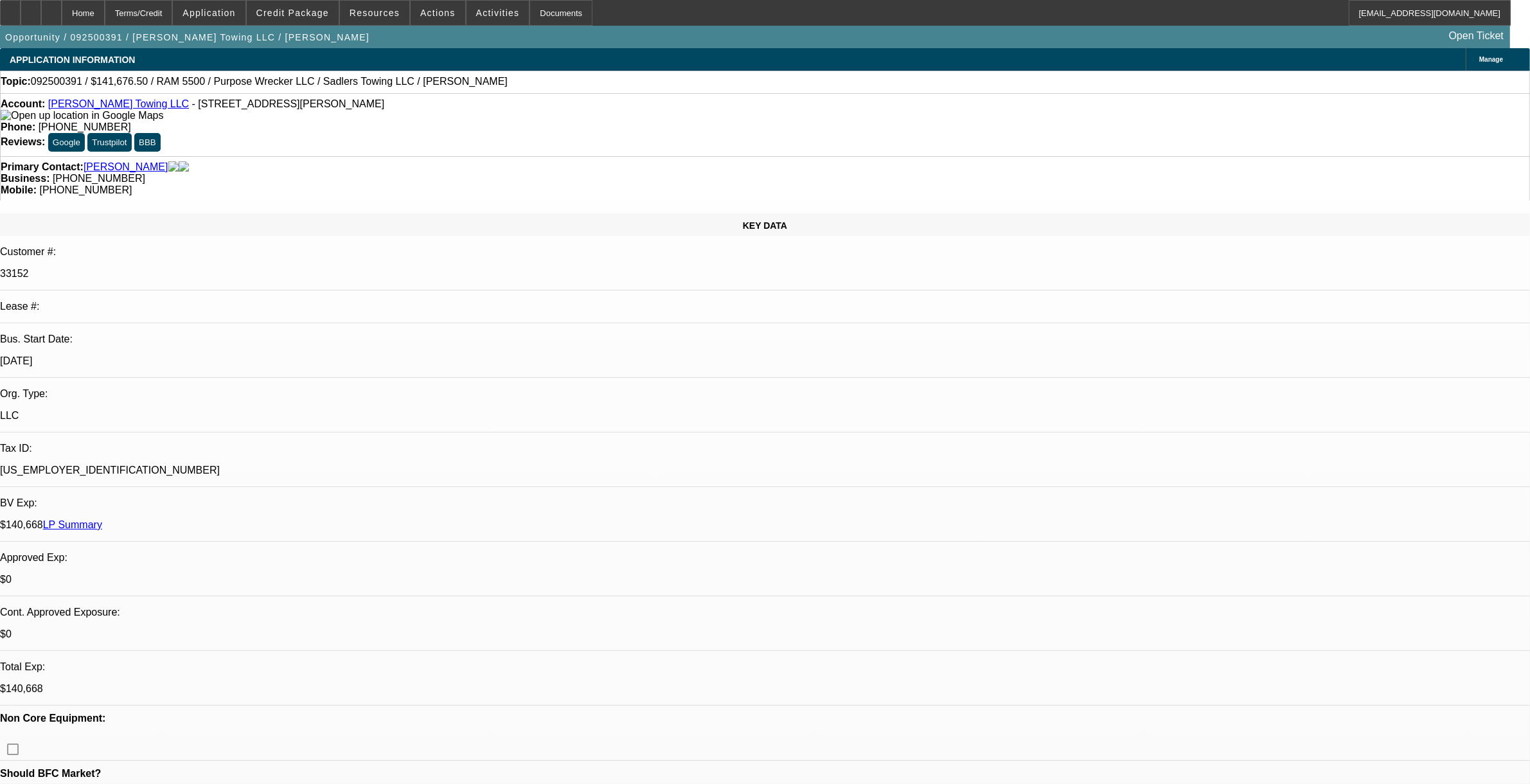
select select "0"
select select "2"
select select "0"
select select "6"
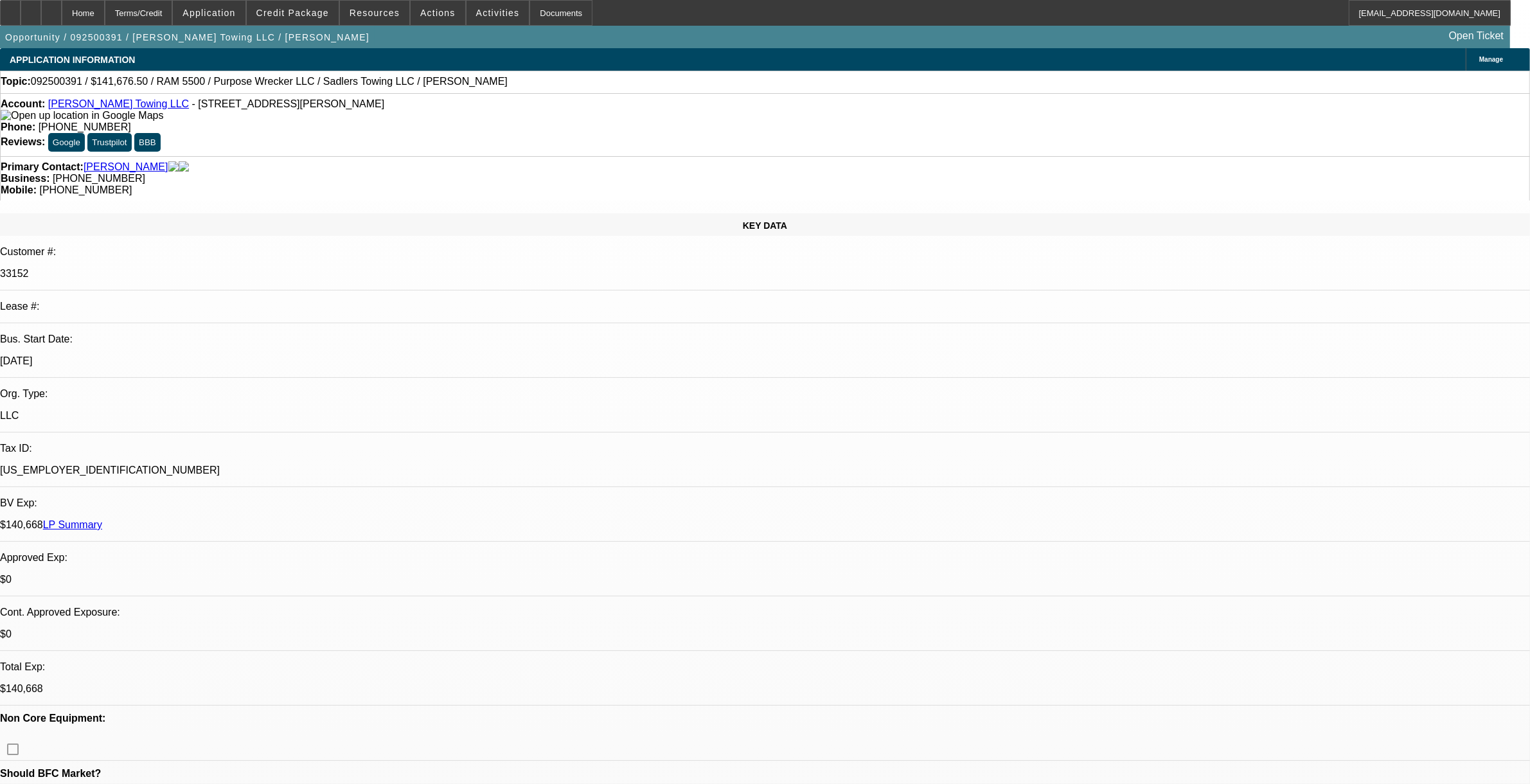
select select "0"
select select "2"
select select "0"
select select "6"
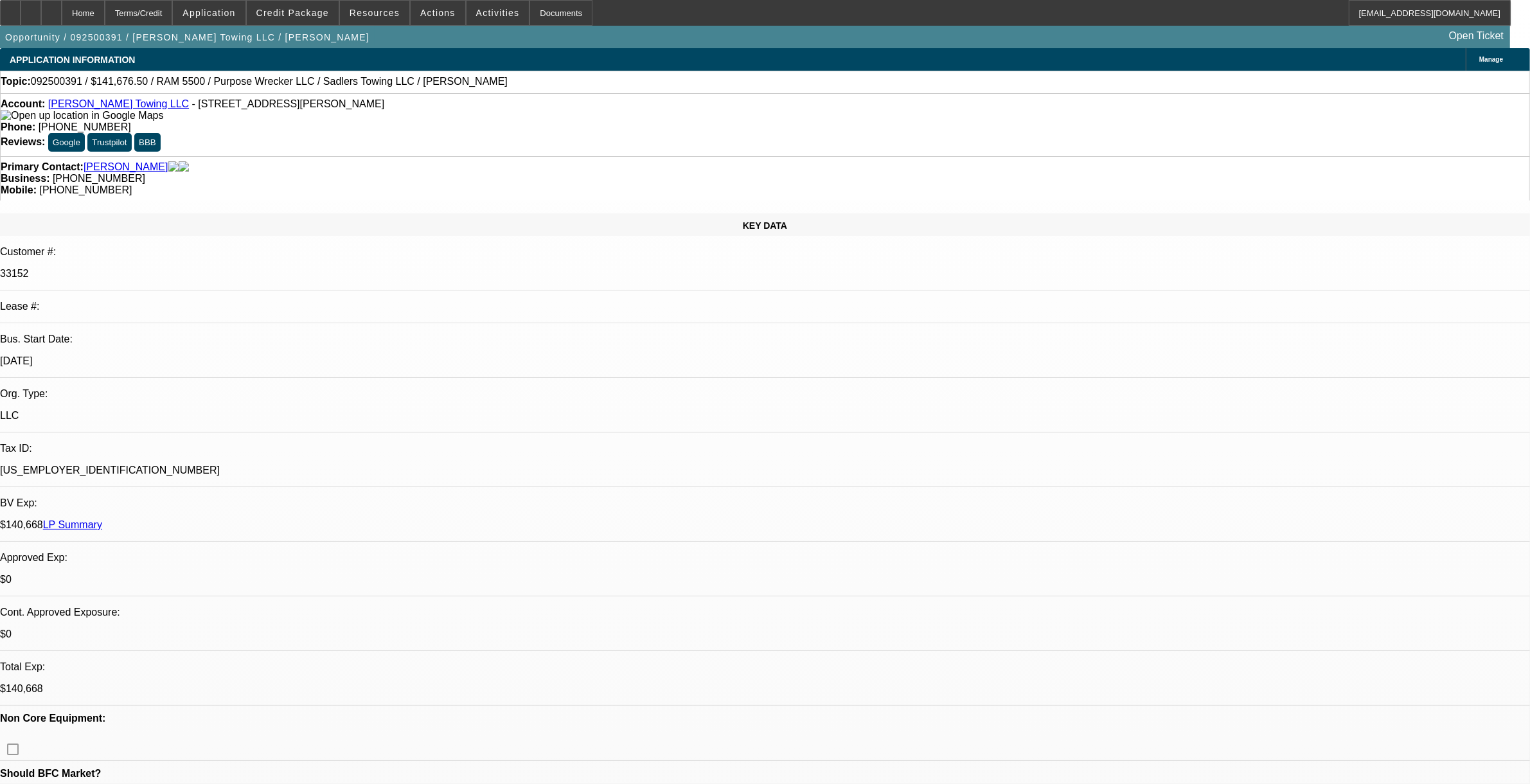
select select "0"
select select "2"
select select "0"
select select "6"
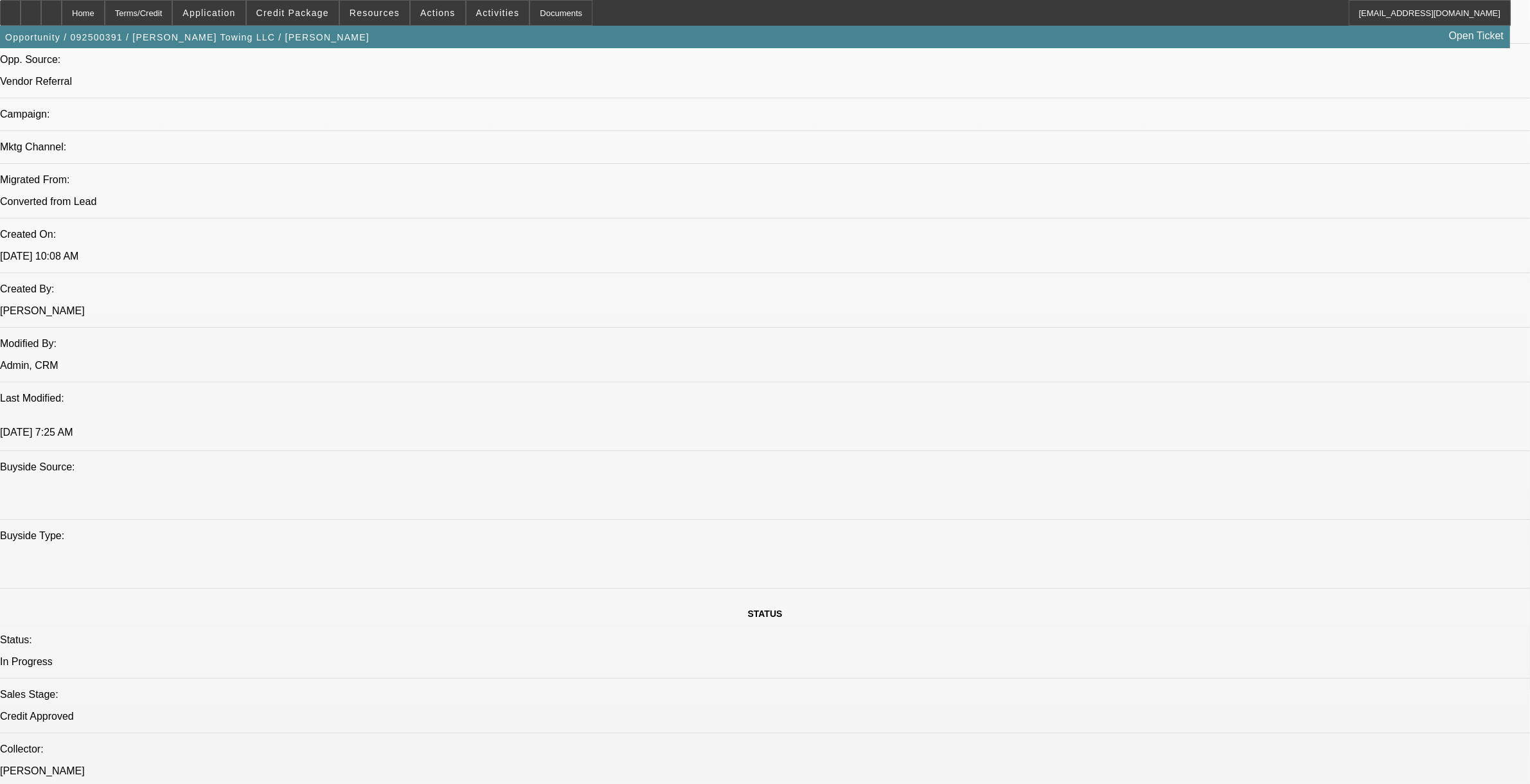
scroll to position [883, 0]
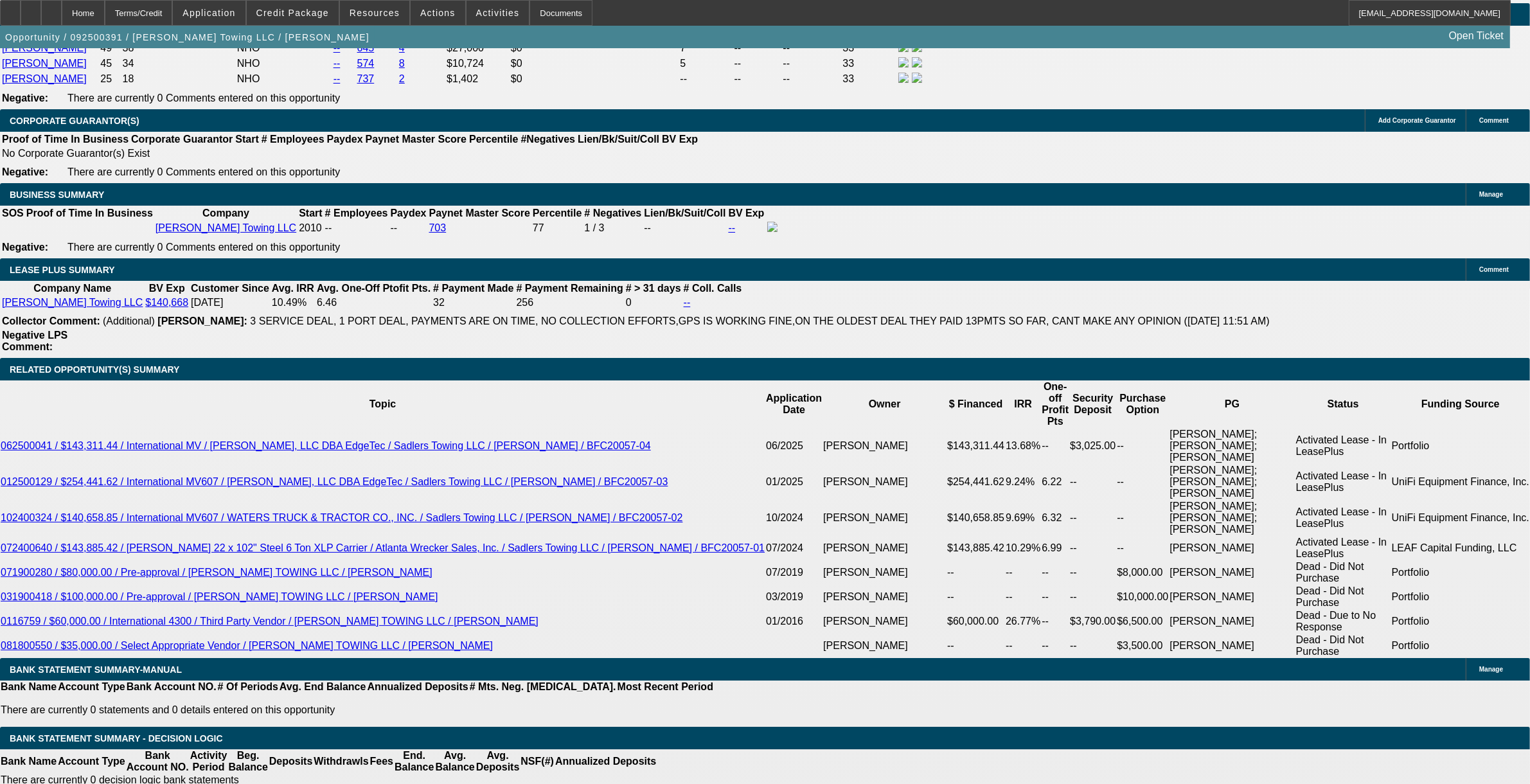
scroll to position [2008, 0]
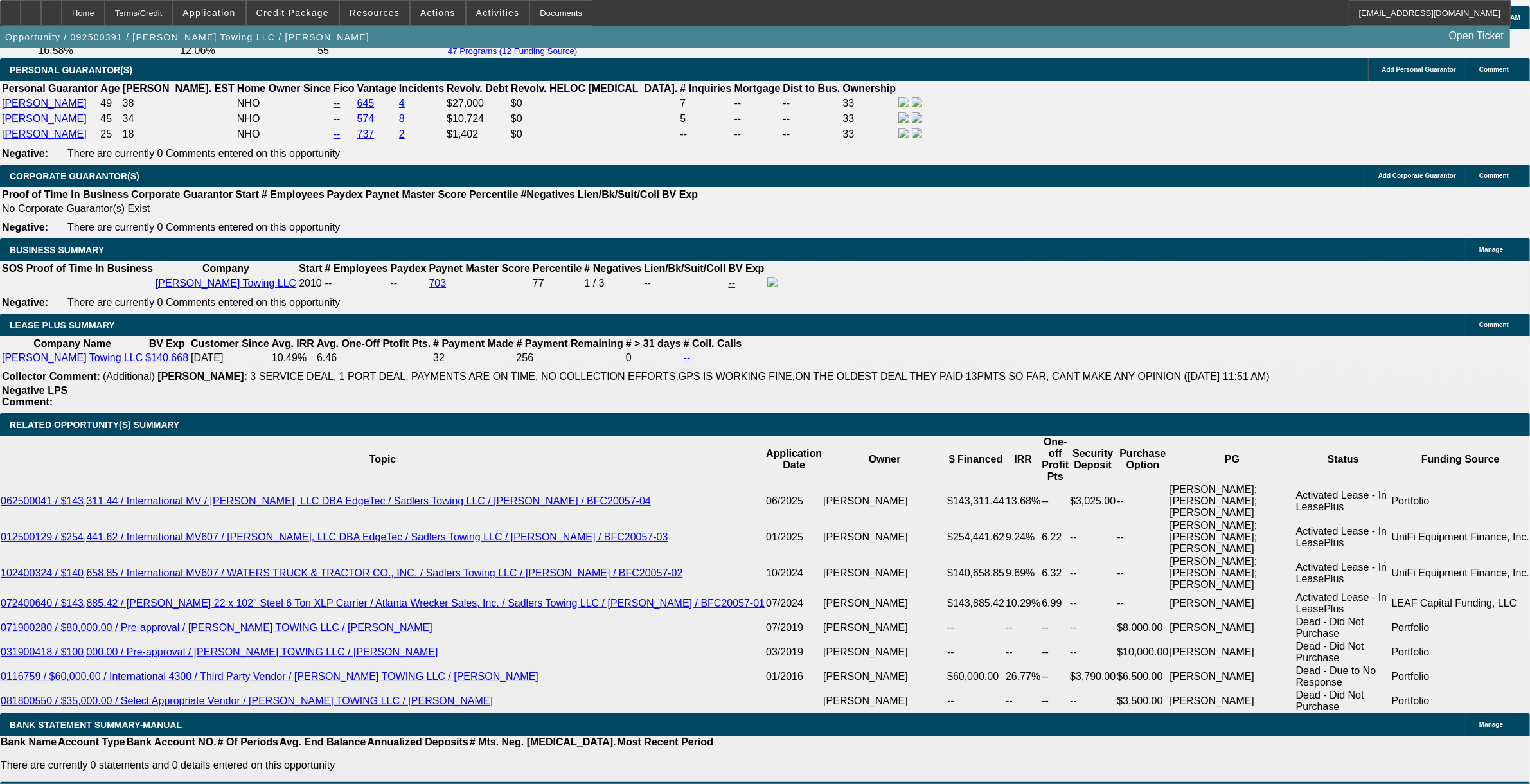
click at [815, 268] on button "reply_all Reply All" at bounding box center [1199, 275] width 81 height 31
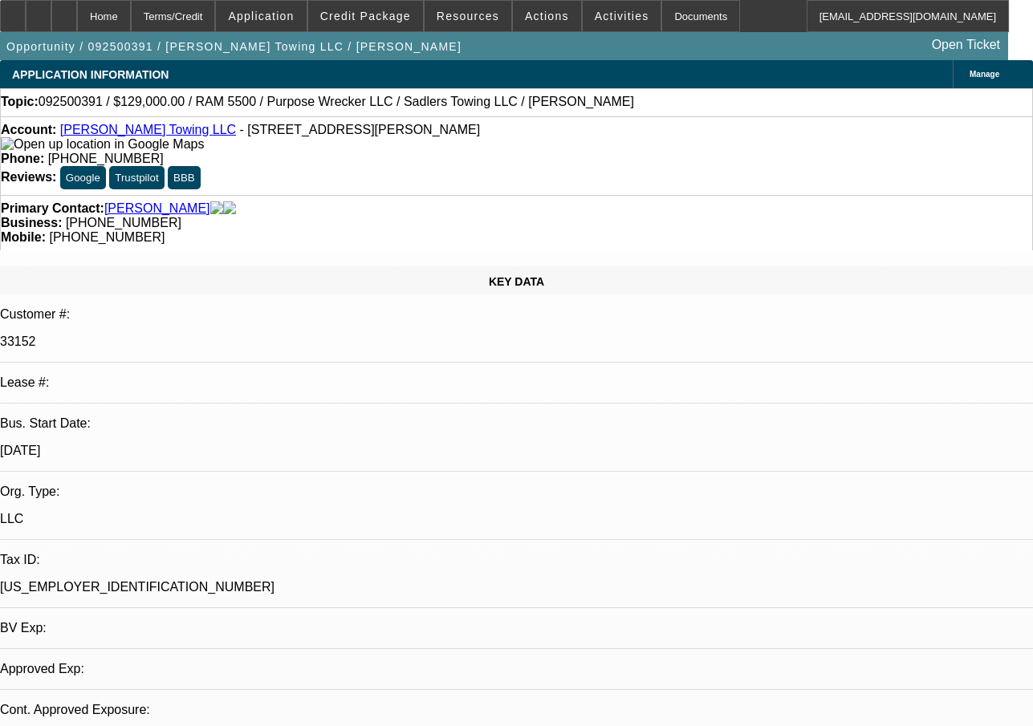
select select "0"
select select "2"
select select "0"
select select "6"
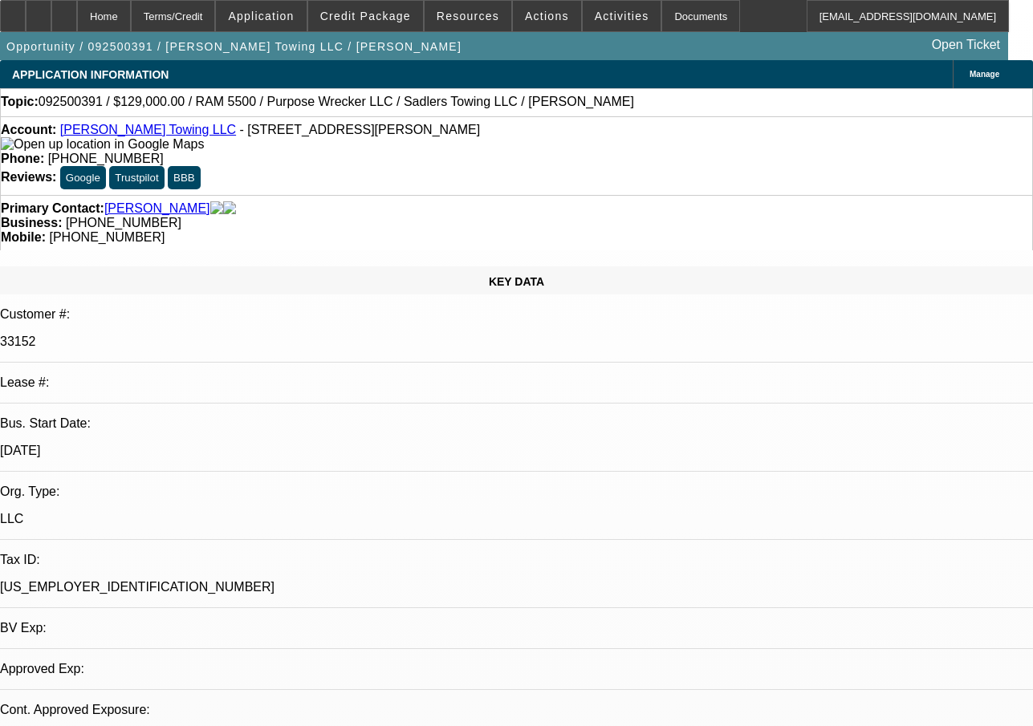
select select "0"
select select "2"
select select "0"
select select "6"
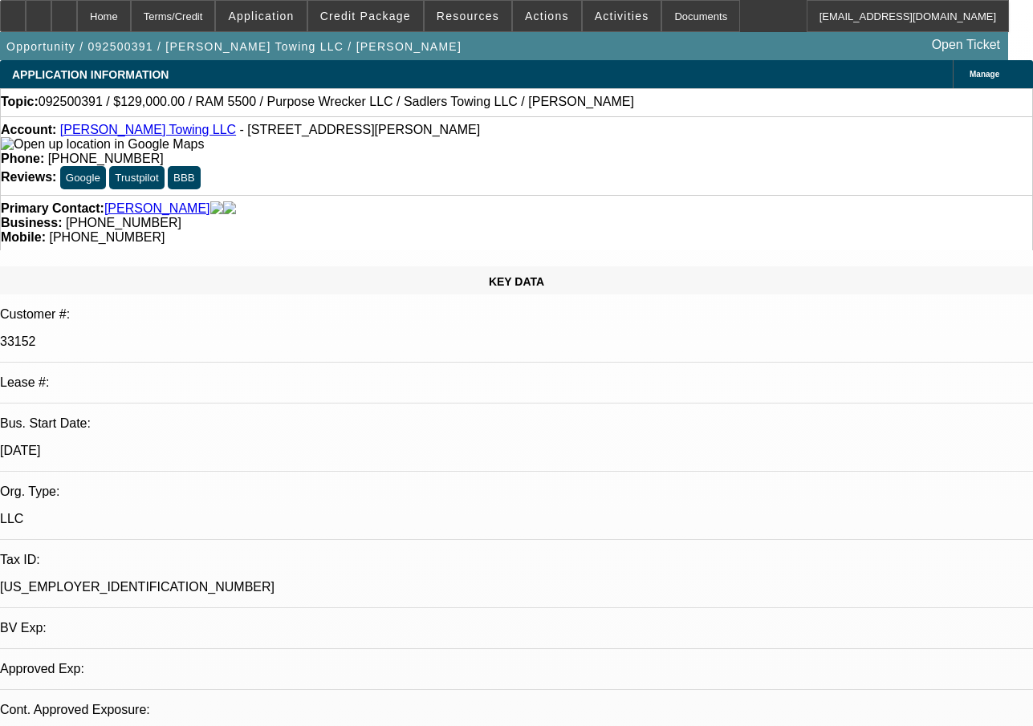
select select "0"
select select "2"
select select "0"
select select "6"
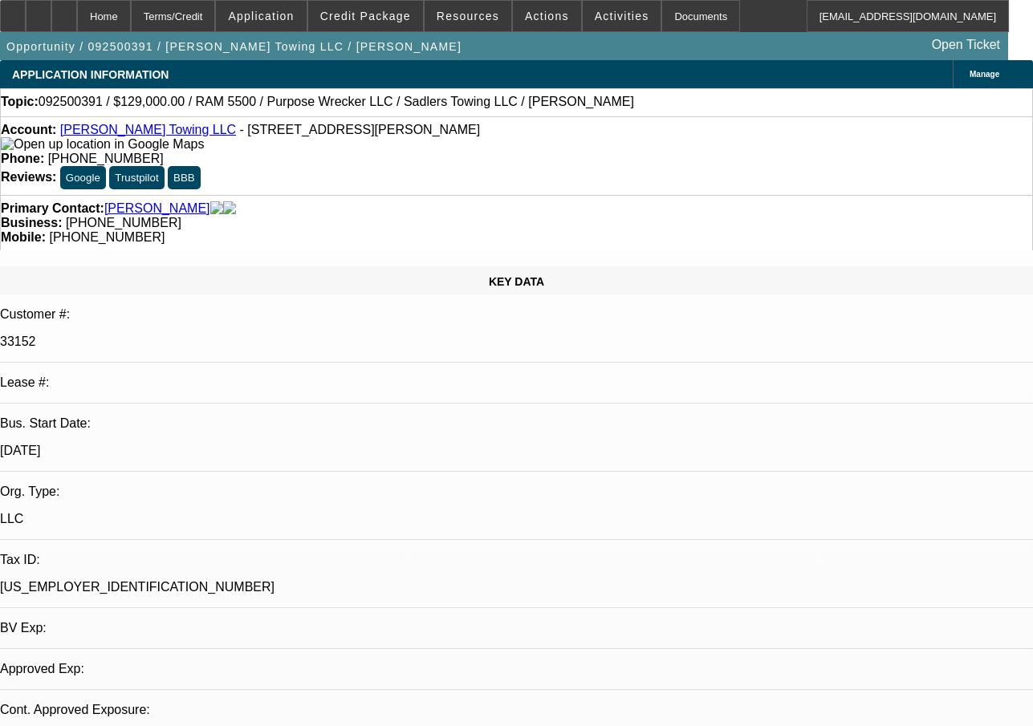
select select "0"
select select "2"
select select "0"
select select "6"
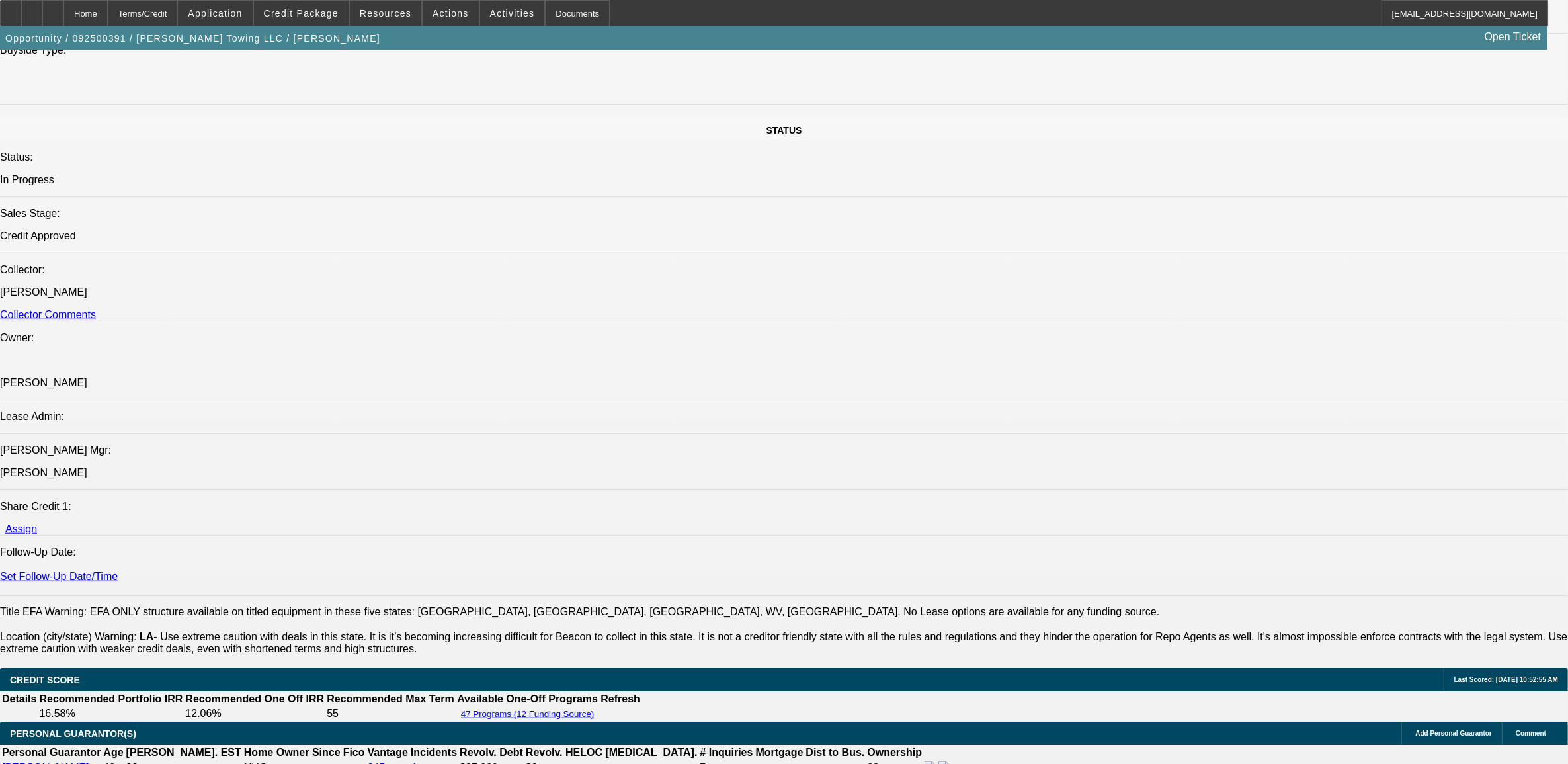
scroll to position [2066, 0]
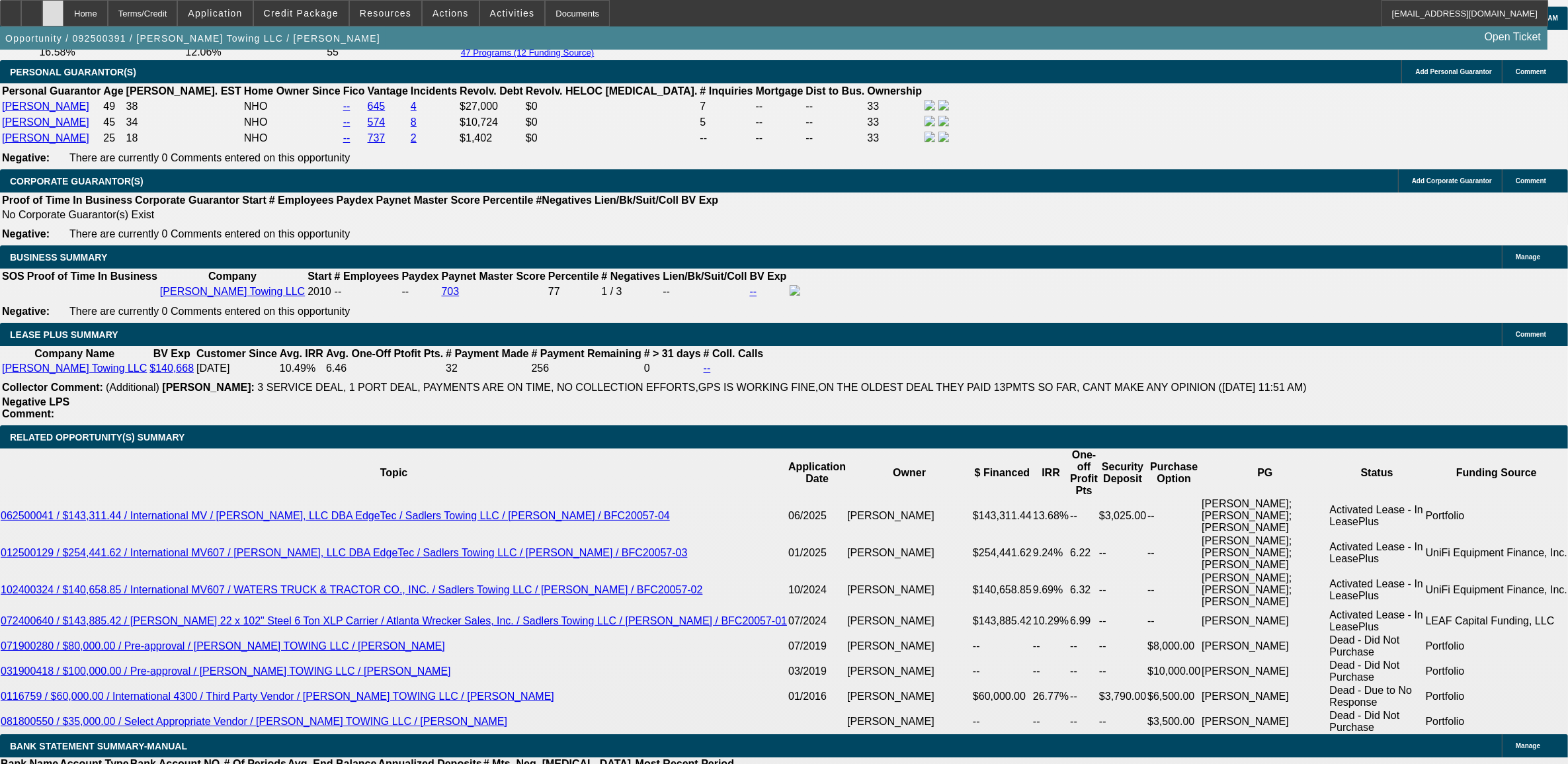
click at [63, 15] on div at bounding box center [53, 13] width 21 height 26
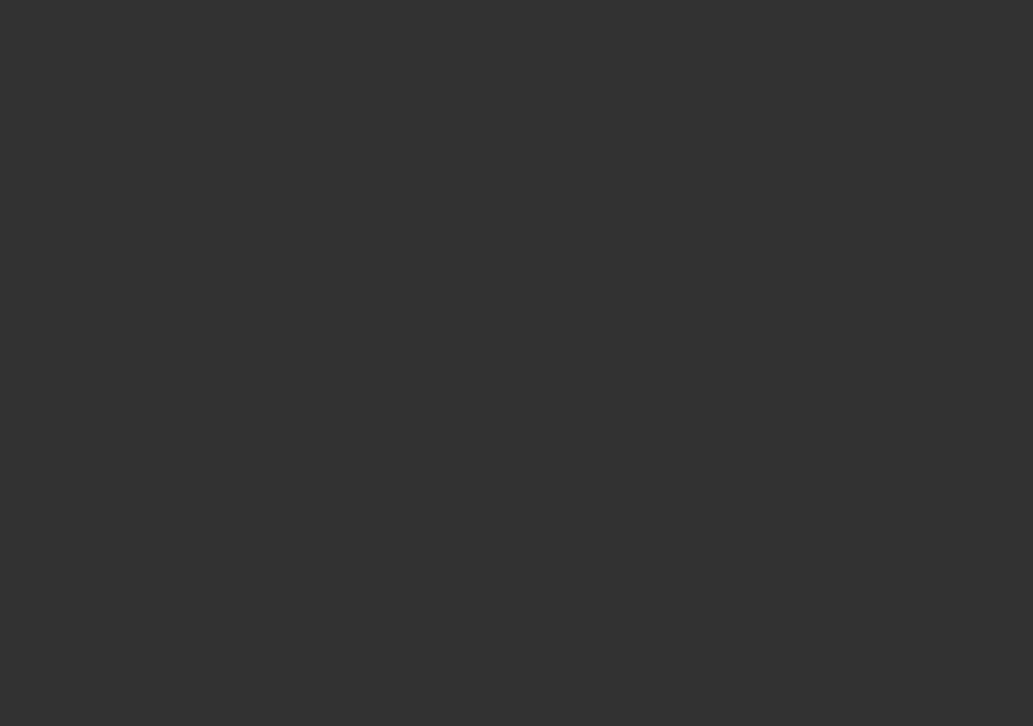
select select "0"
select select "2"
select select "0"
select select "6"
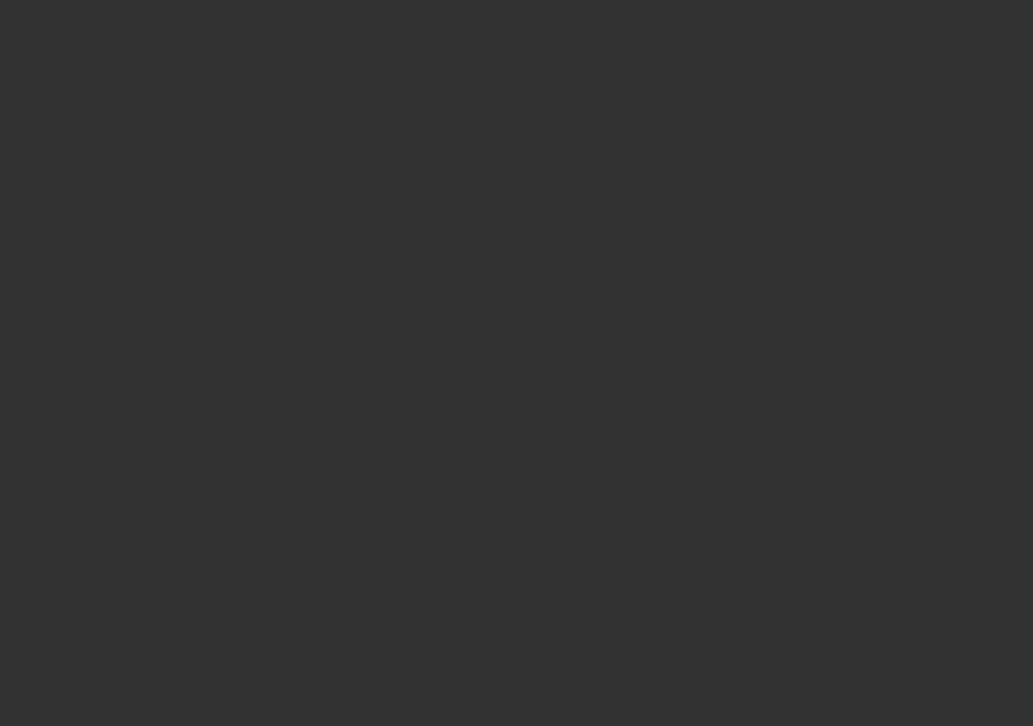
select select "0"
select select "2"
select select "0"
select select "6"
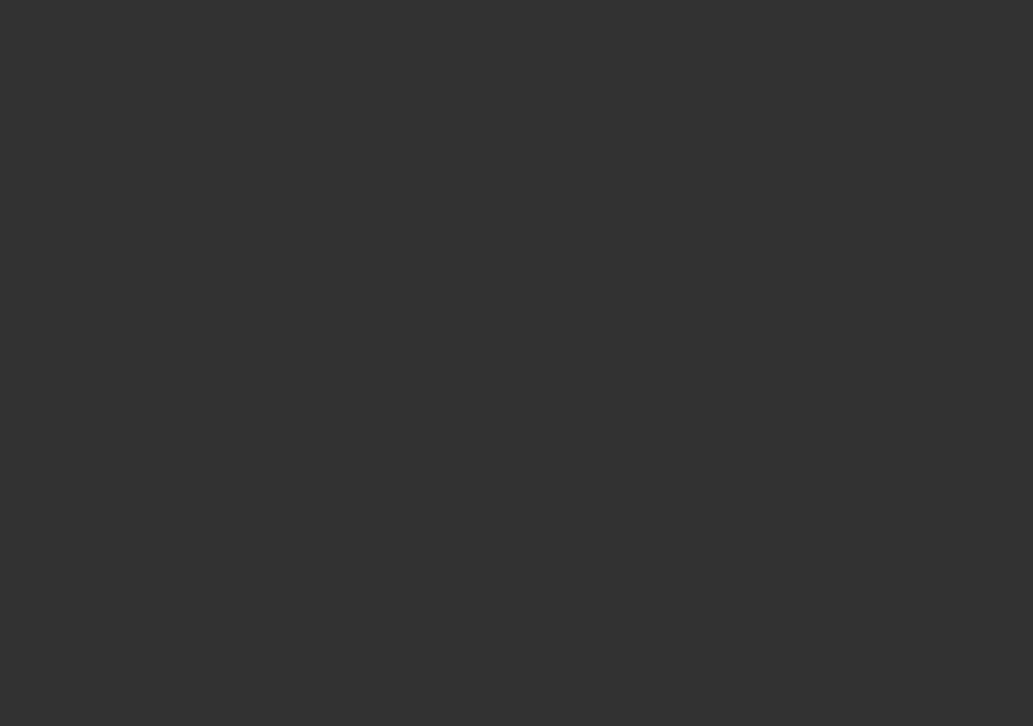
select select "0"
select select "2"
select select "0"
select select "6"
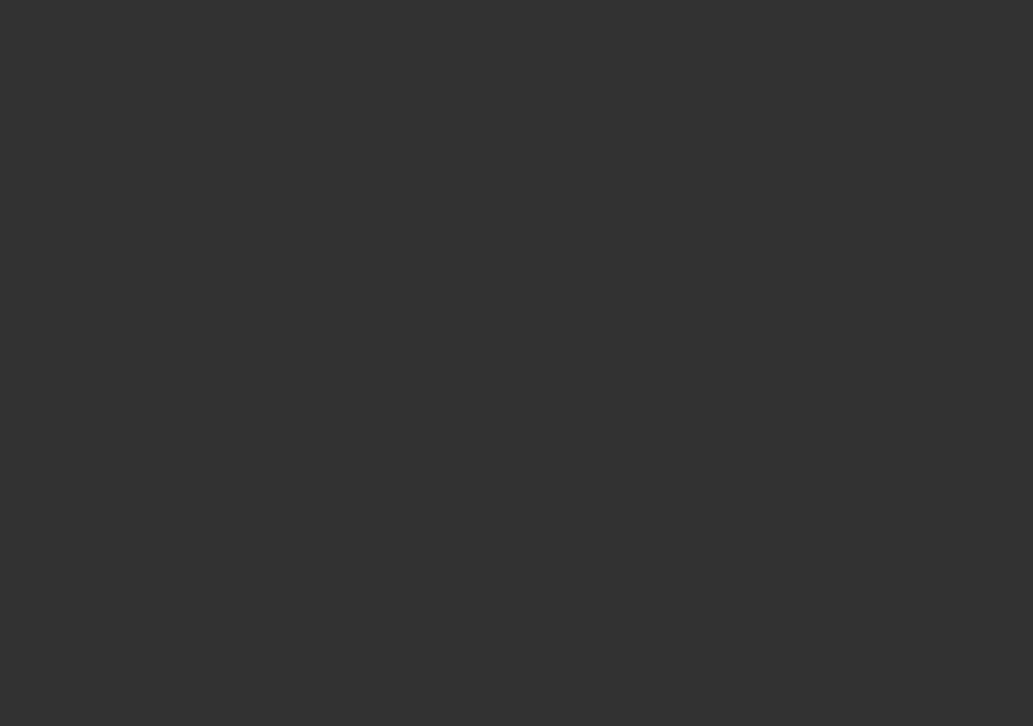
select select "0"
select select "2"
select select "0"
select select "6"
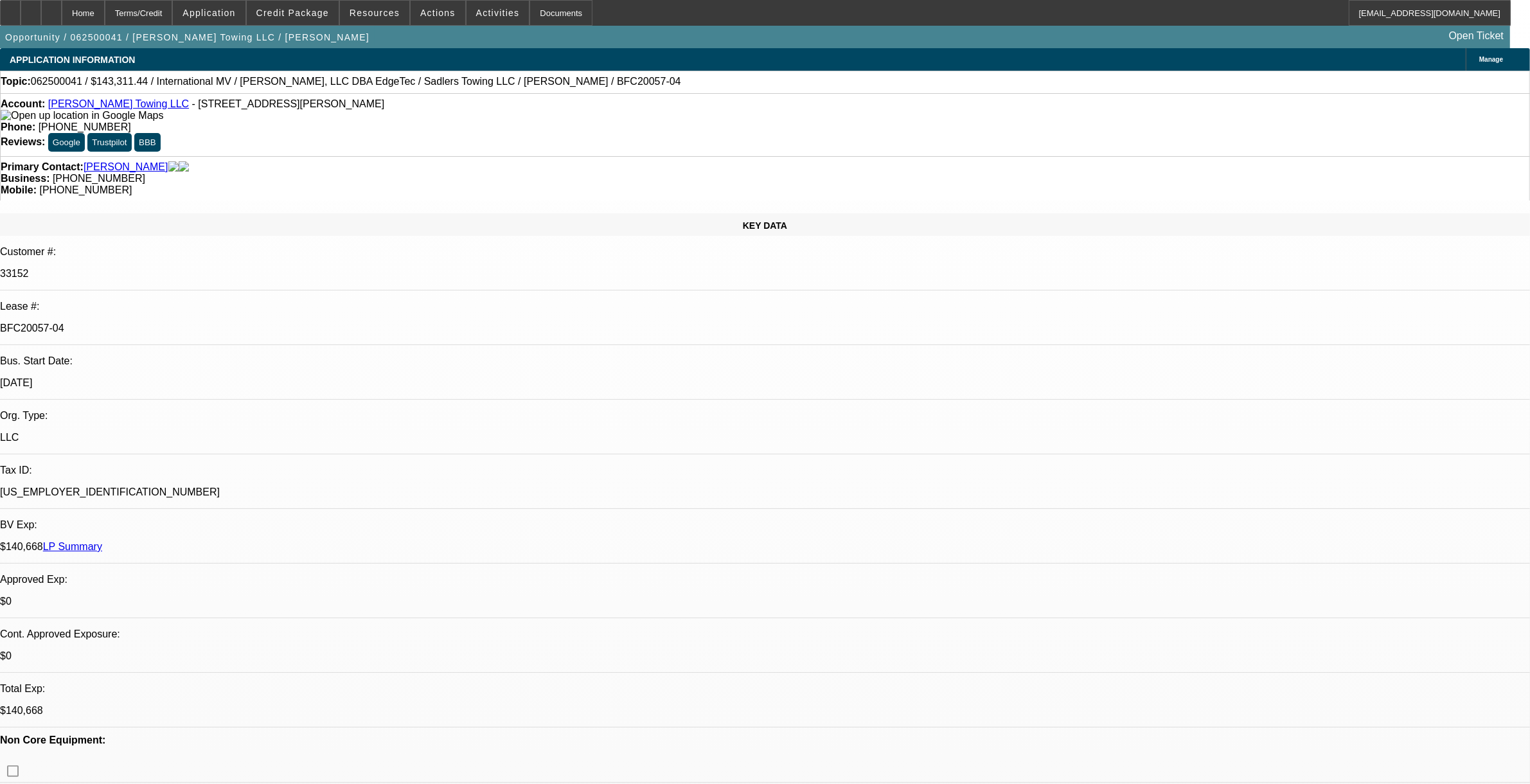
select select "0"
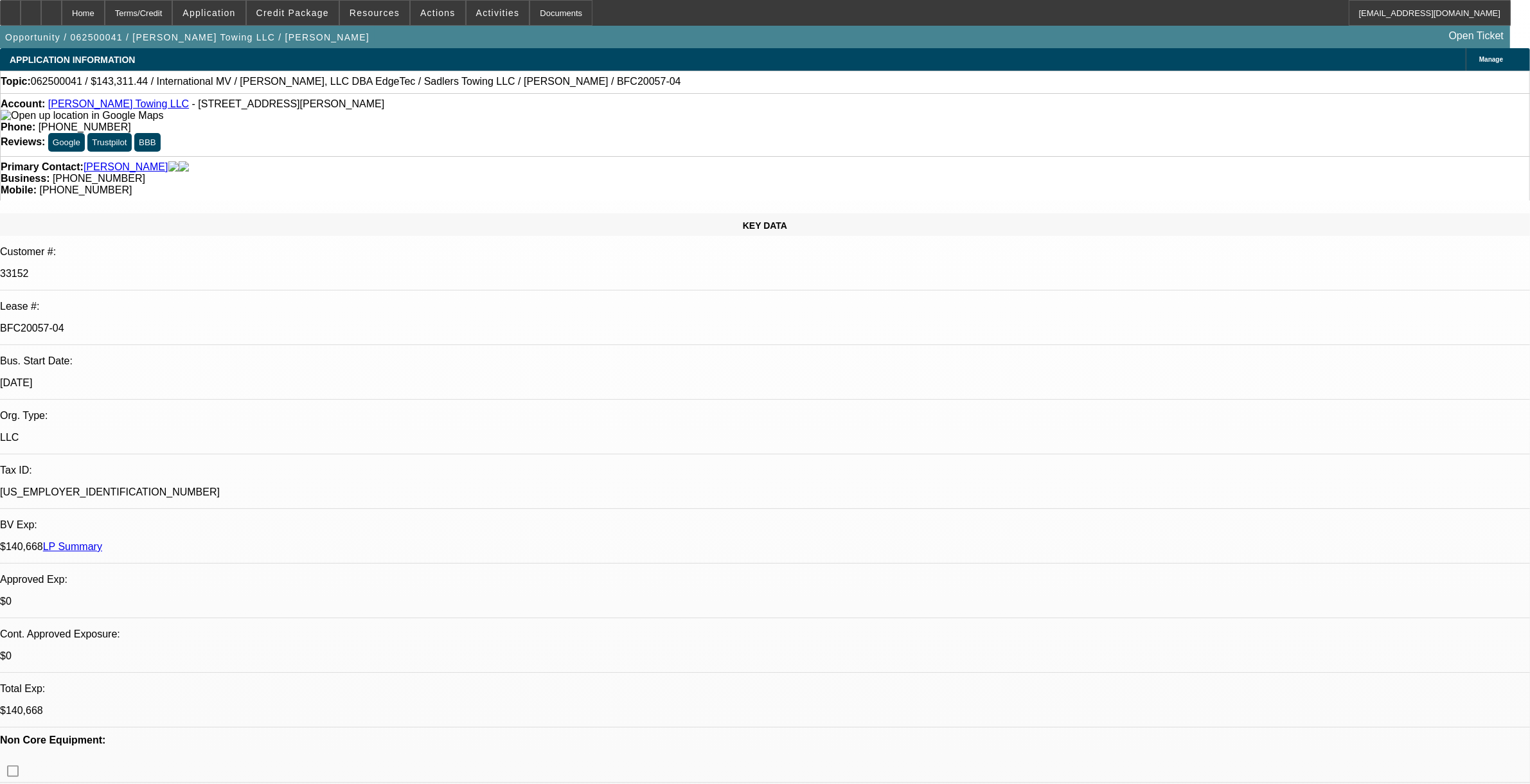
select select "0"
select select "1"
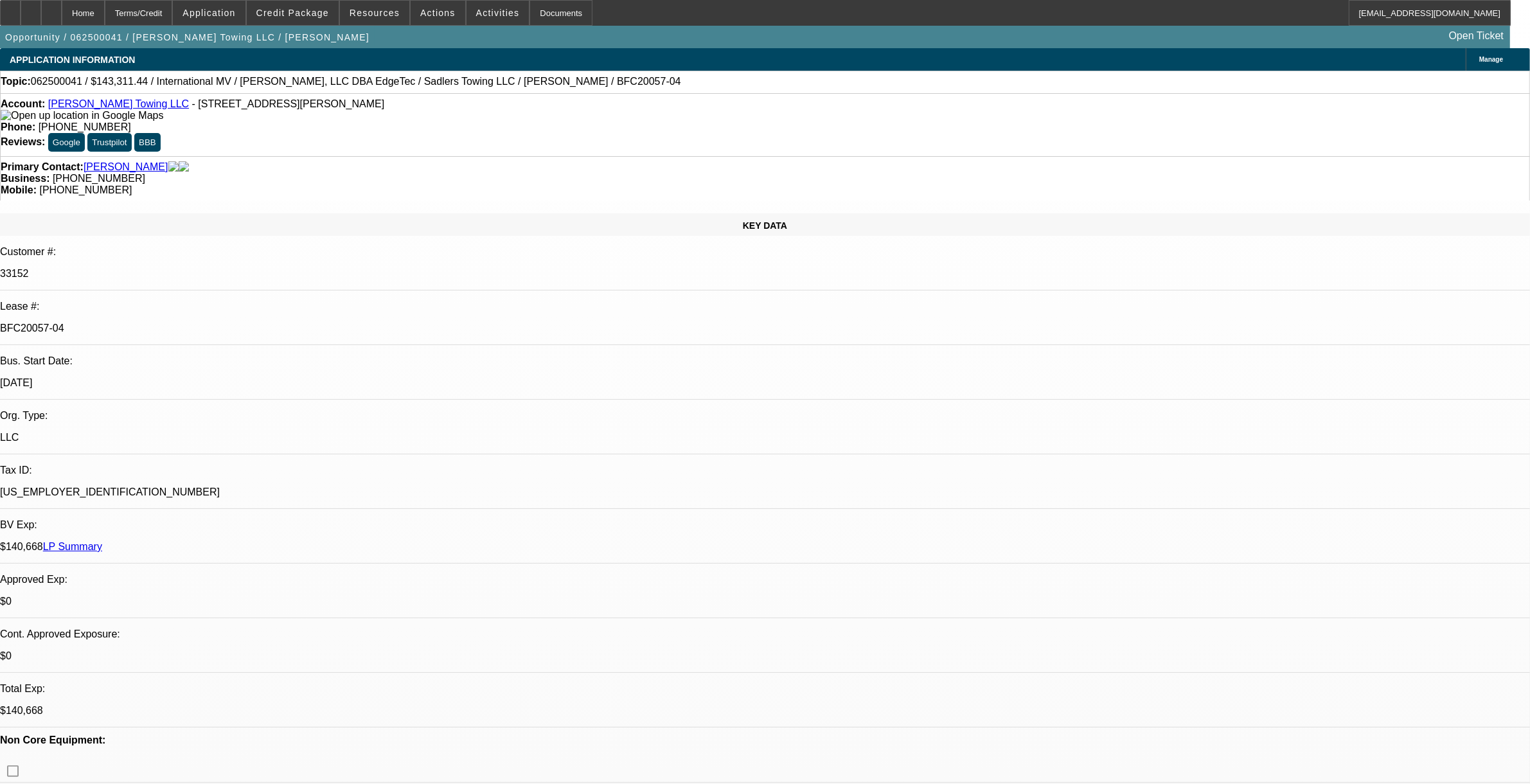
select select "2"
select select "6"
select select "1"
select select "2"
select select "6"
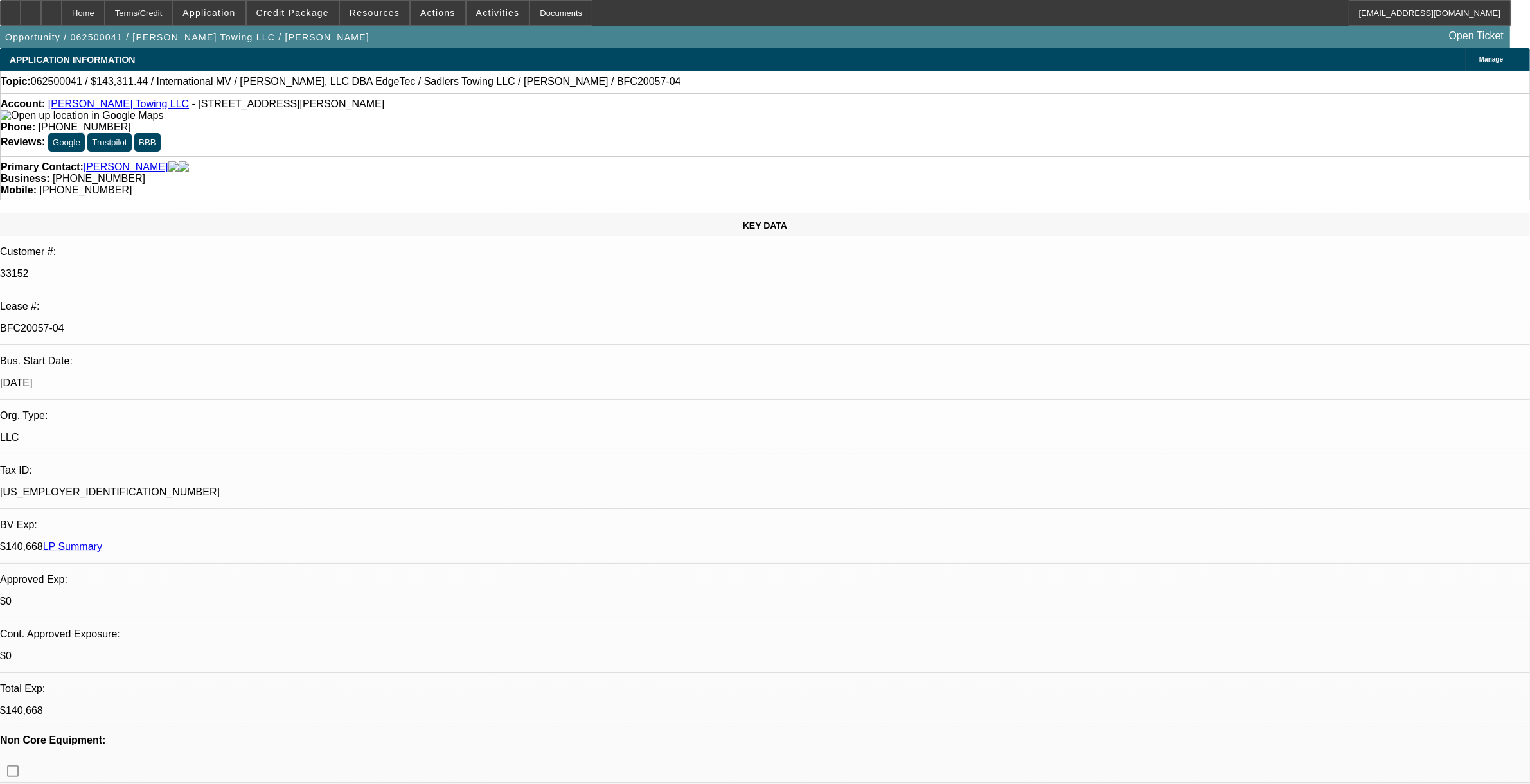
select select "1"
select select "2"
select select "6"
select select "1"
select select "2"
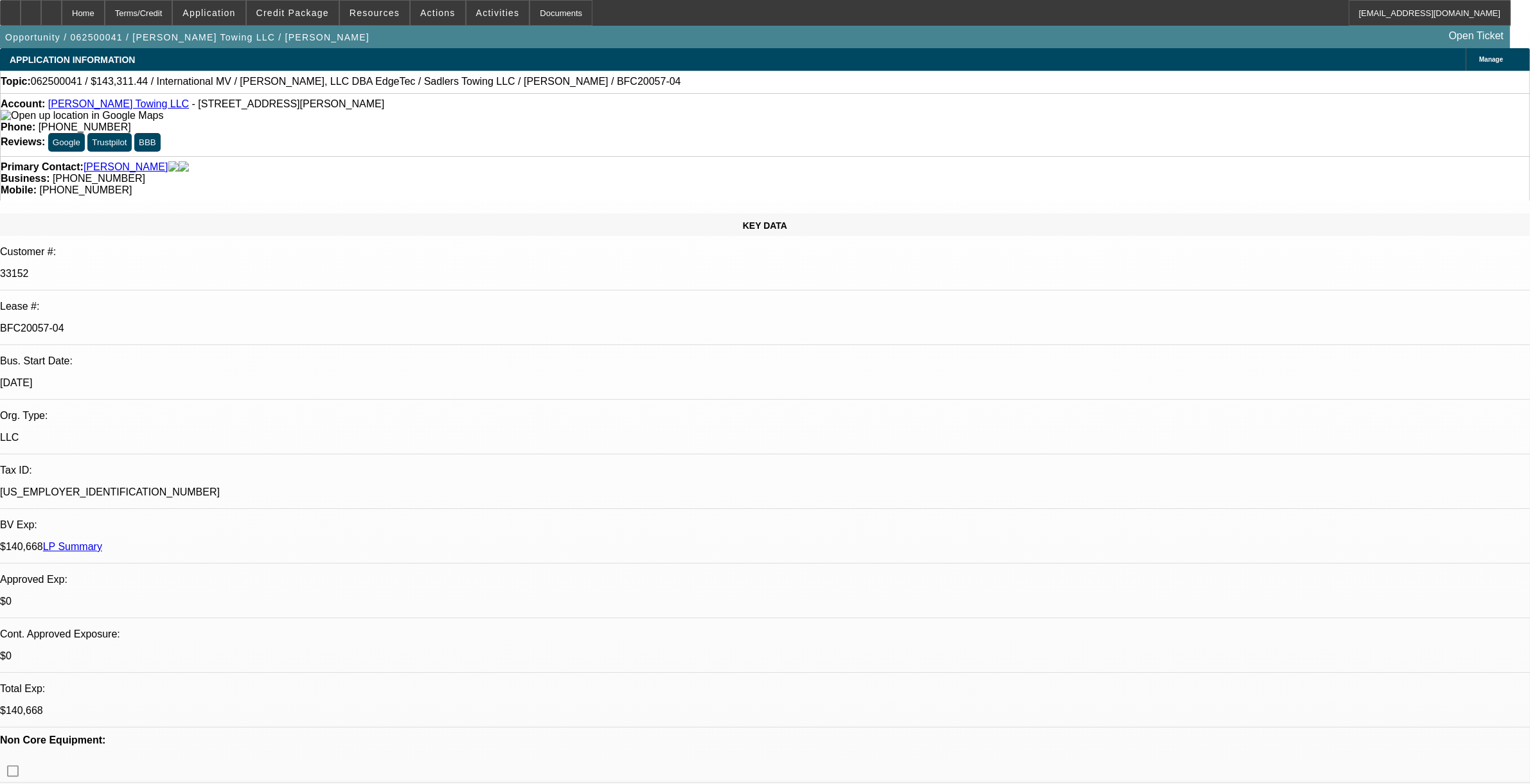
select select "6"
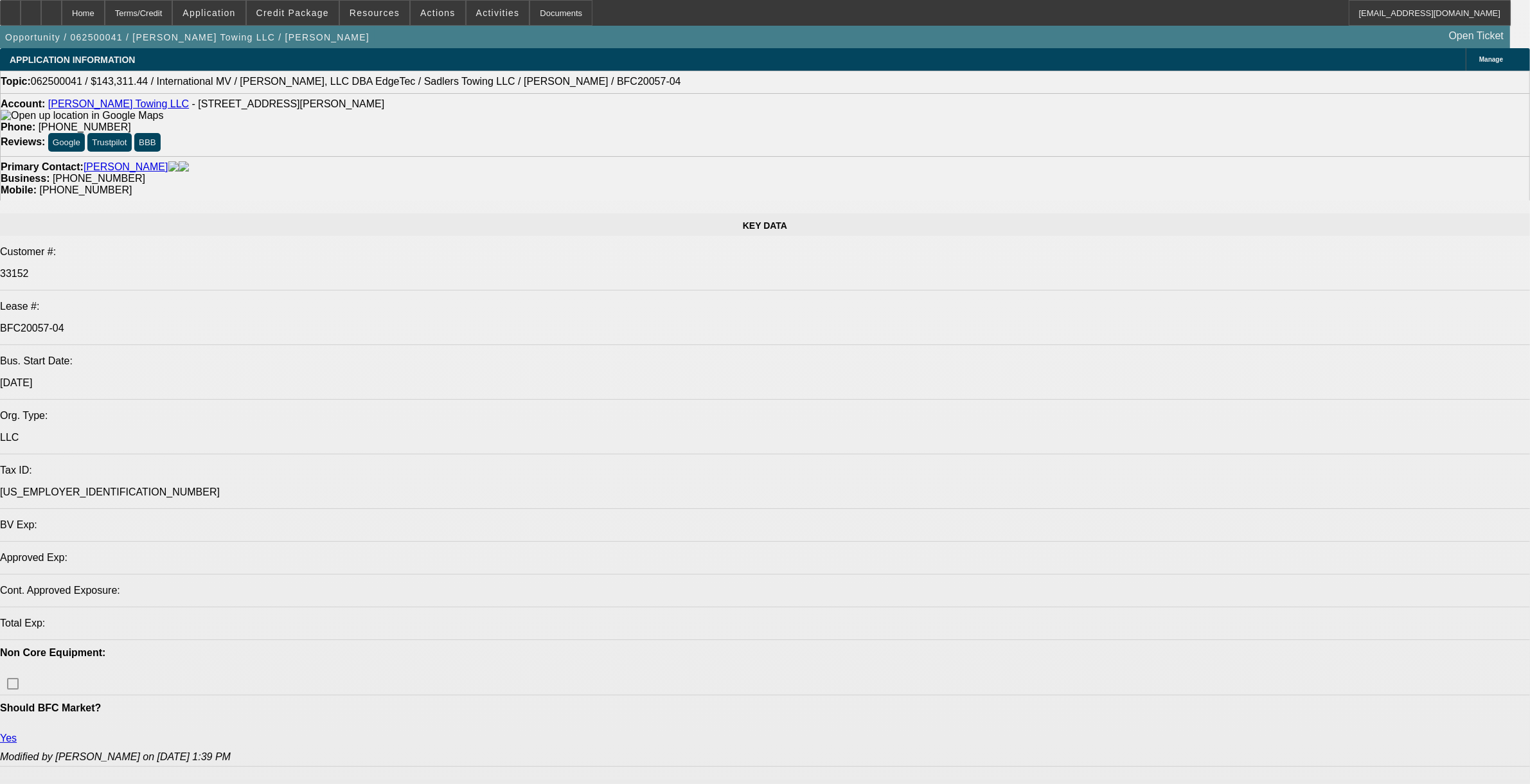
select select "0"
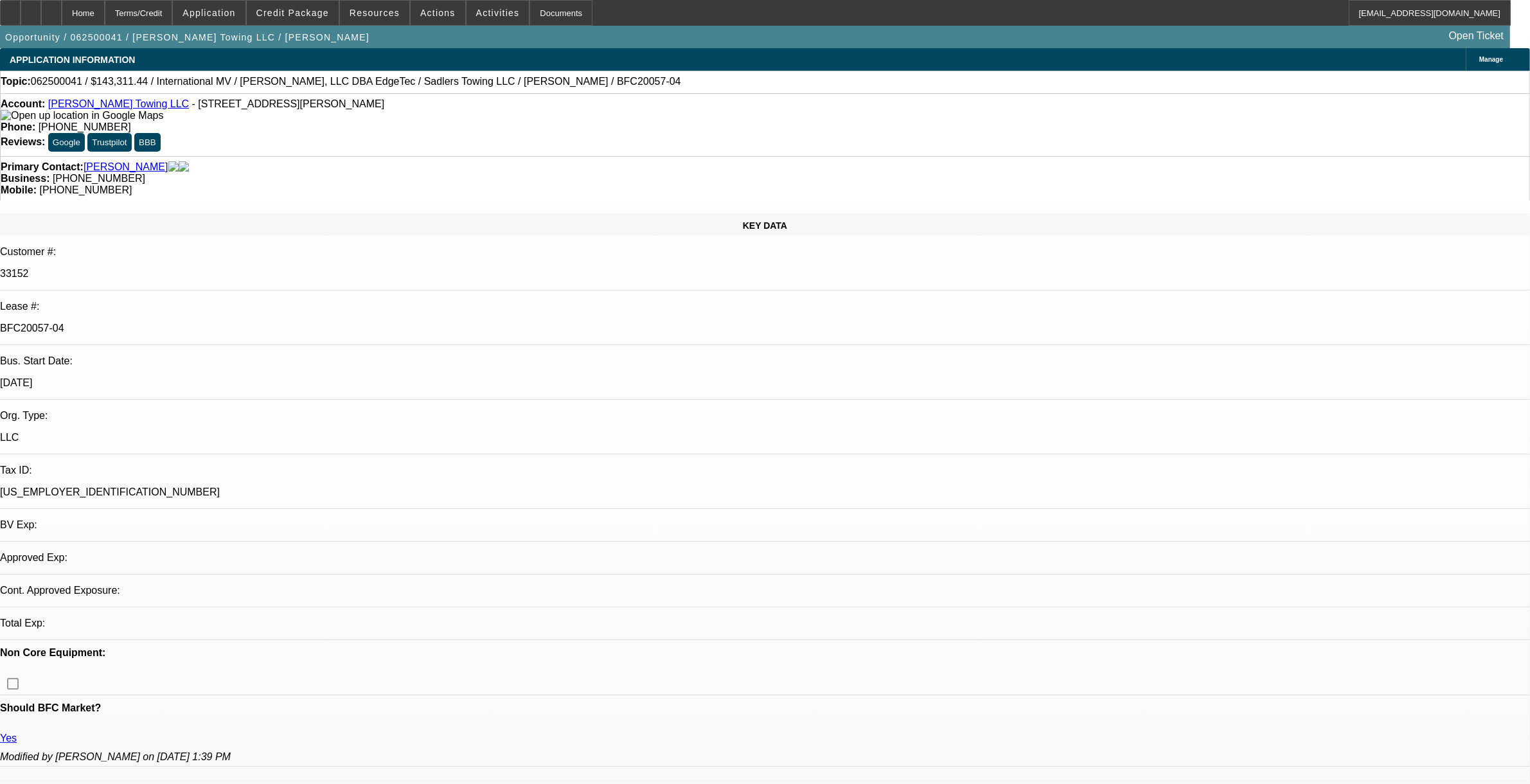
select select "0"
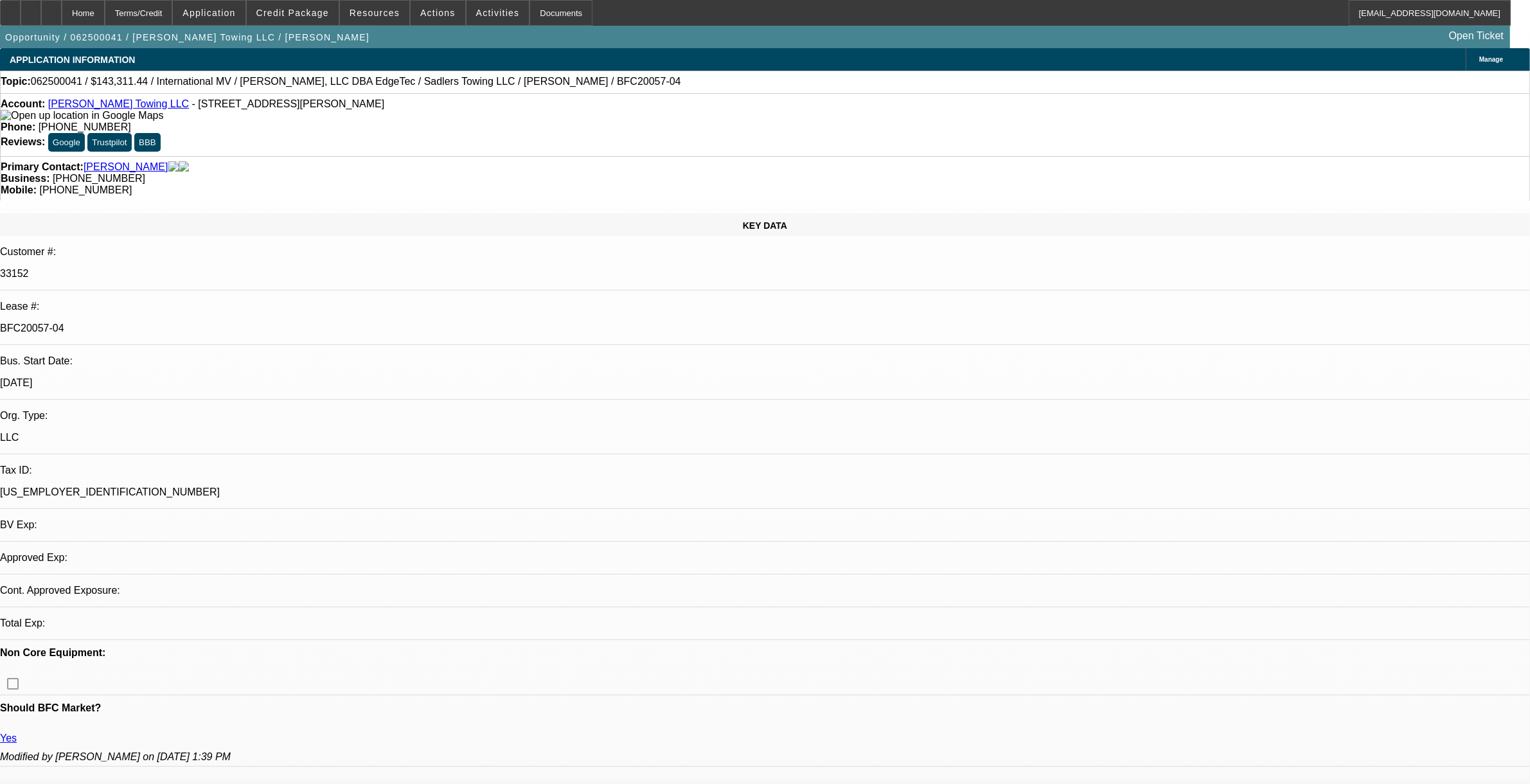
select select "0"
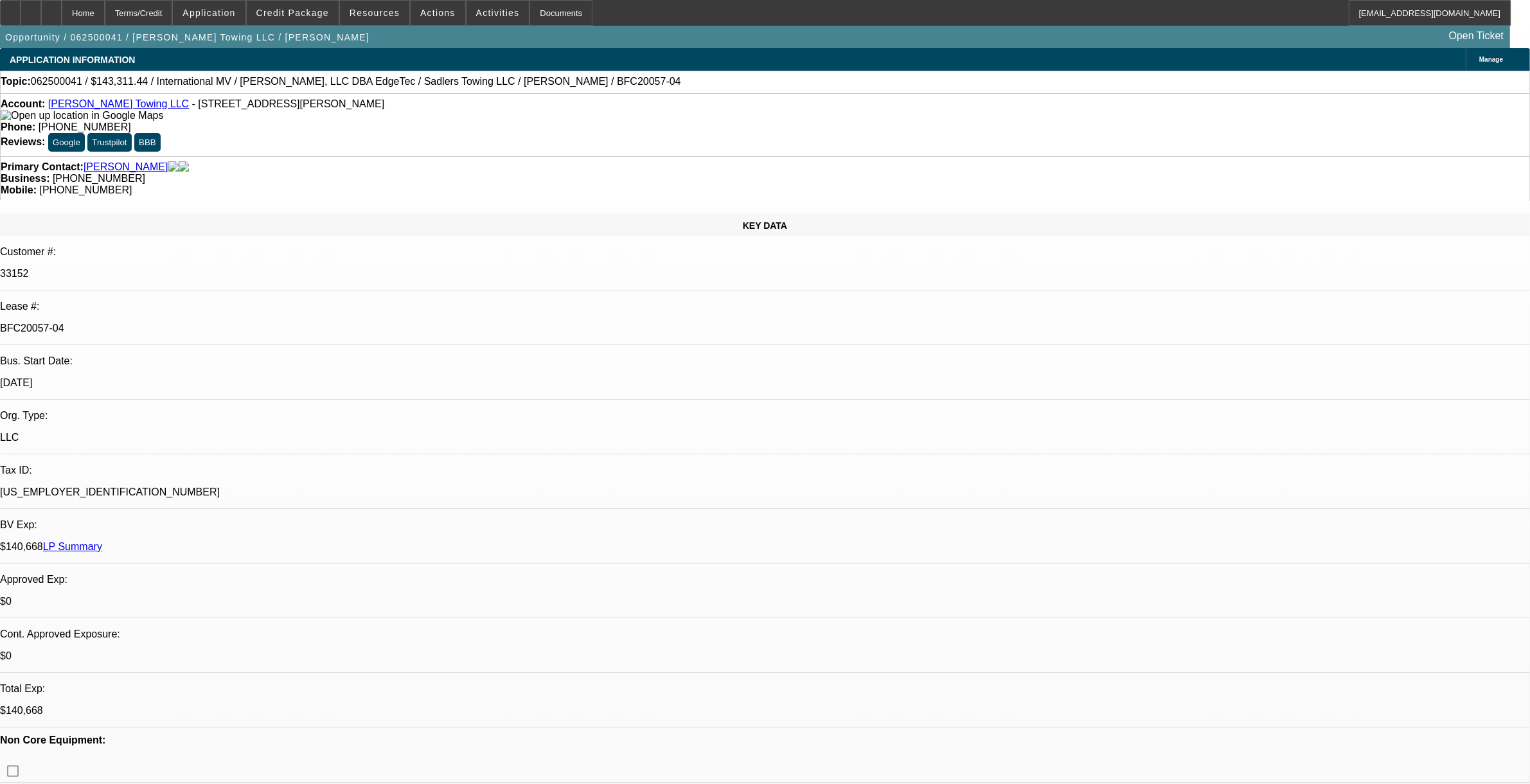
select select "1"
select select "2"
select select "6"
select select "1"
select select "2"
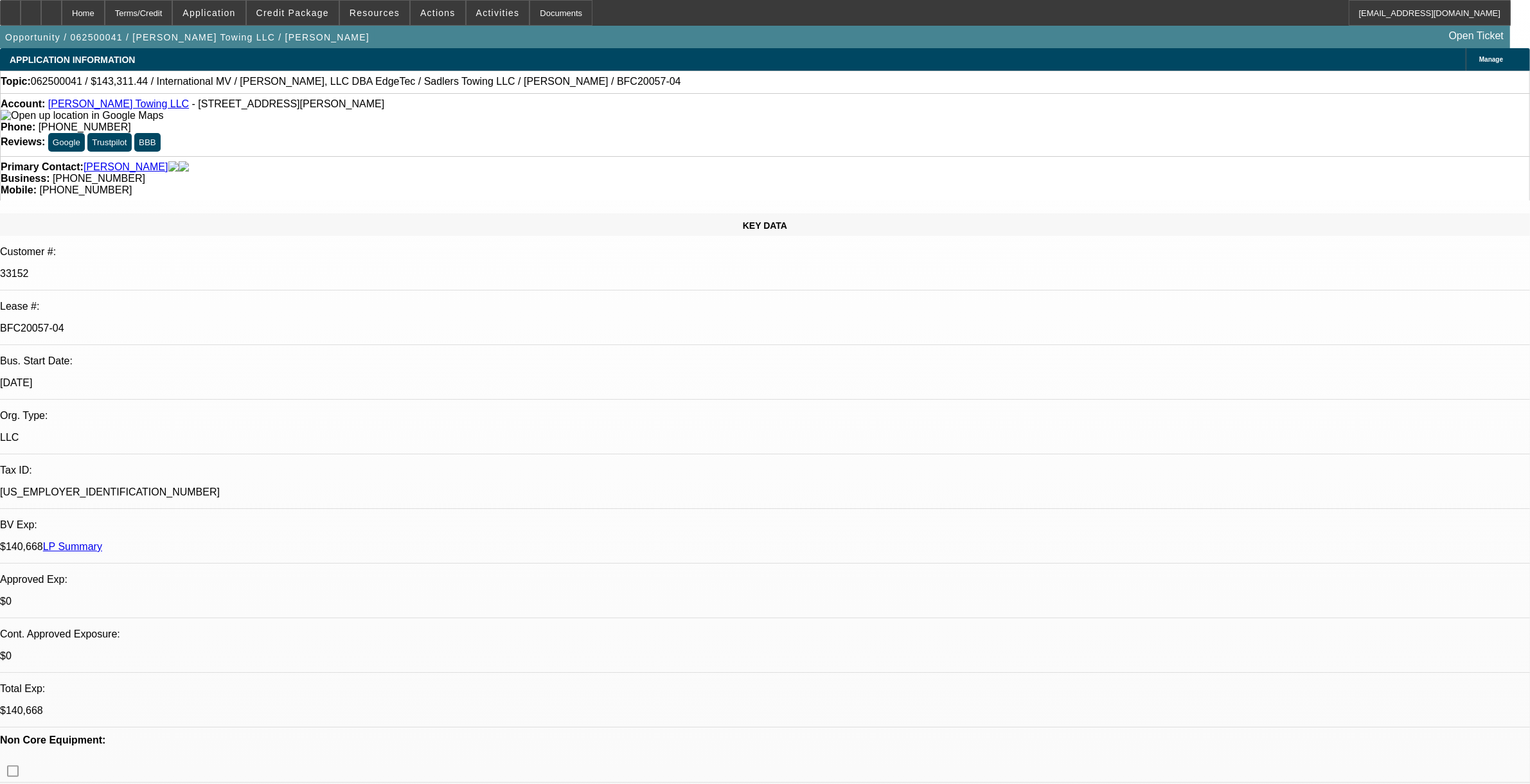
select select "6"
select select "1"
select select "2"
select select "6"
select select "1"
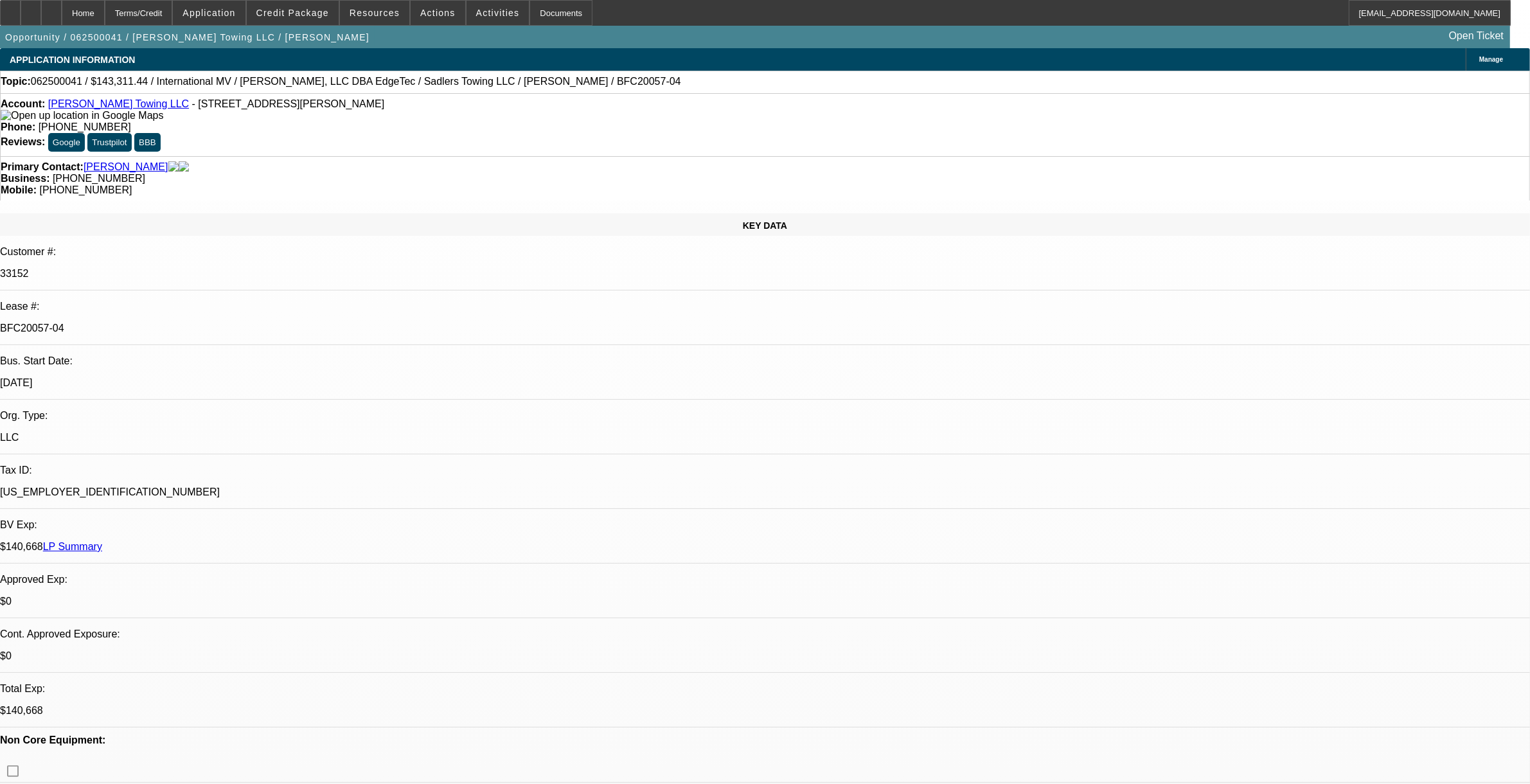
select select "2"
select select "6"
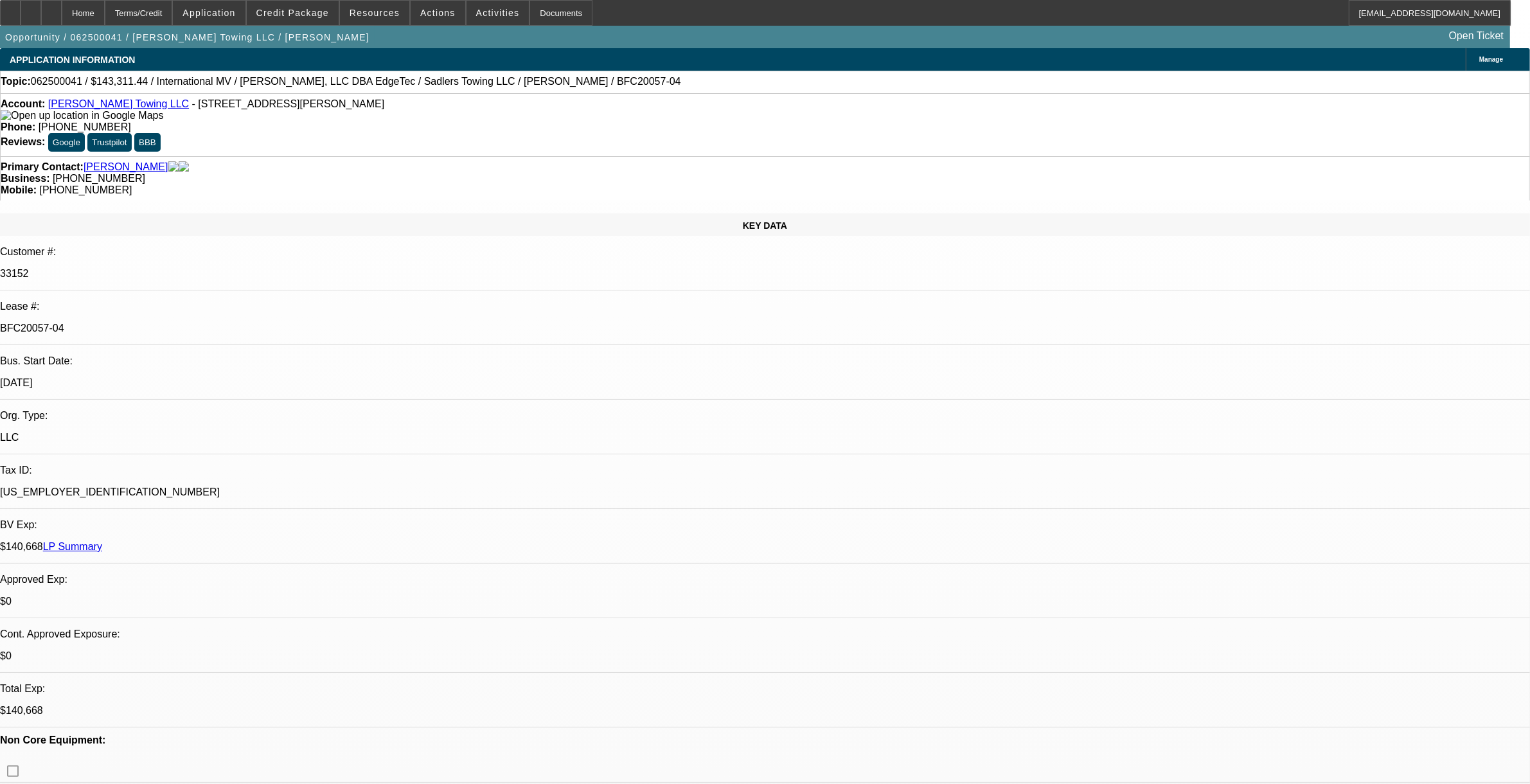
scroll to position [80, 0]
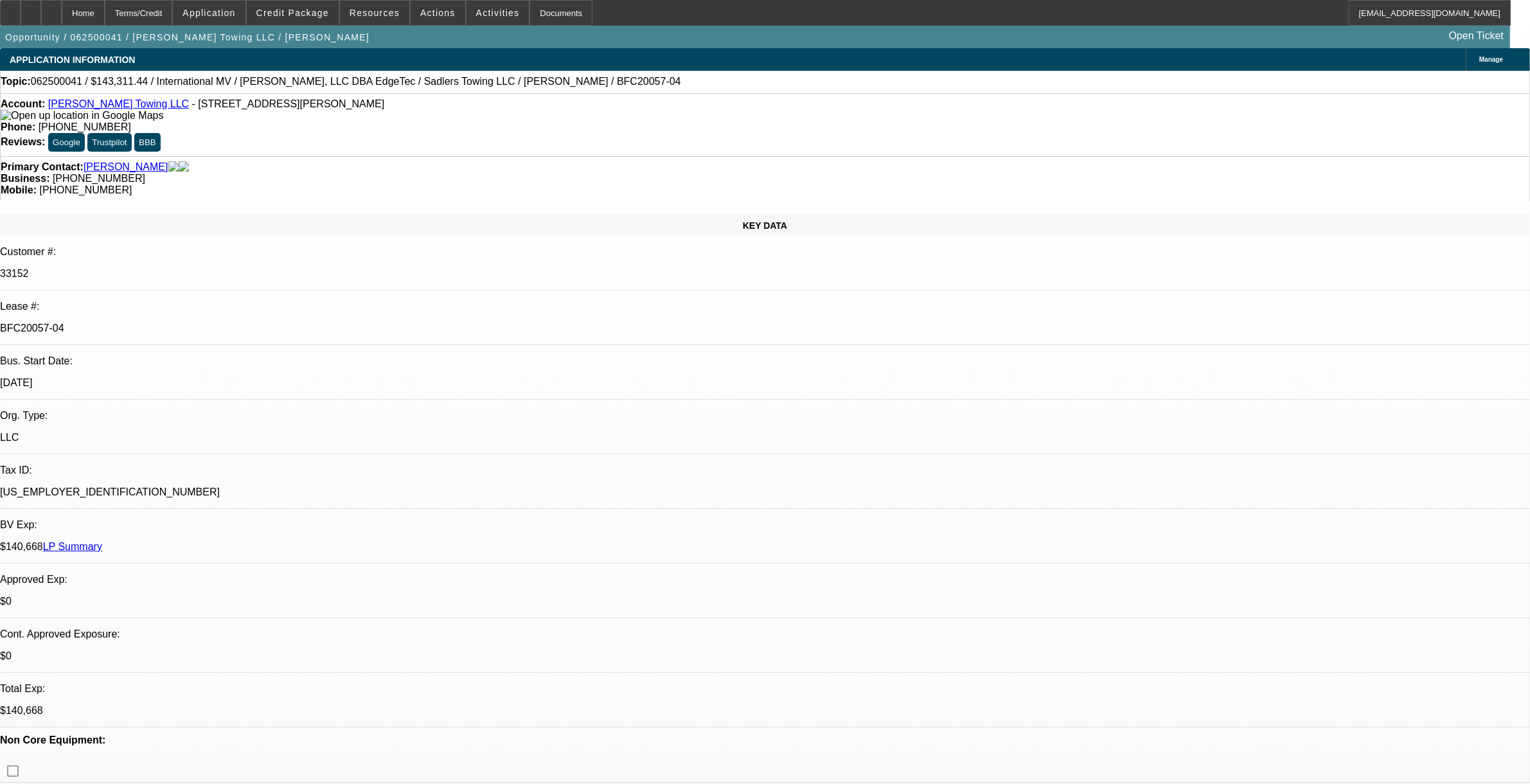
select select "0"
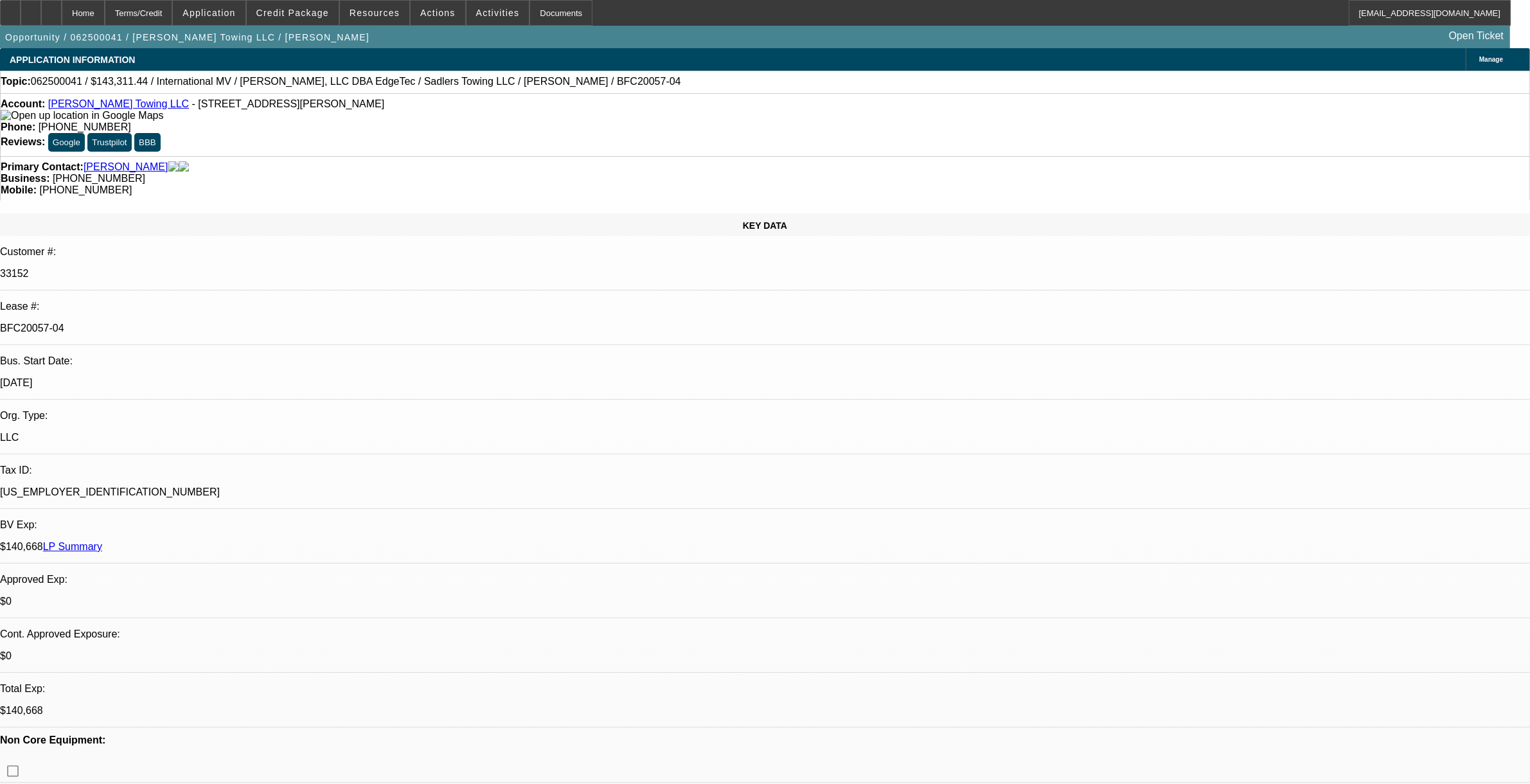
select select "0"
select select "1"
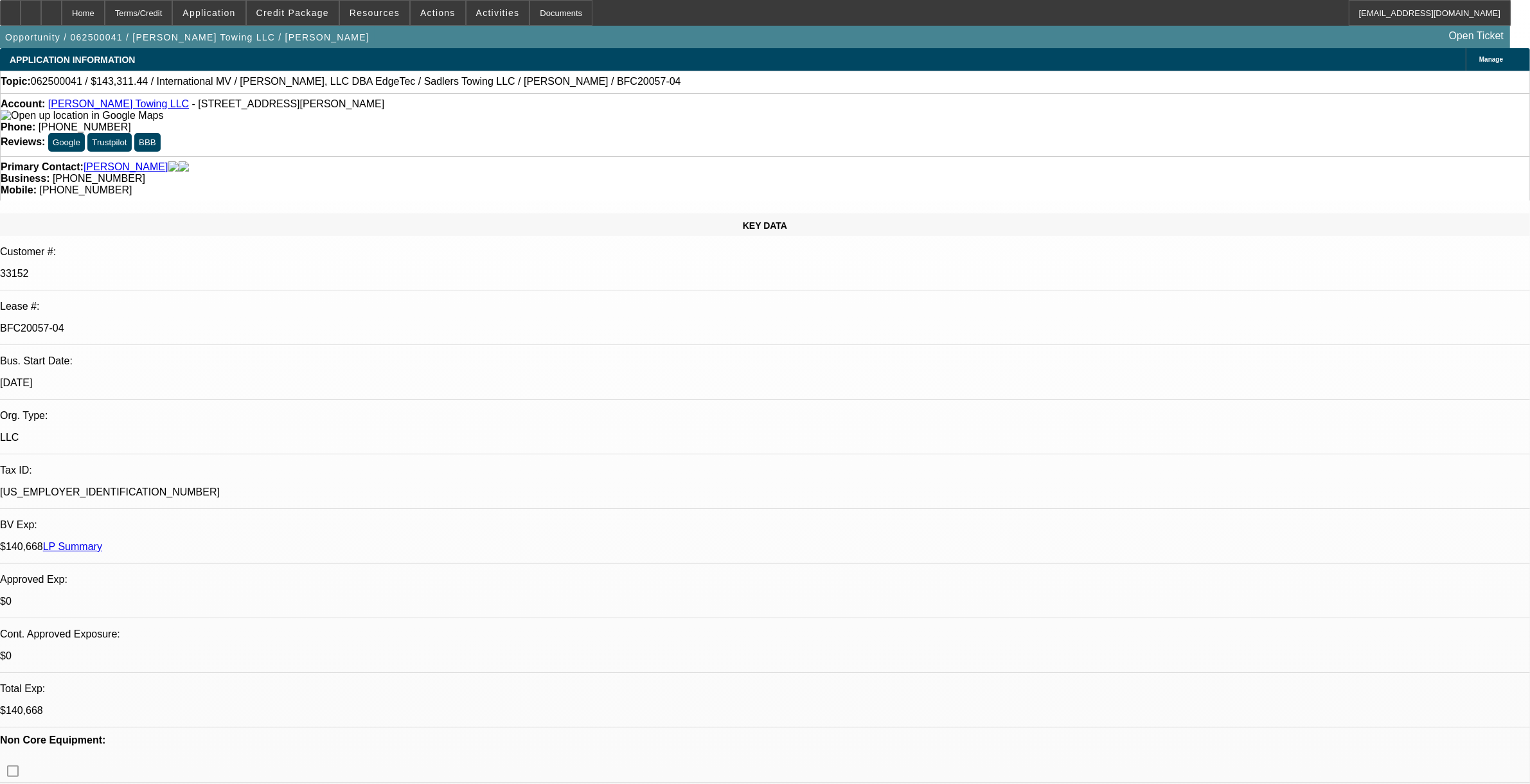
select select "2"
select select "6"
select select "1"
select select "2"
select select "6"
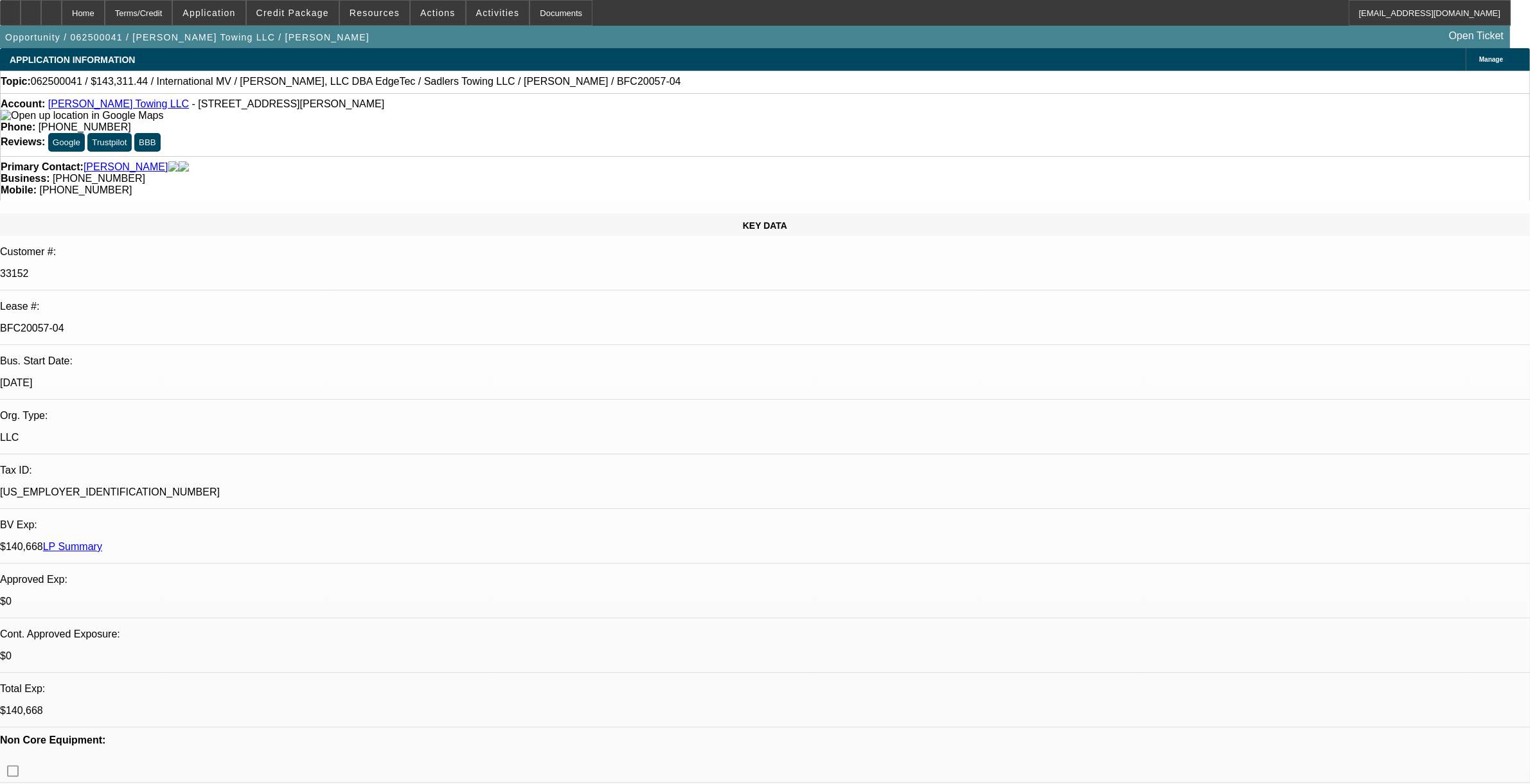
select select "1"
select select "2"
select select "6"
select select "1"
select select "2"
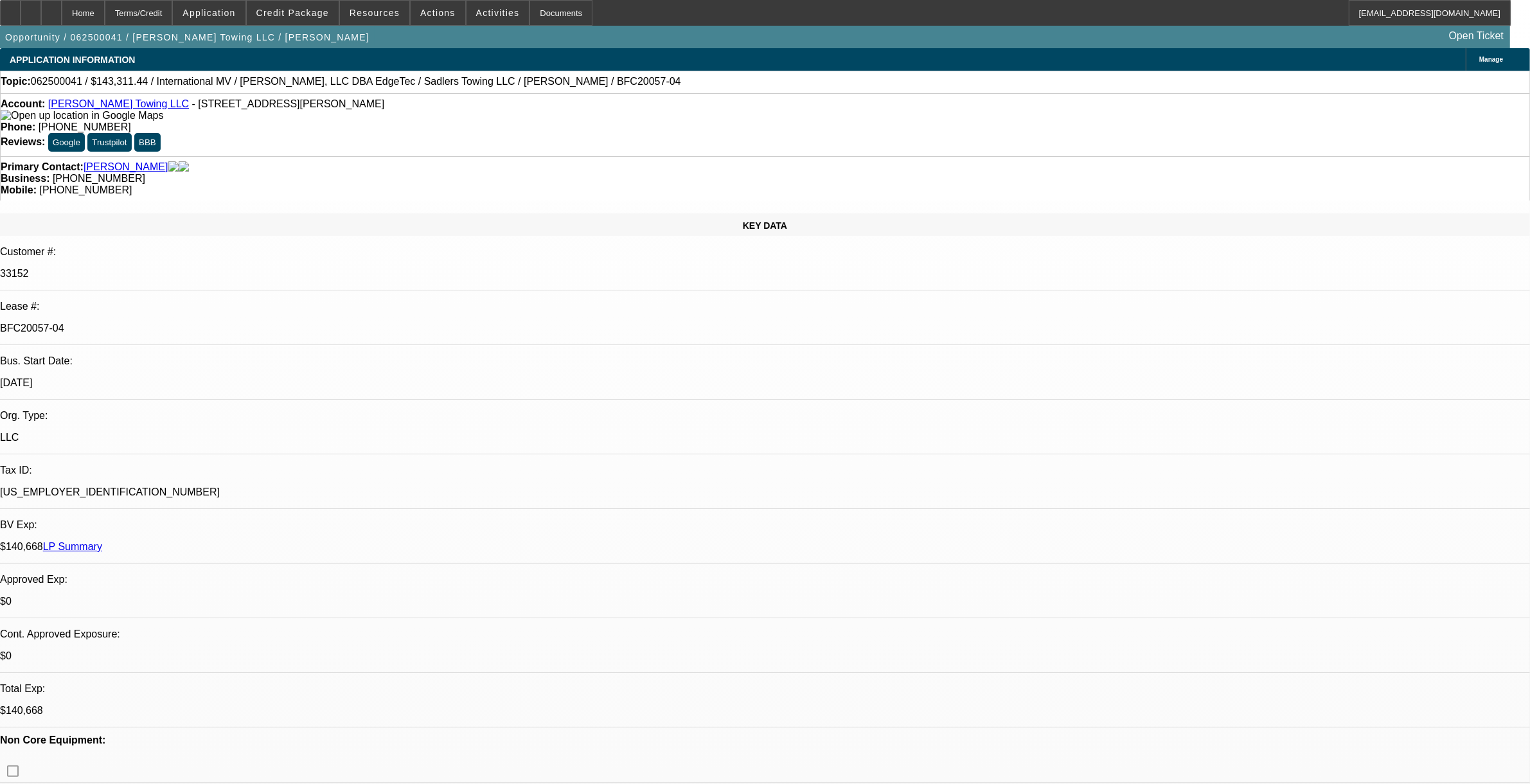
select select "6"
drag, startPoint x: 1094, startPoint y: 188, endPoint x: 1091, endPoint y: 216, distance: 28.2
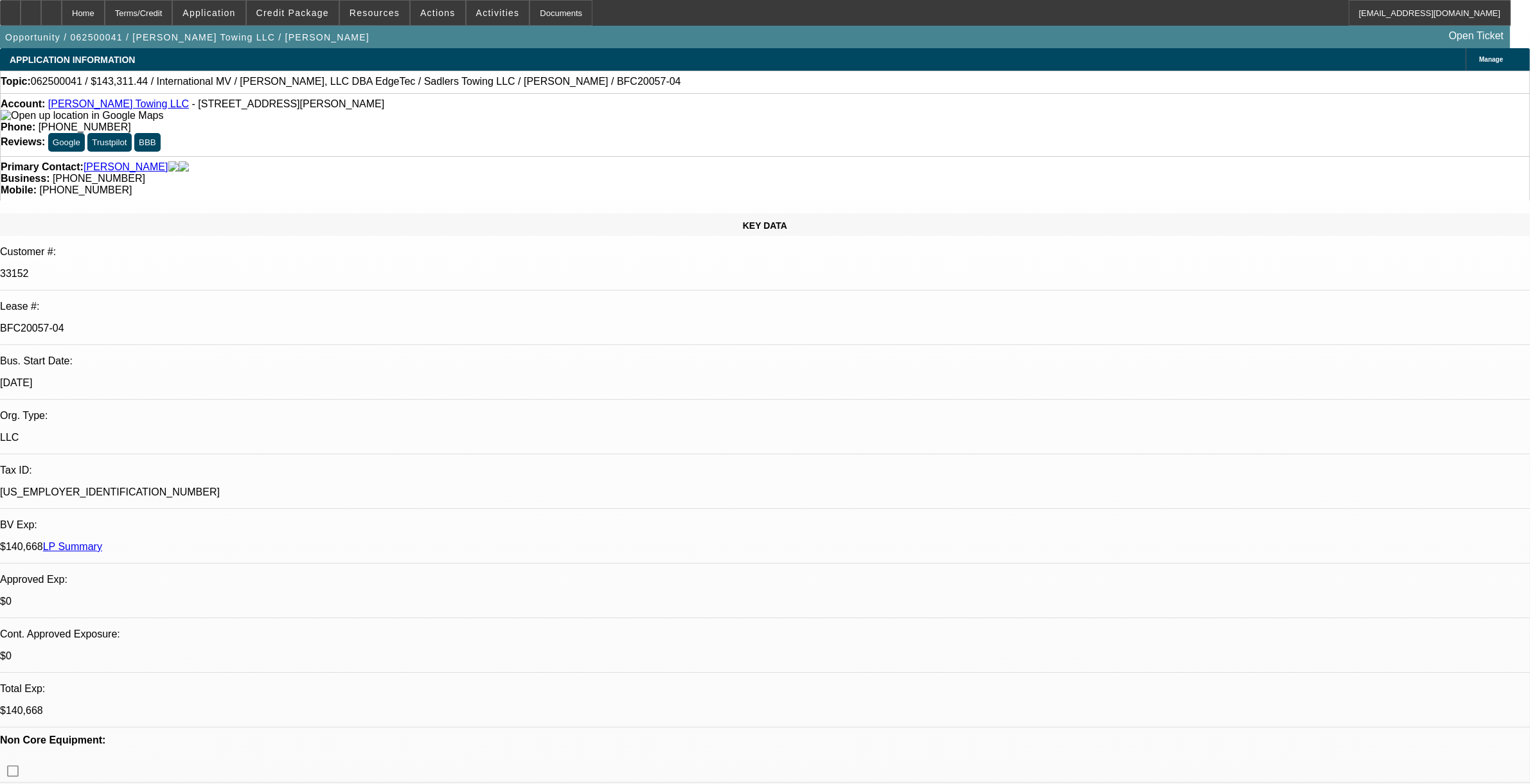
scroll to position [80, 0]
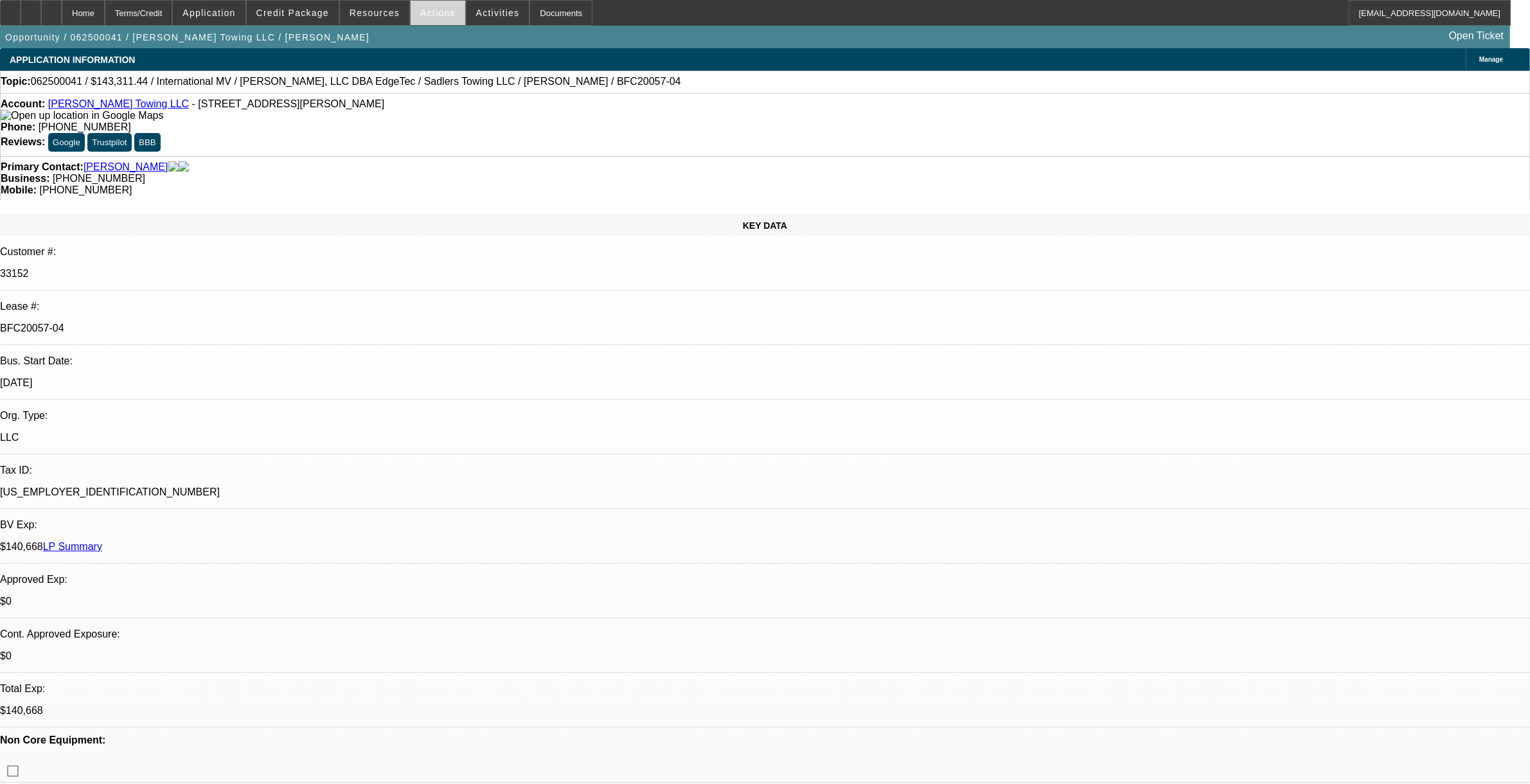
click at [438, 18] on span at bounding box center [438, 13] width 54 height 31
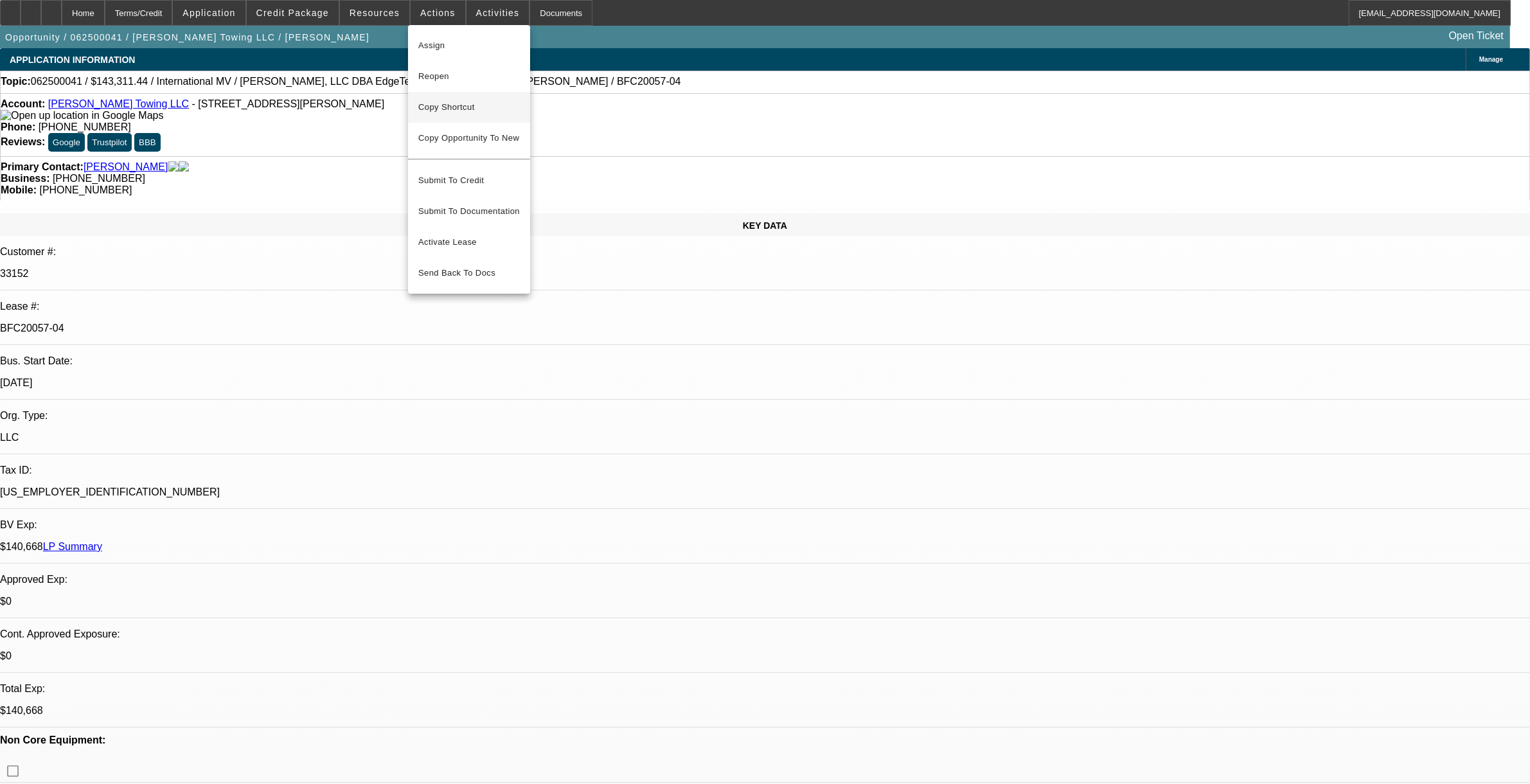
click at [450, 105] on span "Copy Shortcut" at bounding box center [469, 107] width 102 height 15
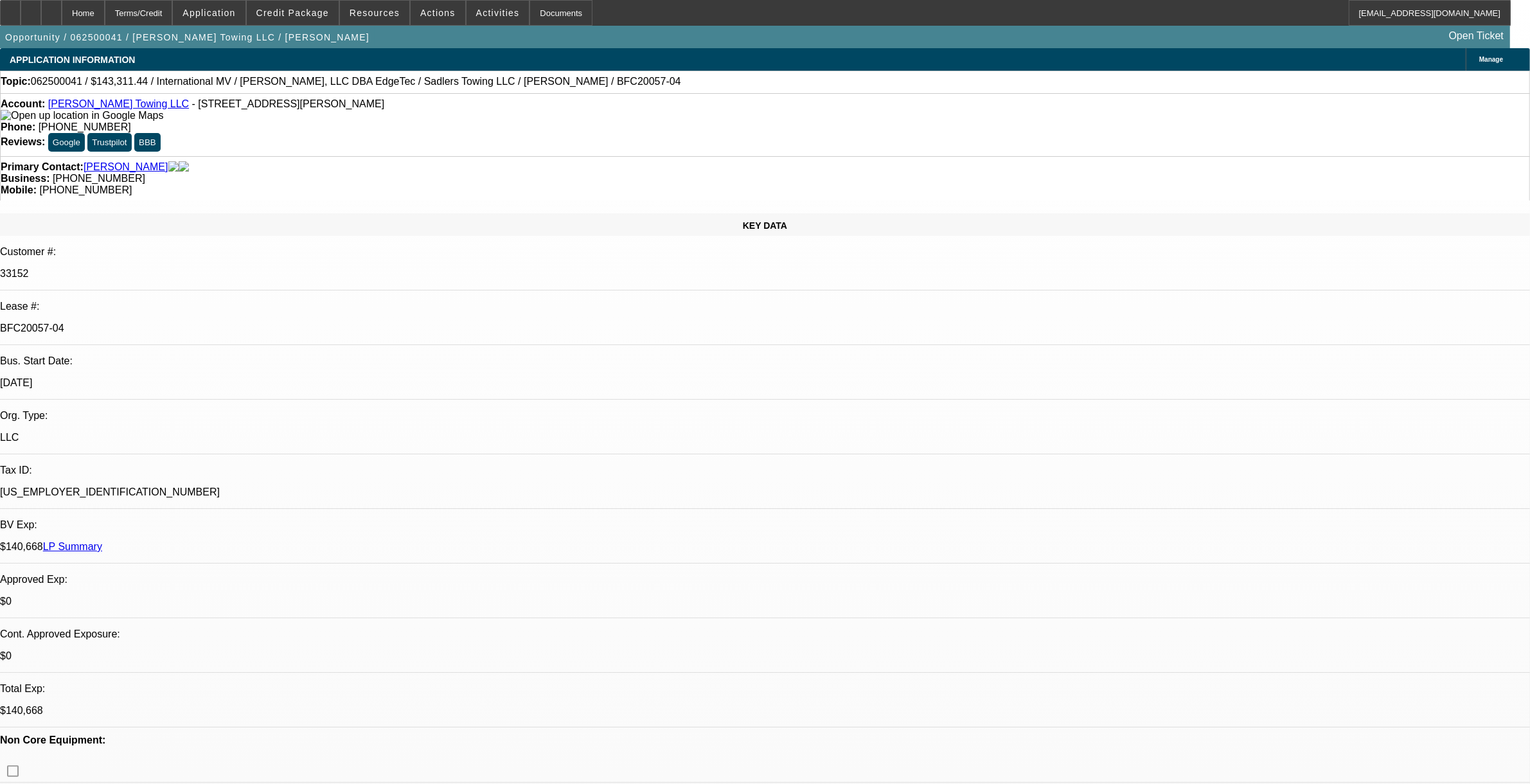
scroll to position [0, 0]
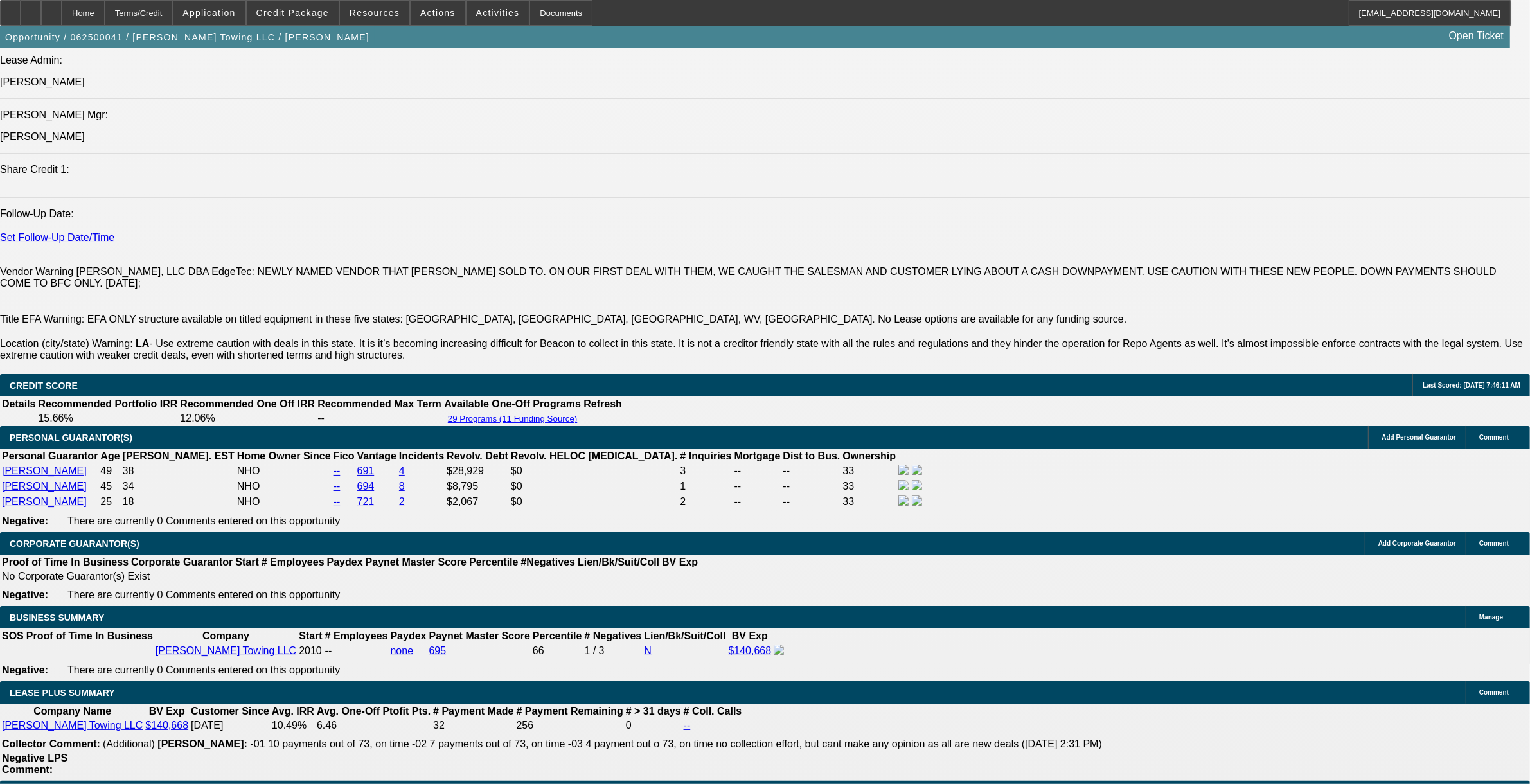
scroll to position [1687, 0]
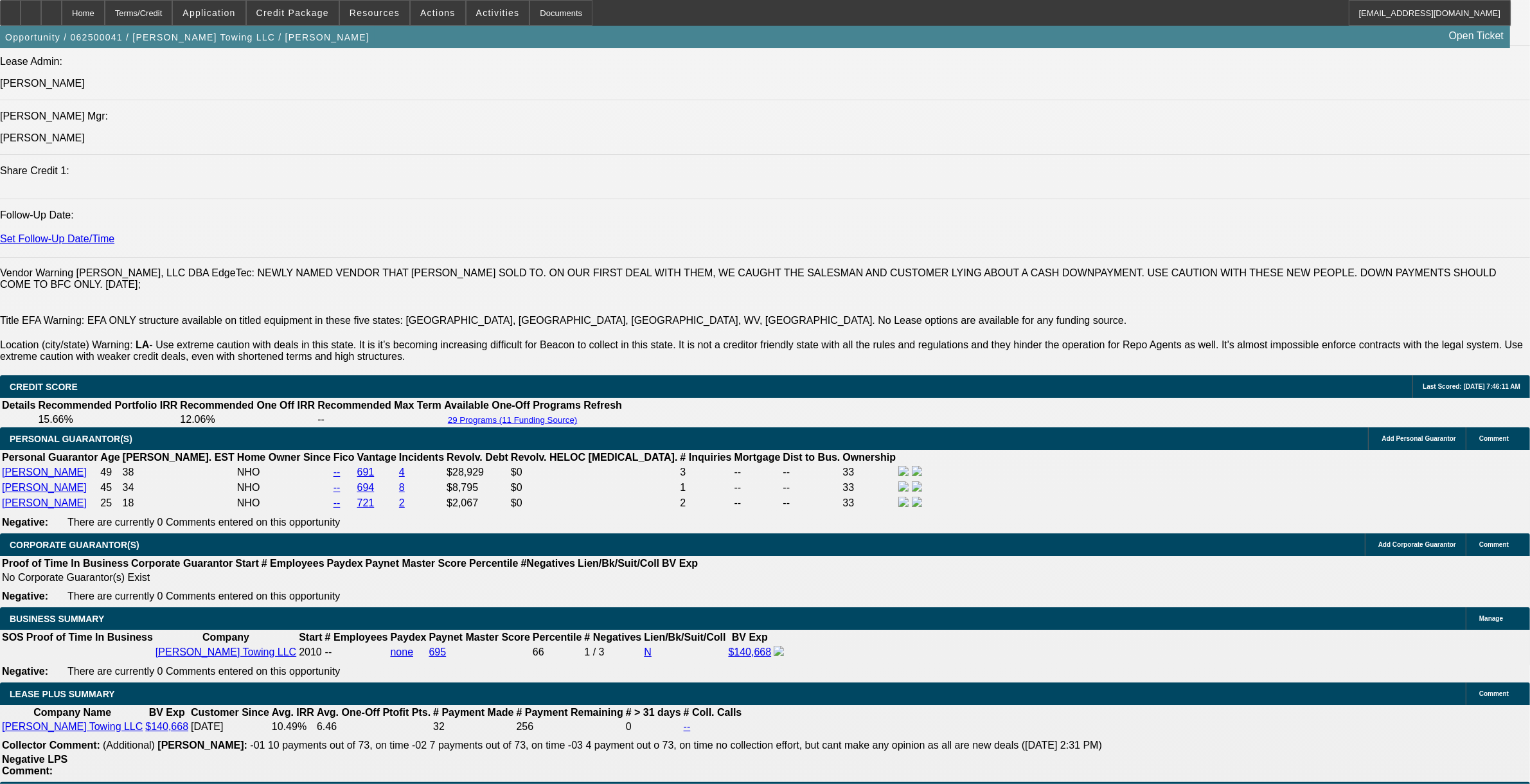
scroll to position [642, 0]
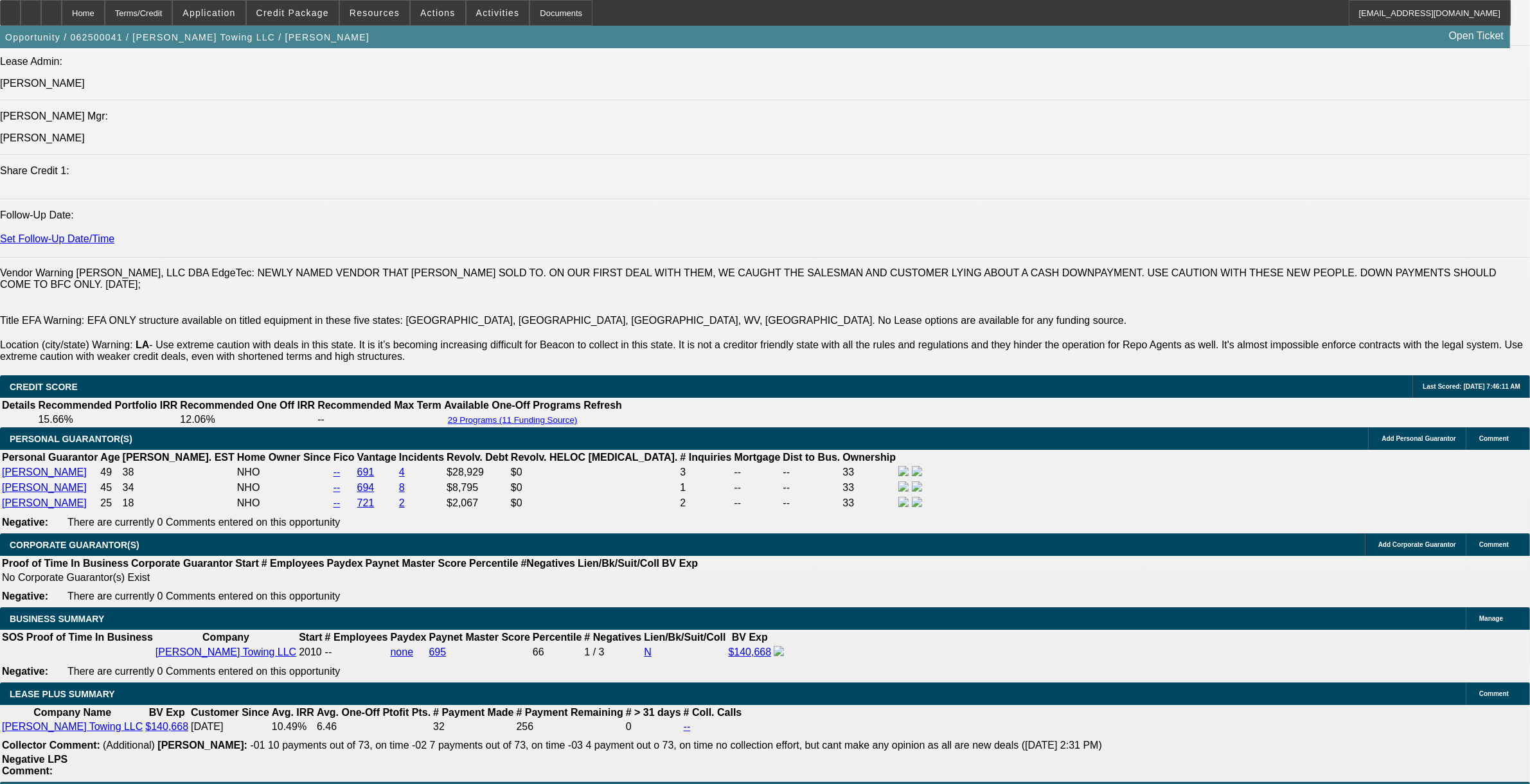
scroll to position [0, 0]
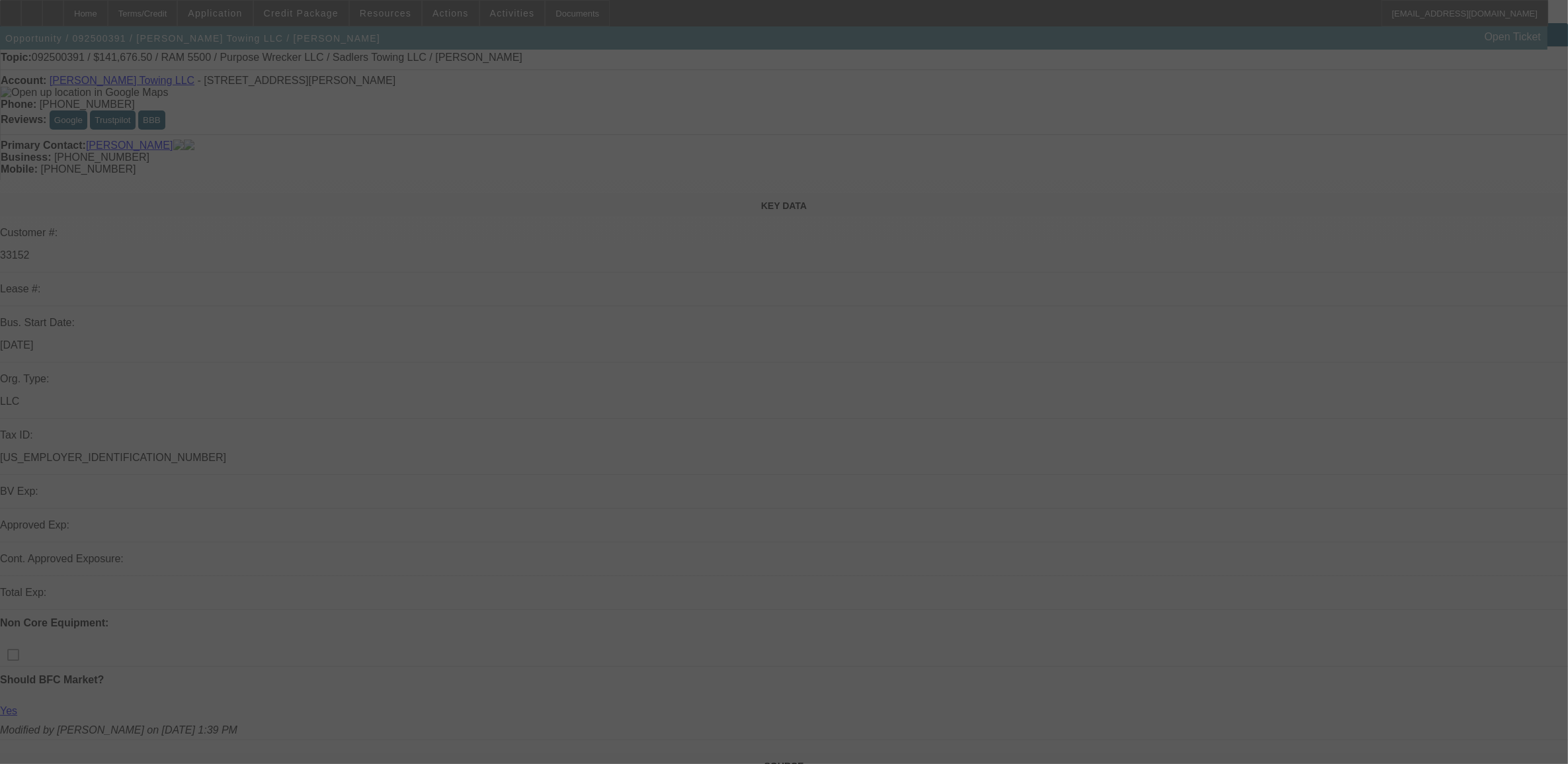
scroll to position [330, 0]
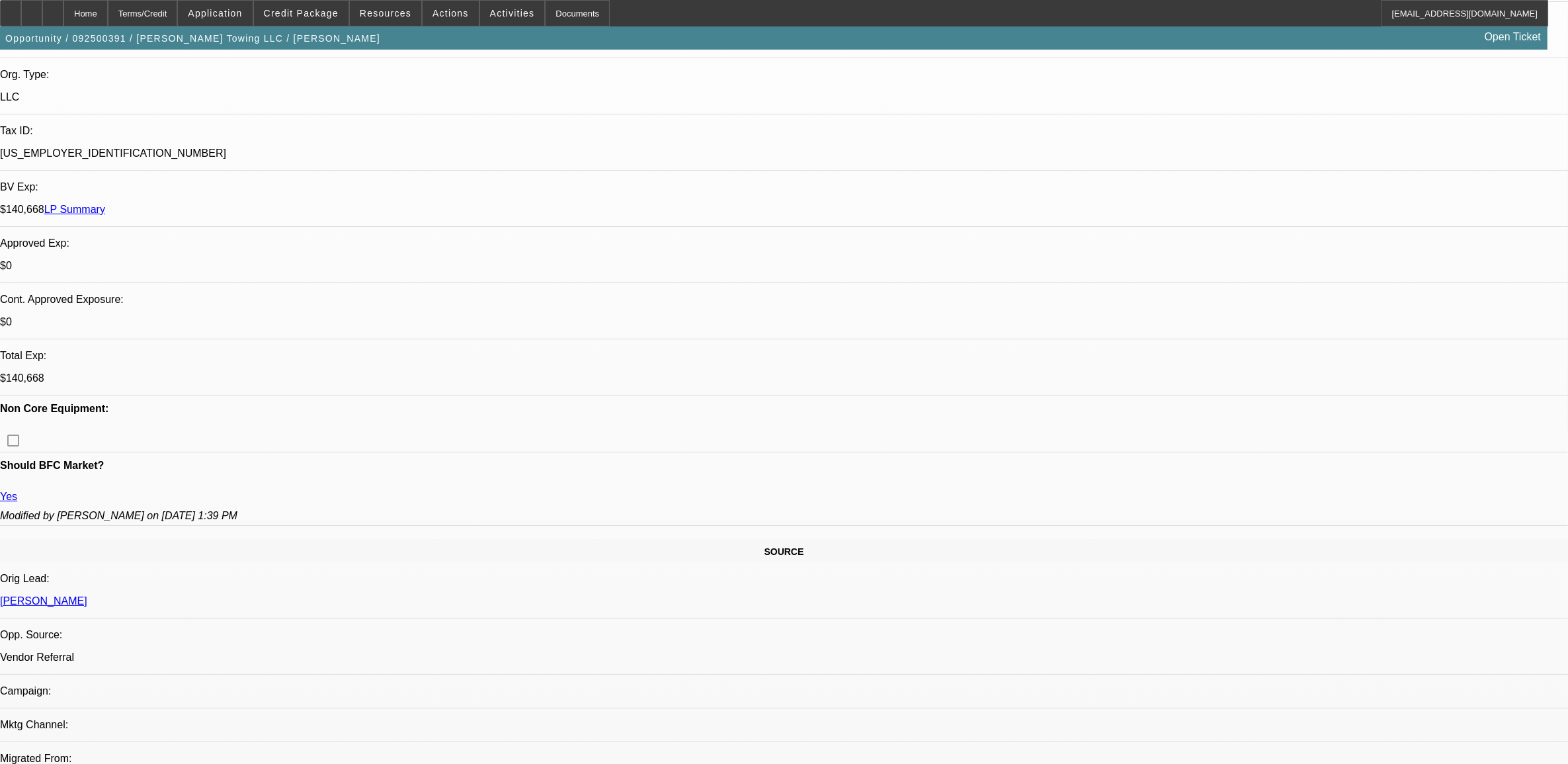
select select "0"
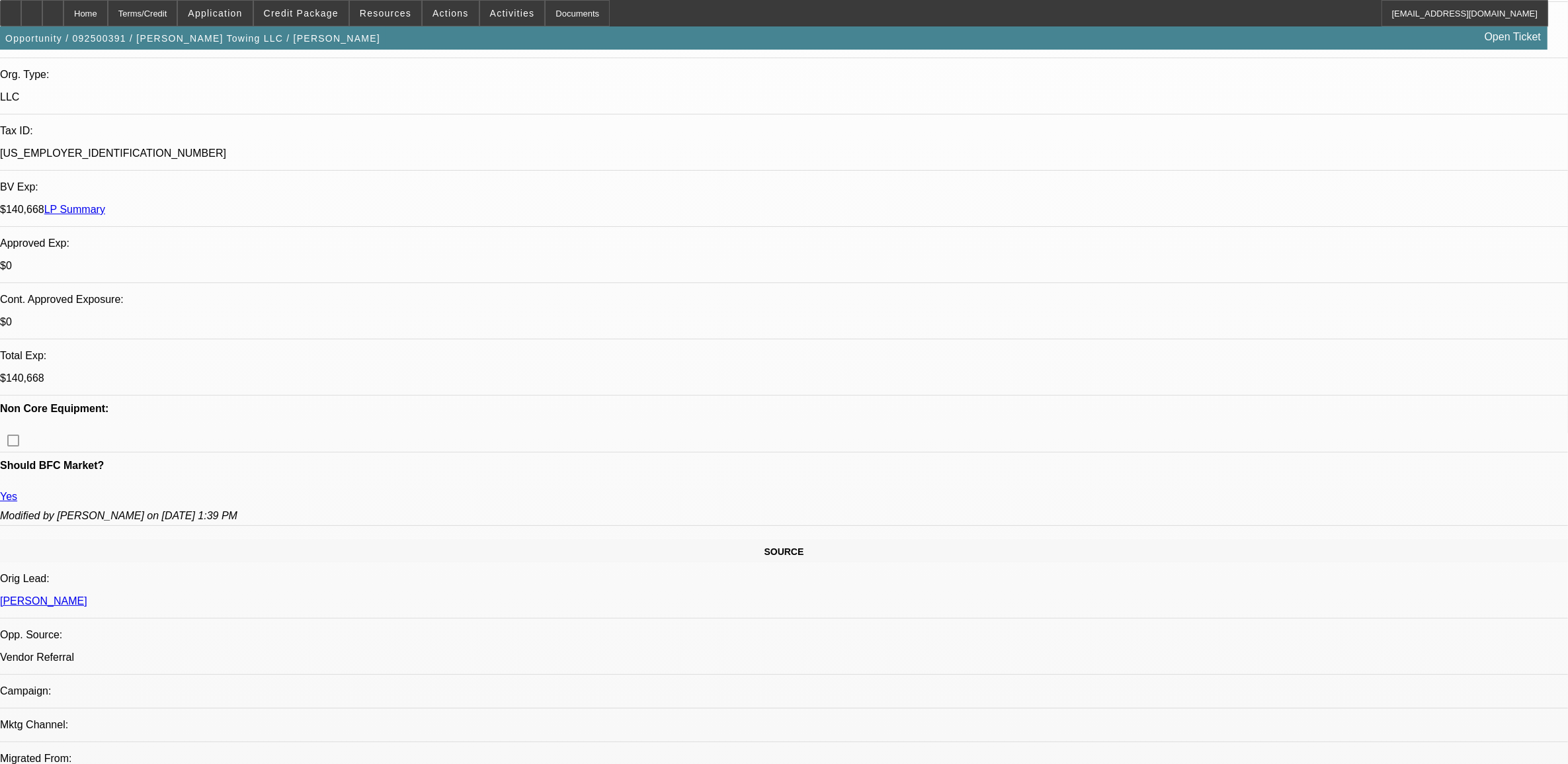
select select "0"
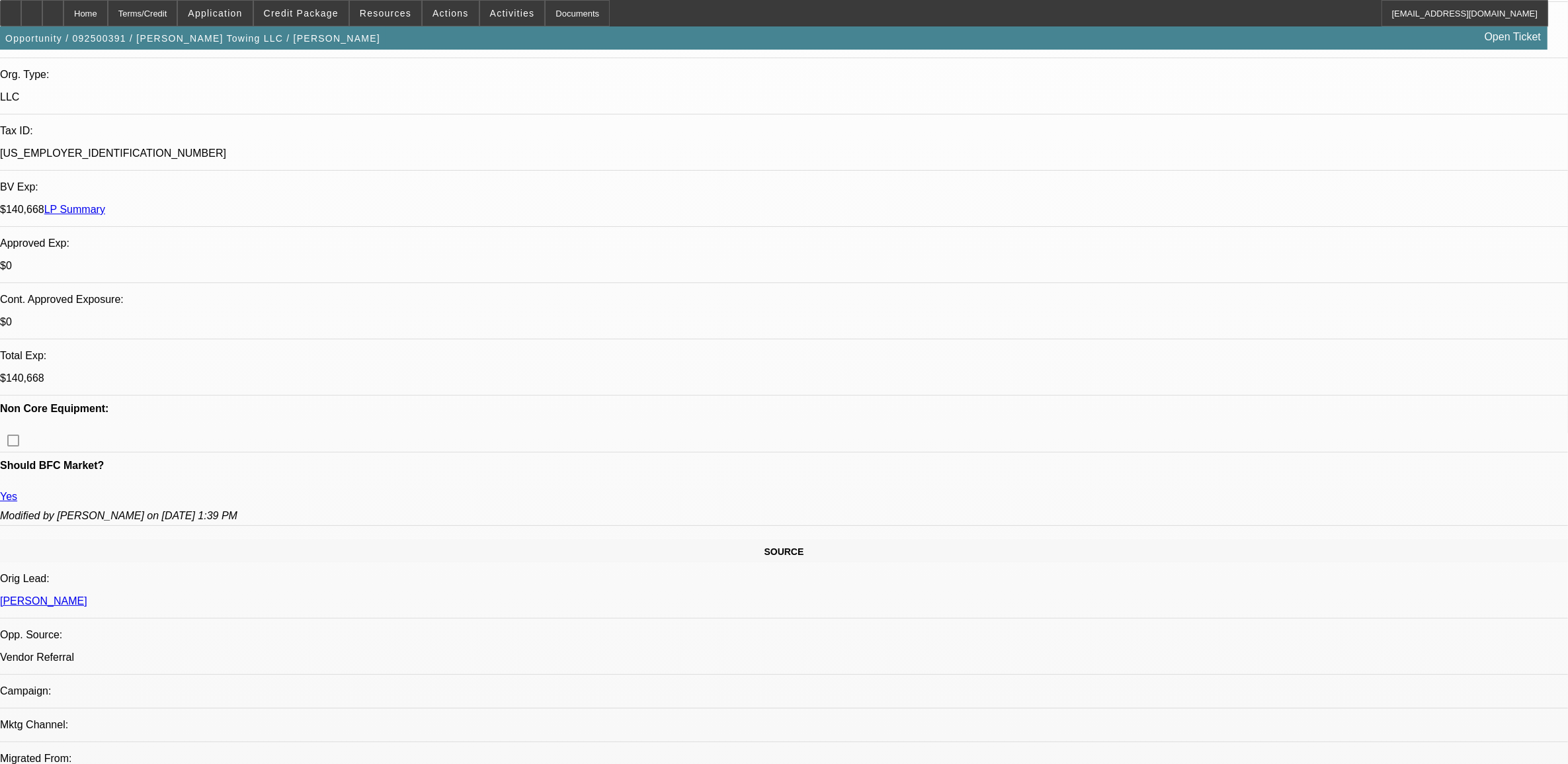
select select "0"
select select "1"
select select "2"
select select "6"
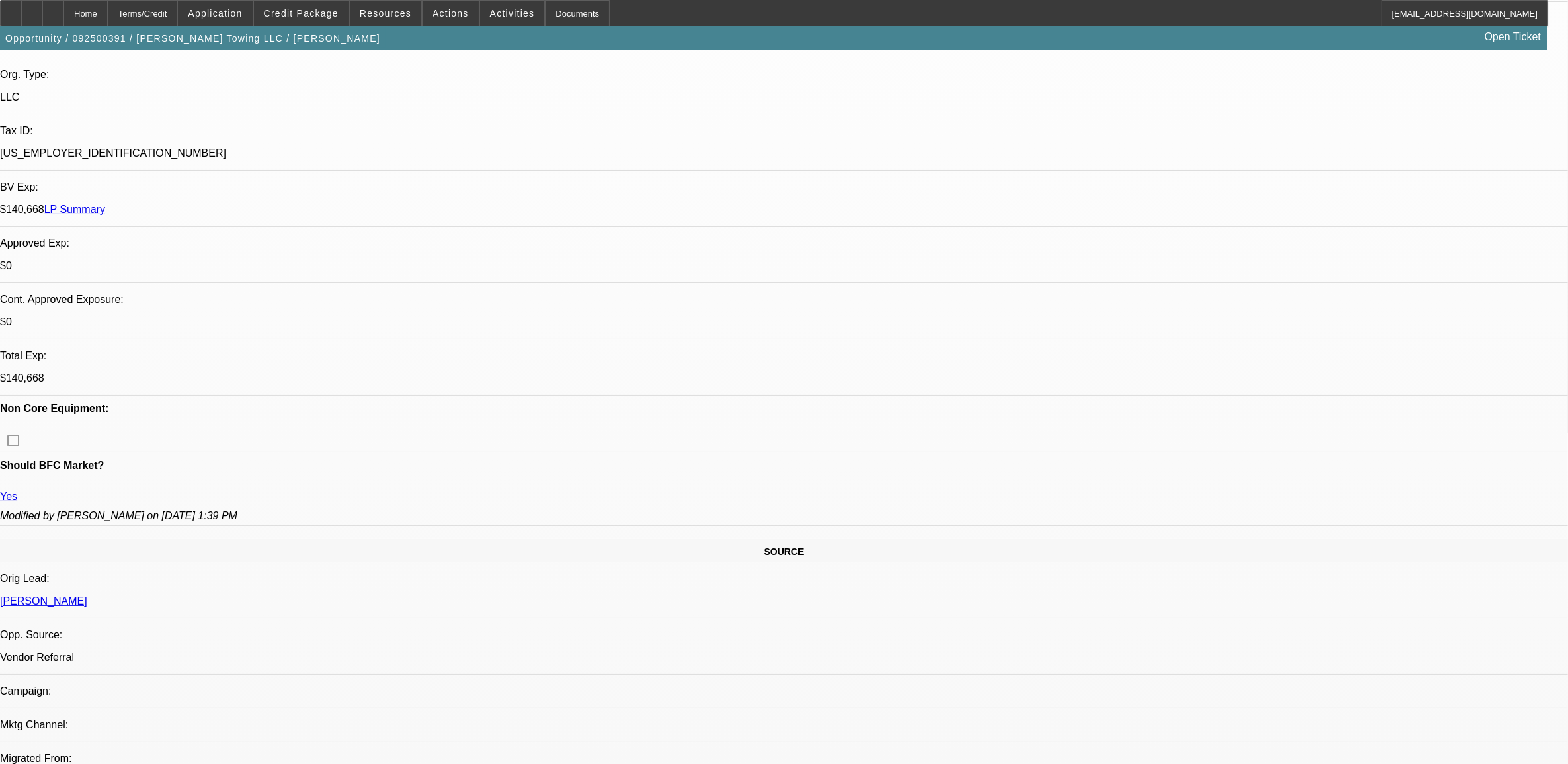
select select "1"
select select "2"
select select "6"
select select "1"
select select "2"
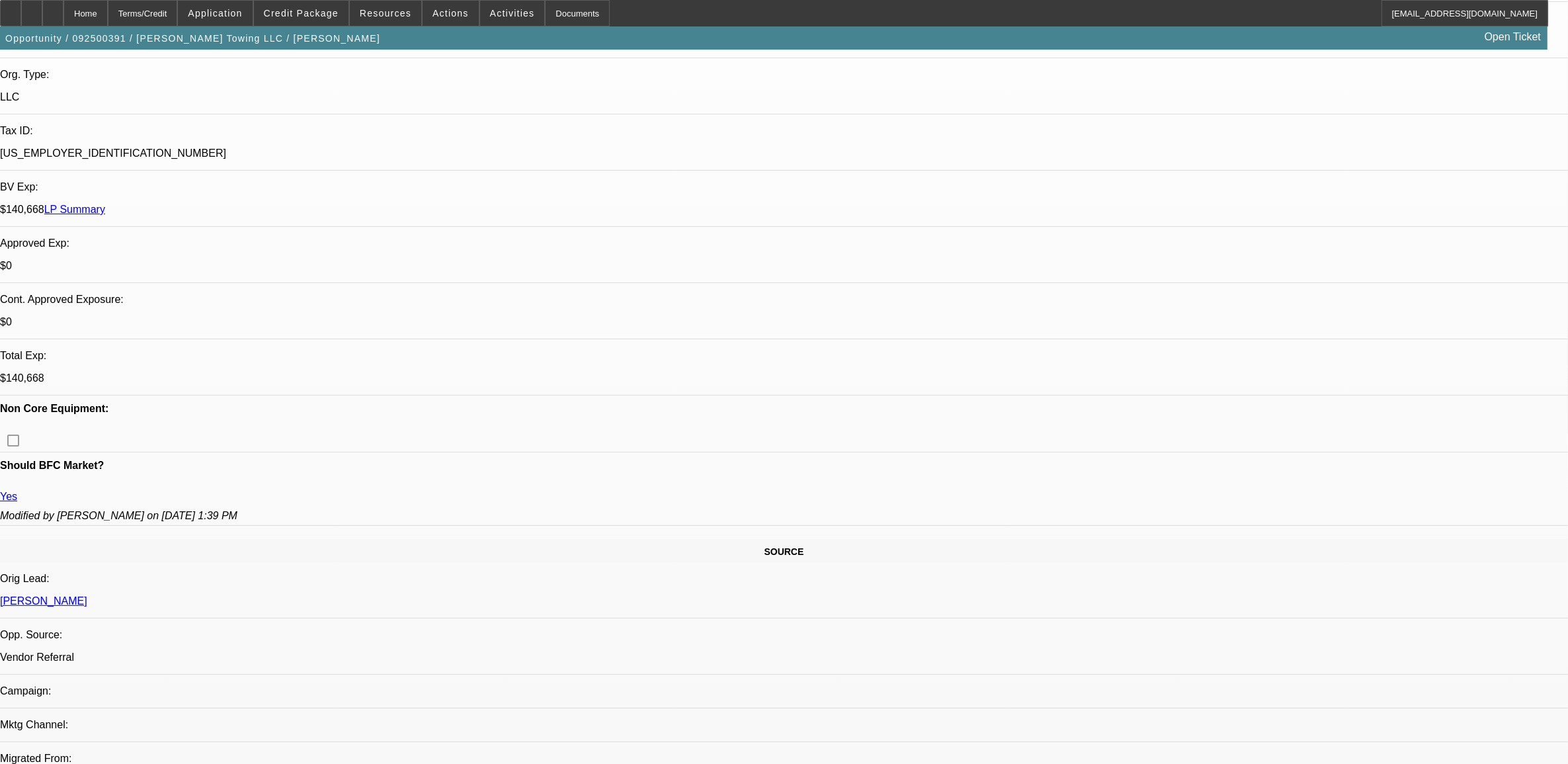
select select "6"
select select "1"
select select "2"
select select "6"
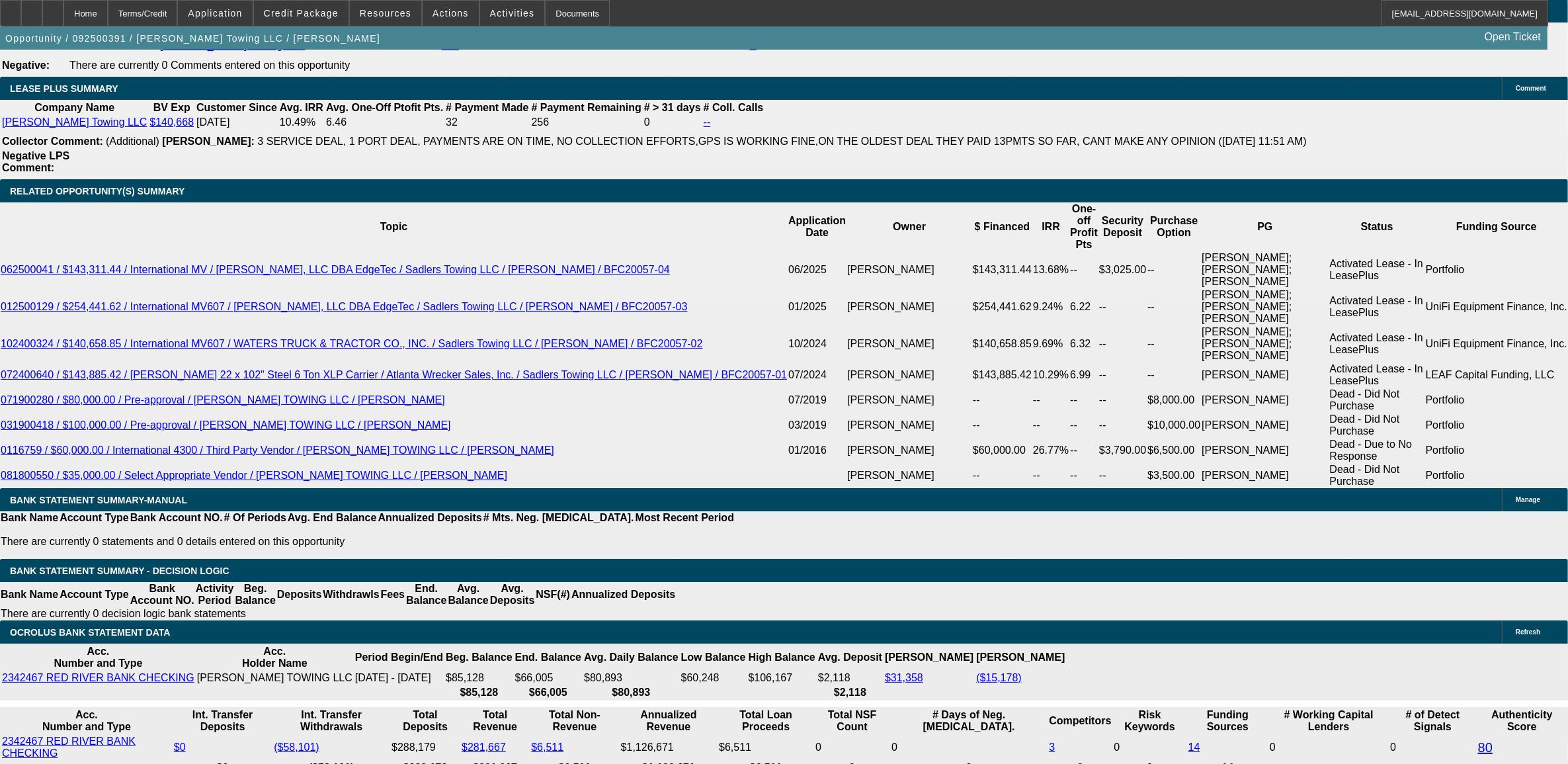
scroll to position [2314, 0]
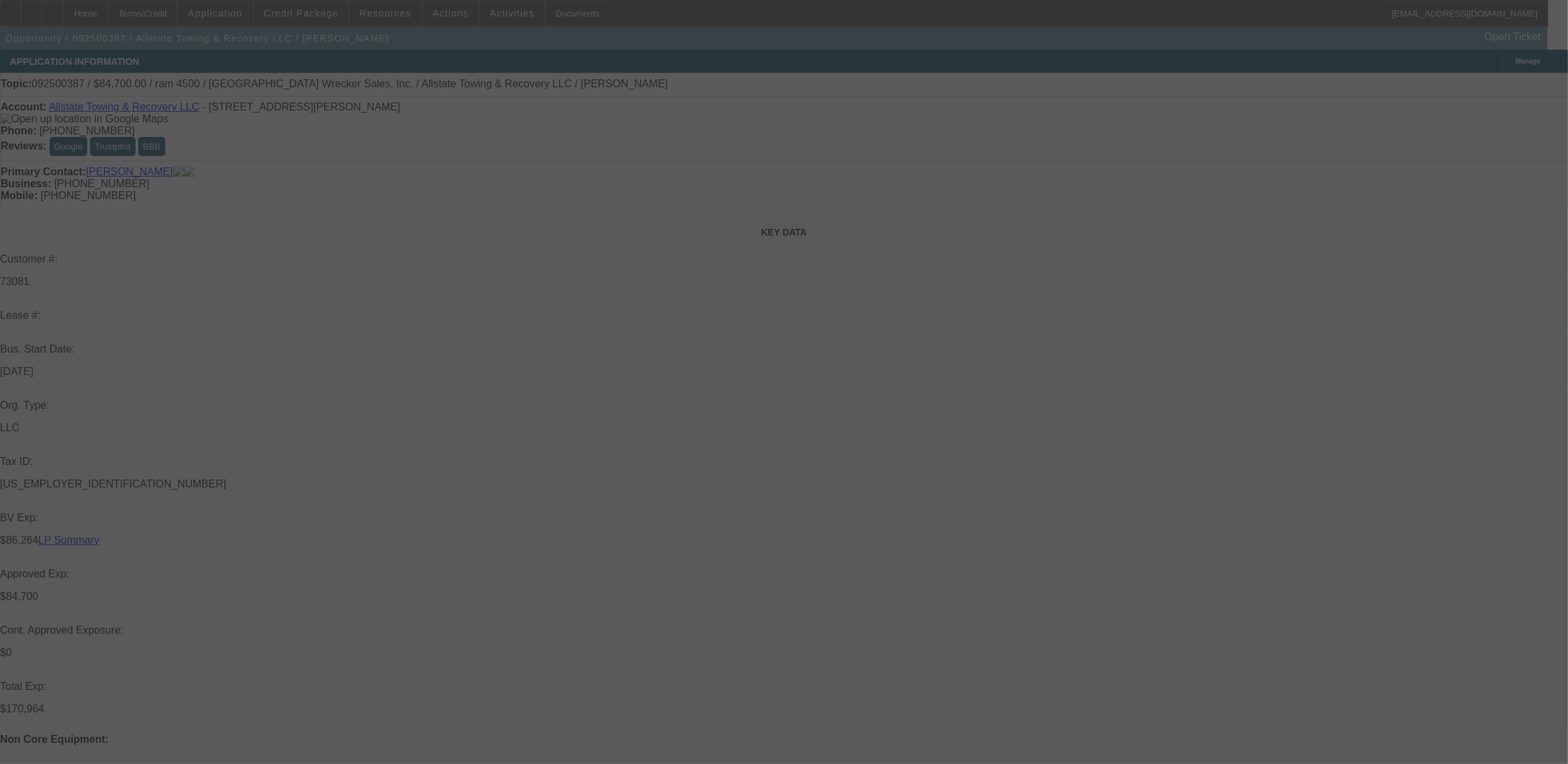
select select "0"
select select "2"
select select "0"
select select "6"
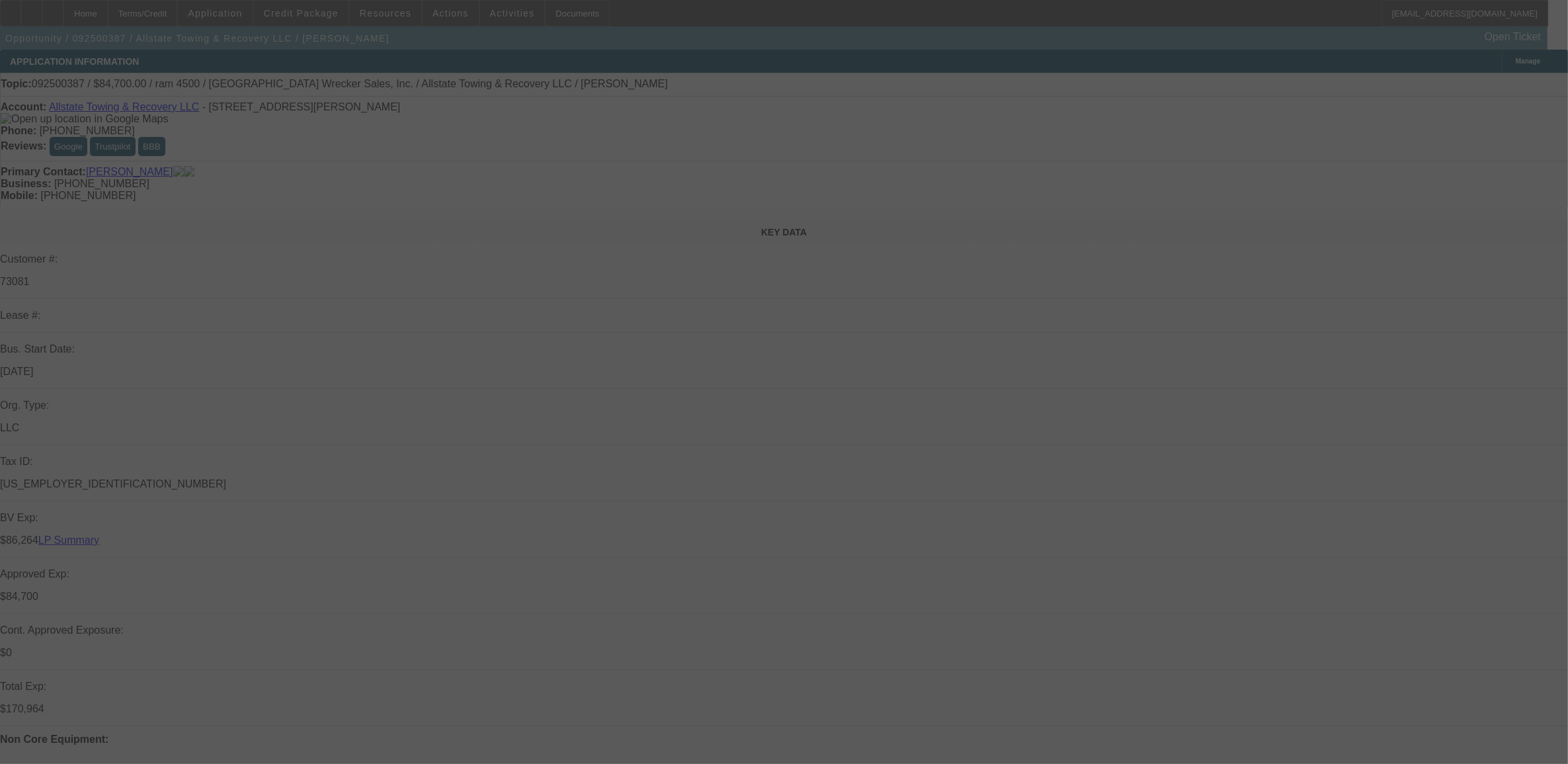
select select "0"
select select "2"
select select "0"
select select "6"
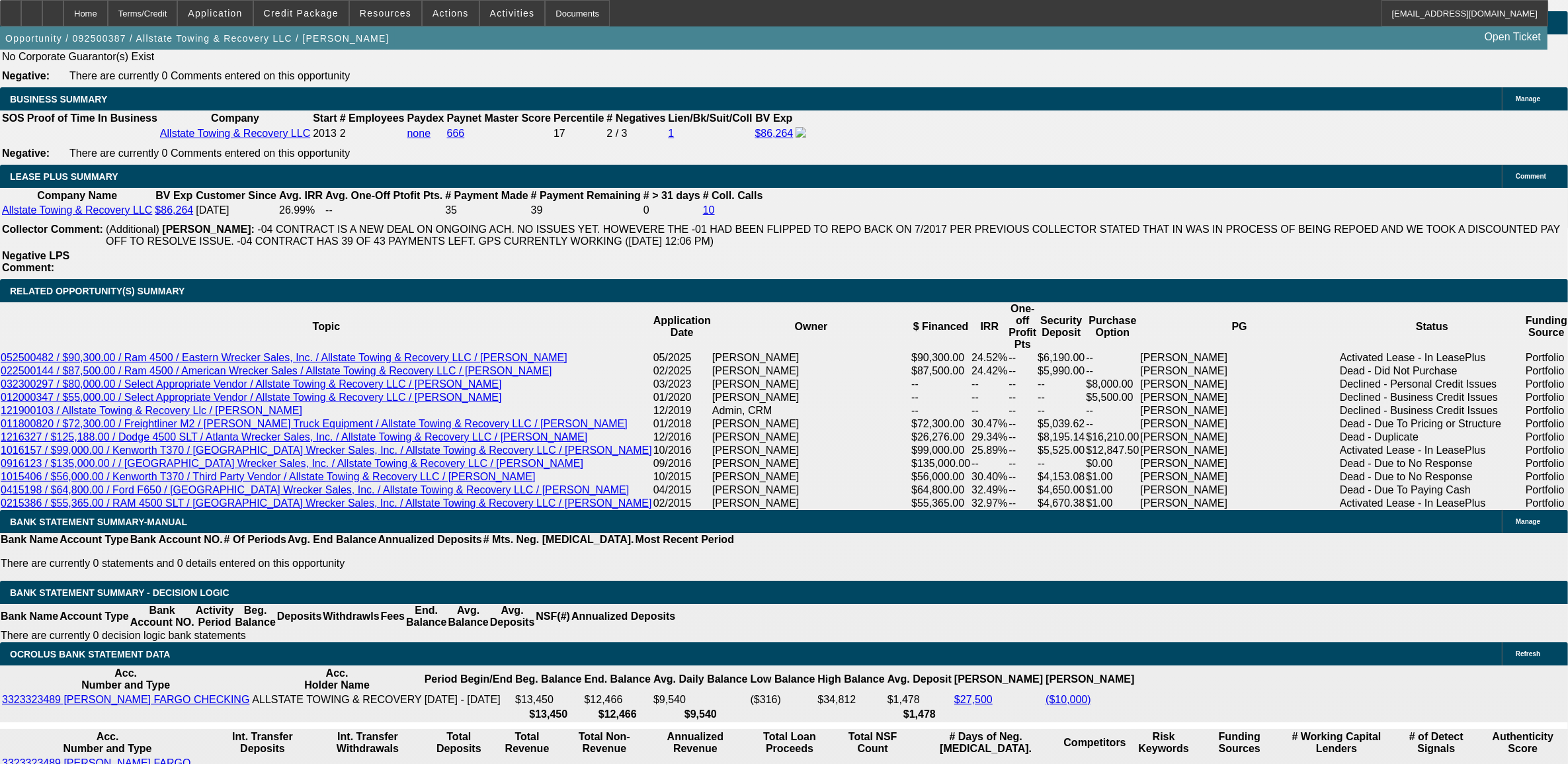
scroll to position [2066, 0]
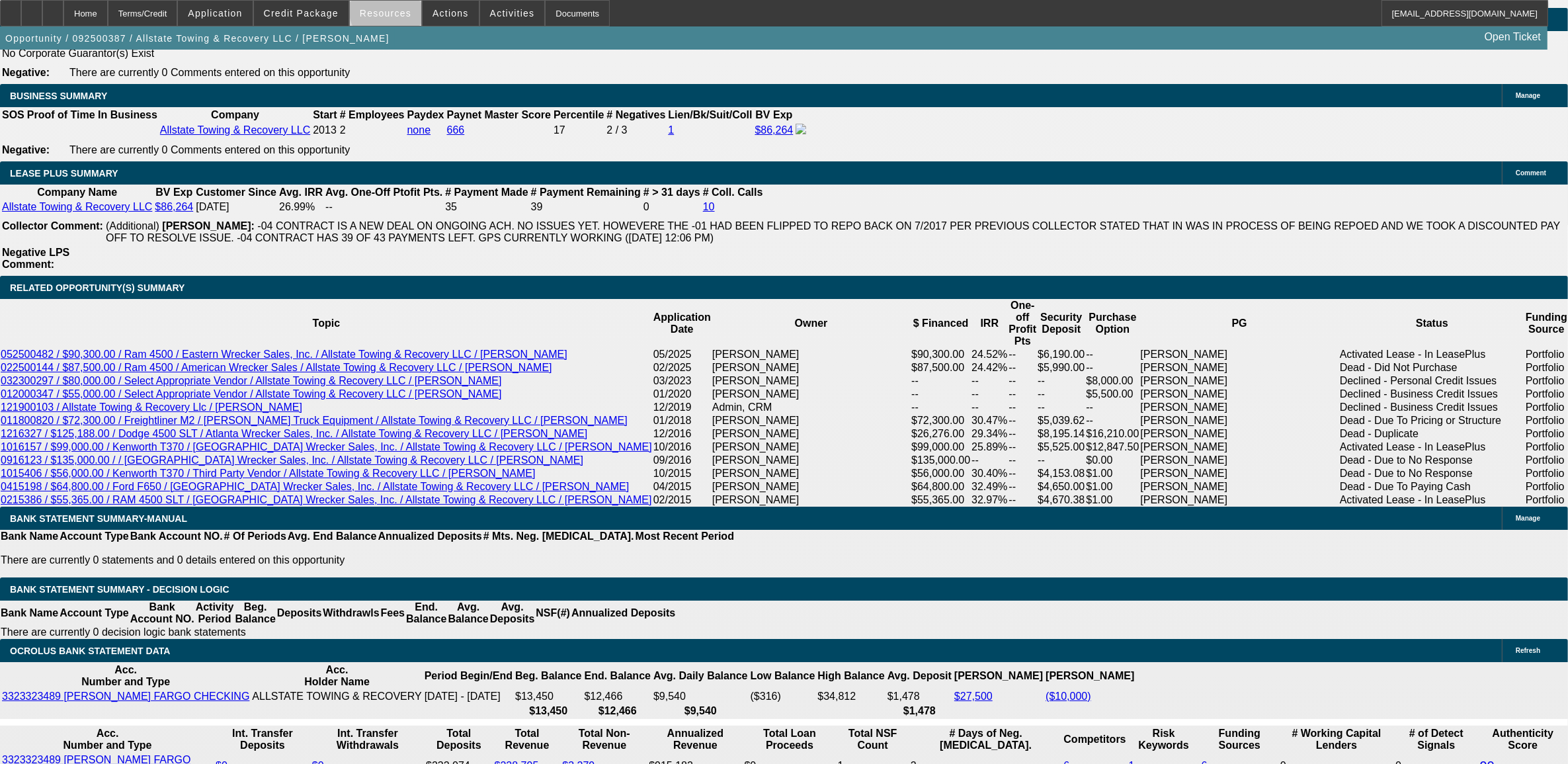
click at [402, 11] on span "Resources" at bounding box center [385, 13] width 52 height 11
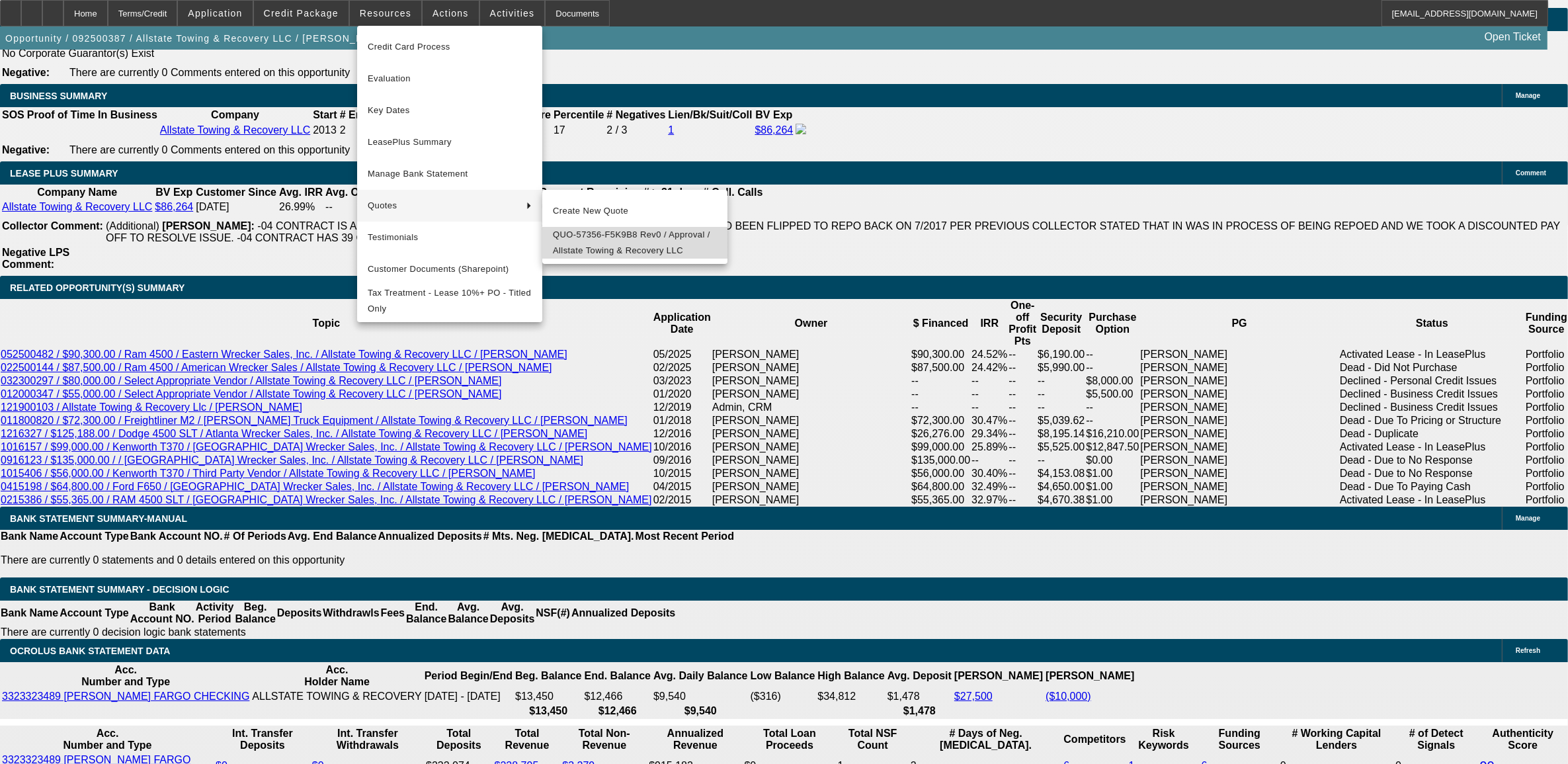
click at [589, 236] on span "QUO-57356-F5K9B8 Rev0 / Approval / Allstate Towing & Recovery LLC" at bounding box center [635, 242] width 164 height 32
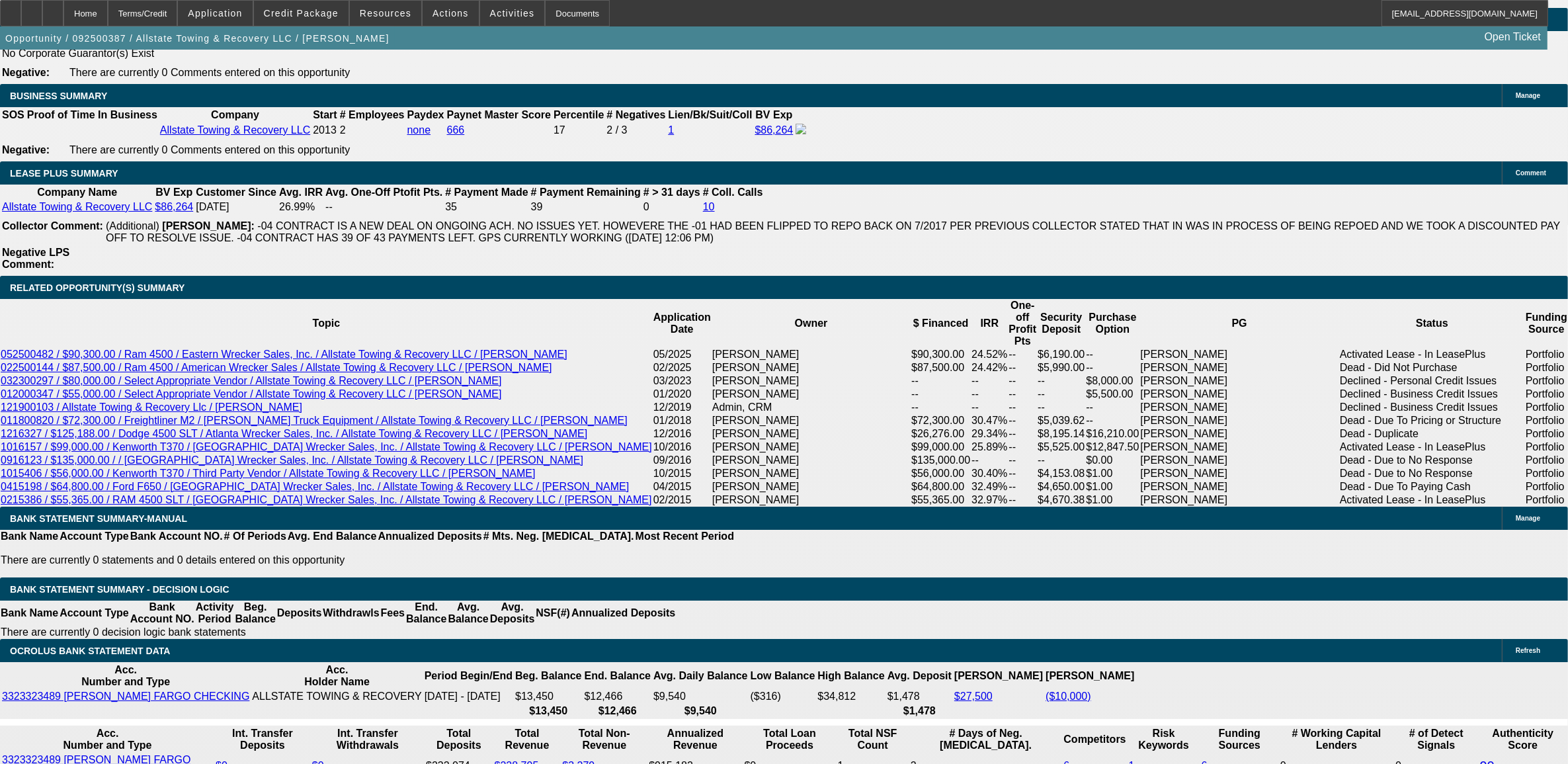
type input "$21,700.00"
type input "UNKNOWN"
type input "$2,846.52"
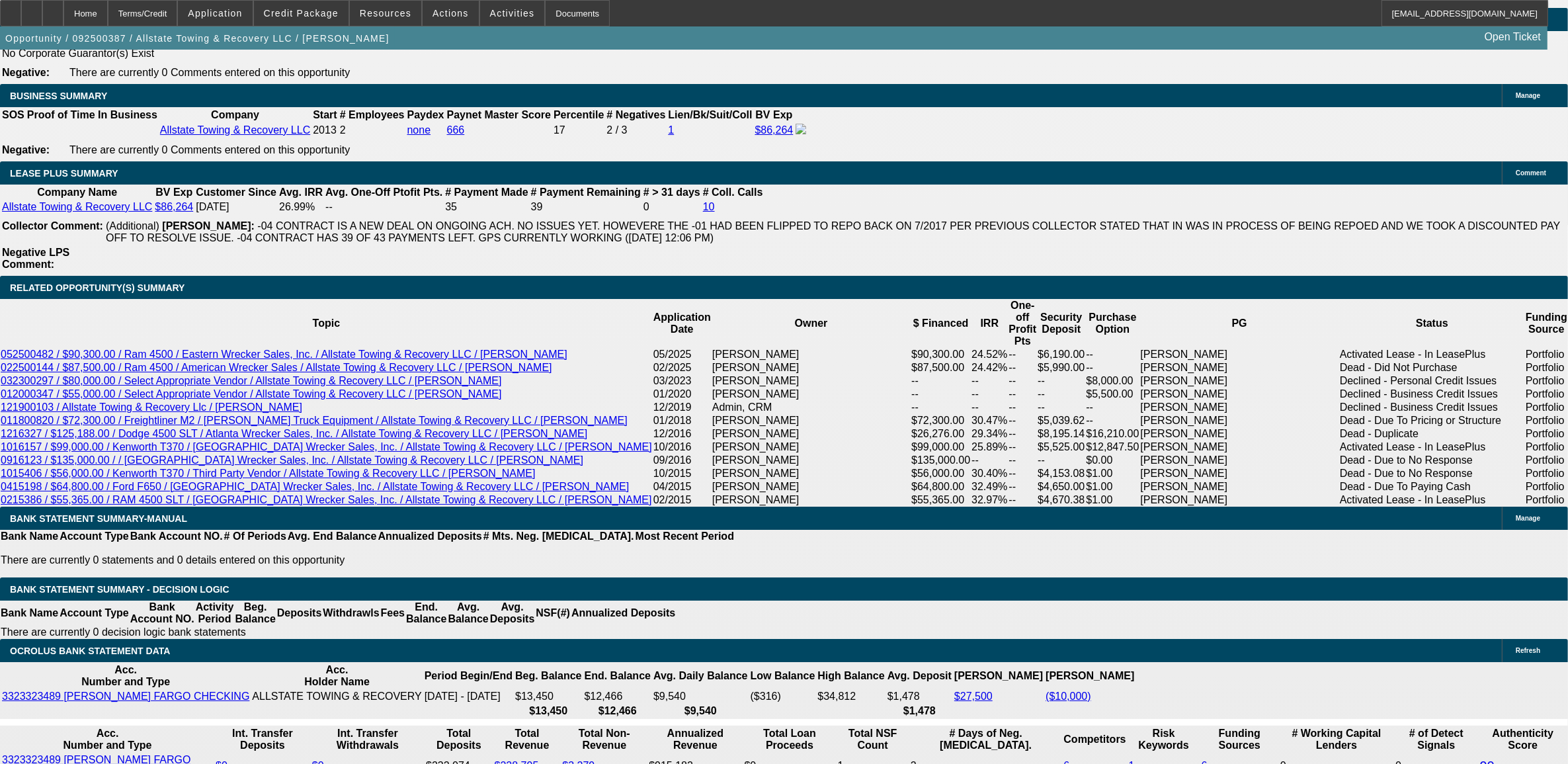
type input "$5,693.04"
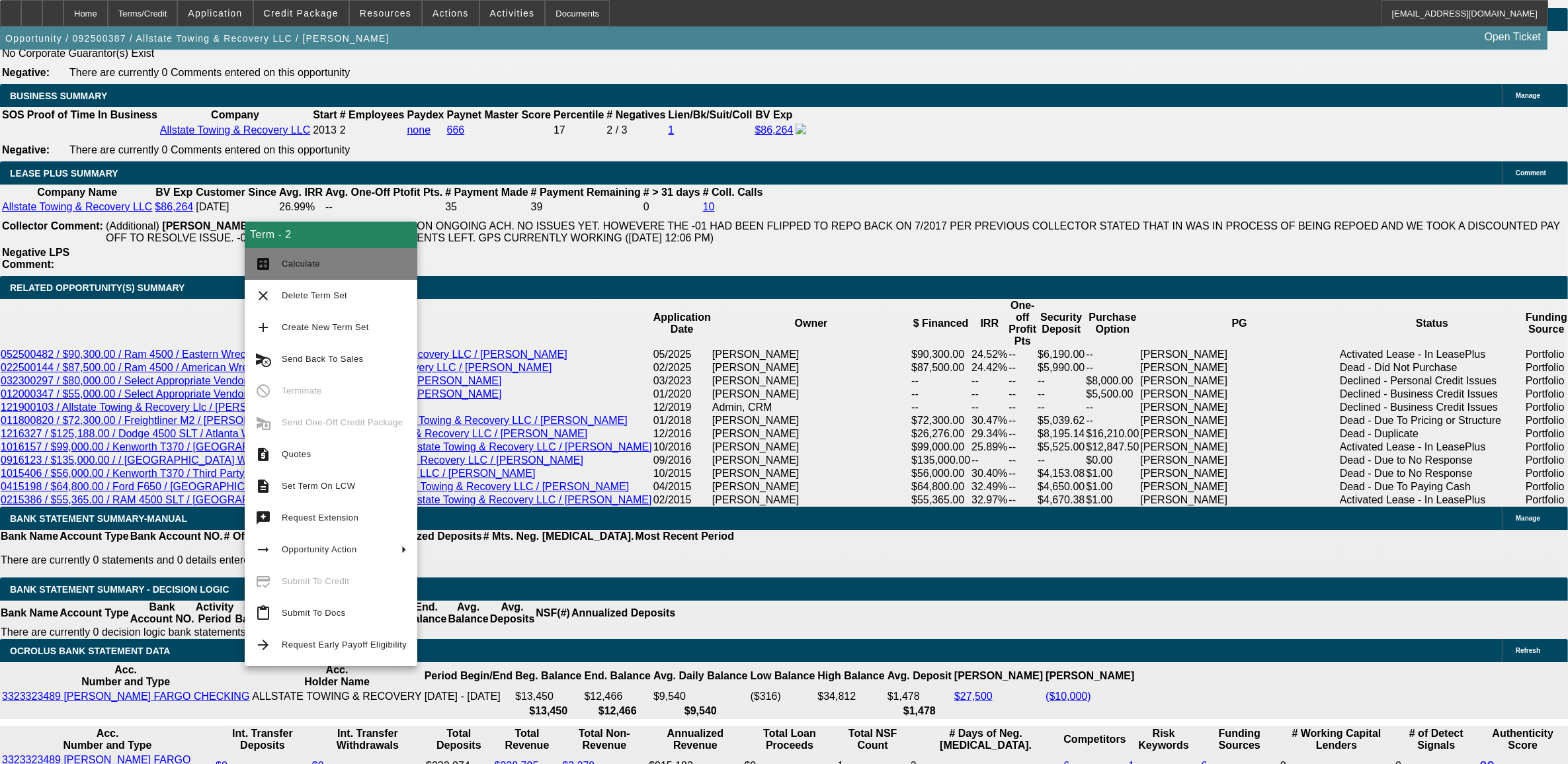
click at [318, 266] on span "Calculate" at bounding box center [345, 264] width 125 height 16
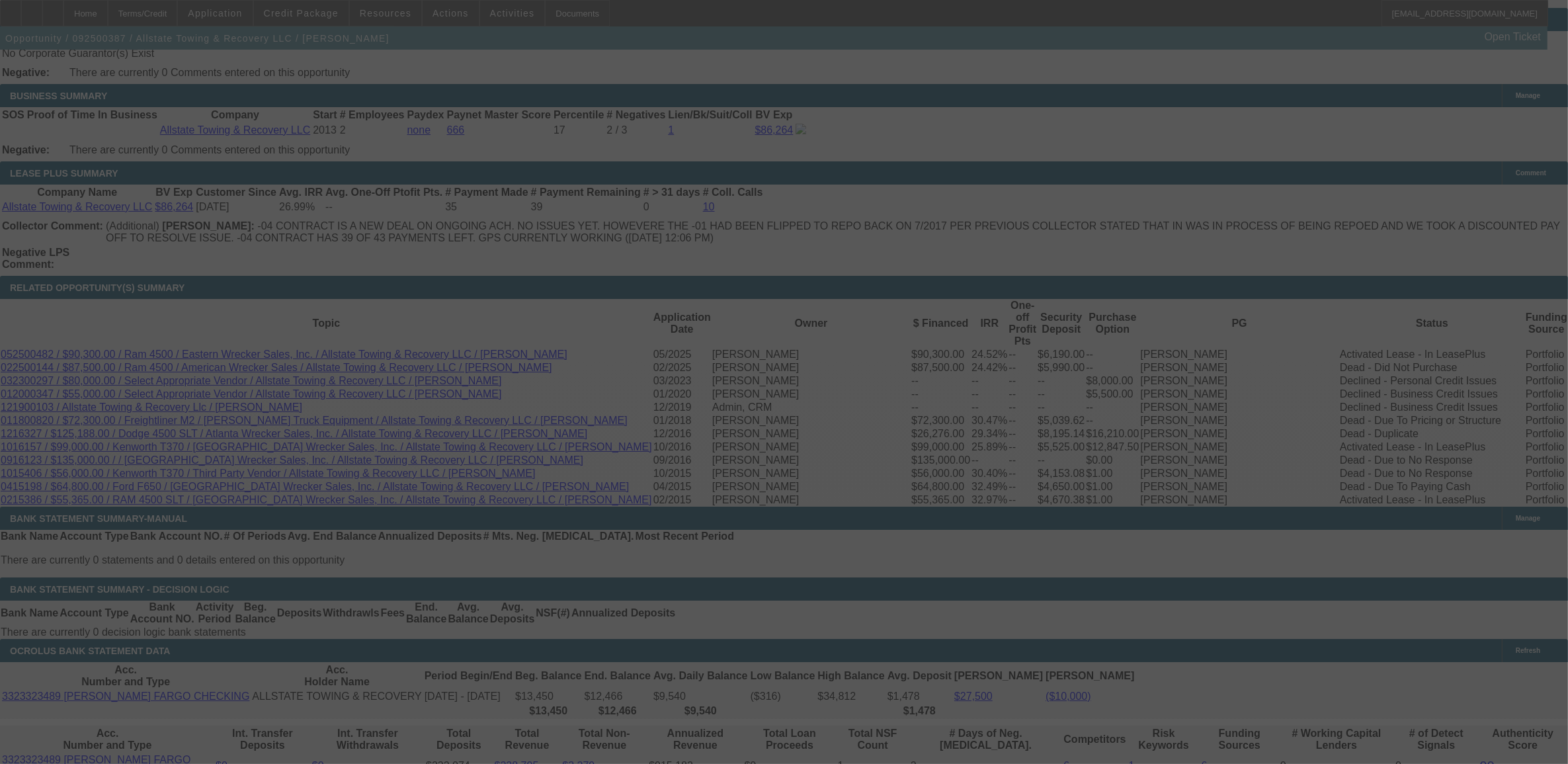
select select "0"
select select "2"
select select "0"
select select "6"
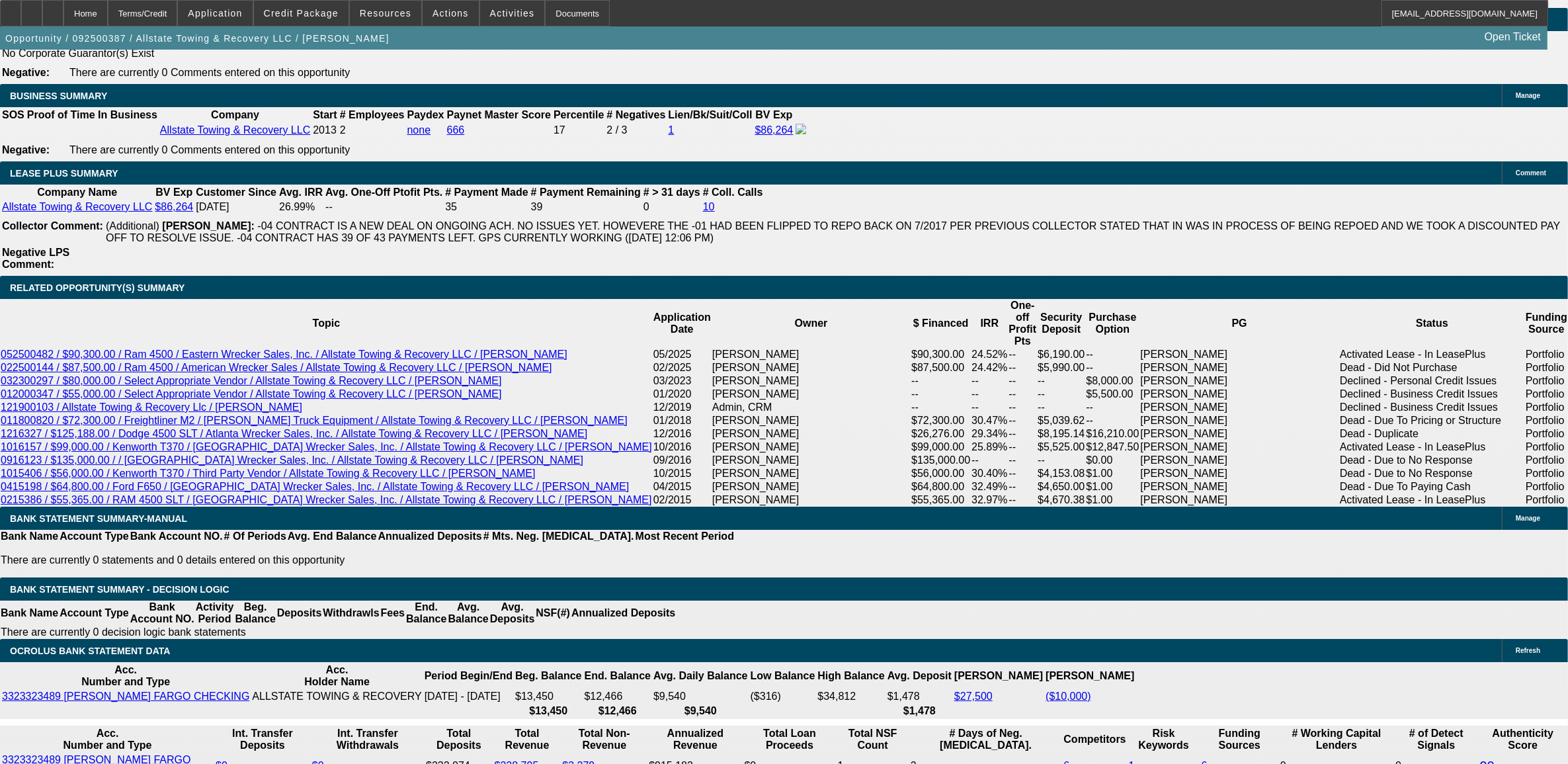
type input "UNKNOWN"
type input "48"
type input "$43,410.56"
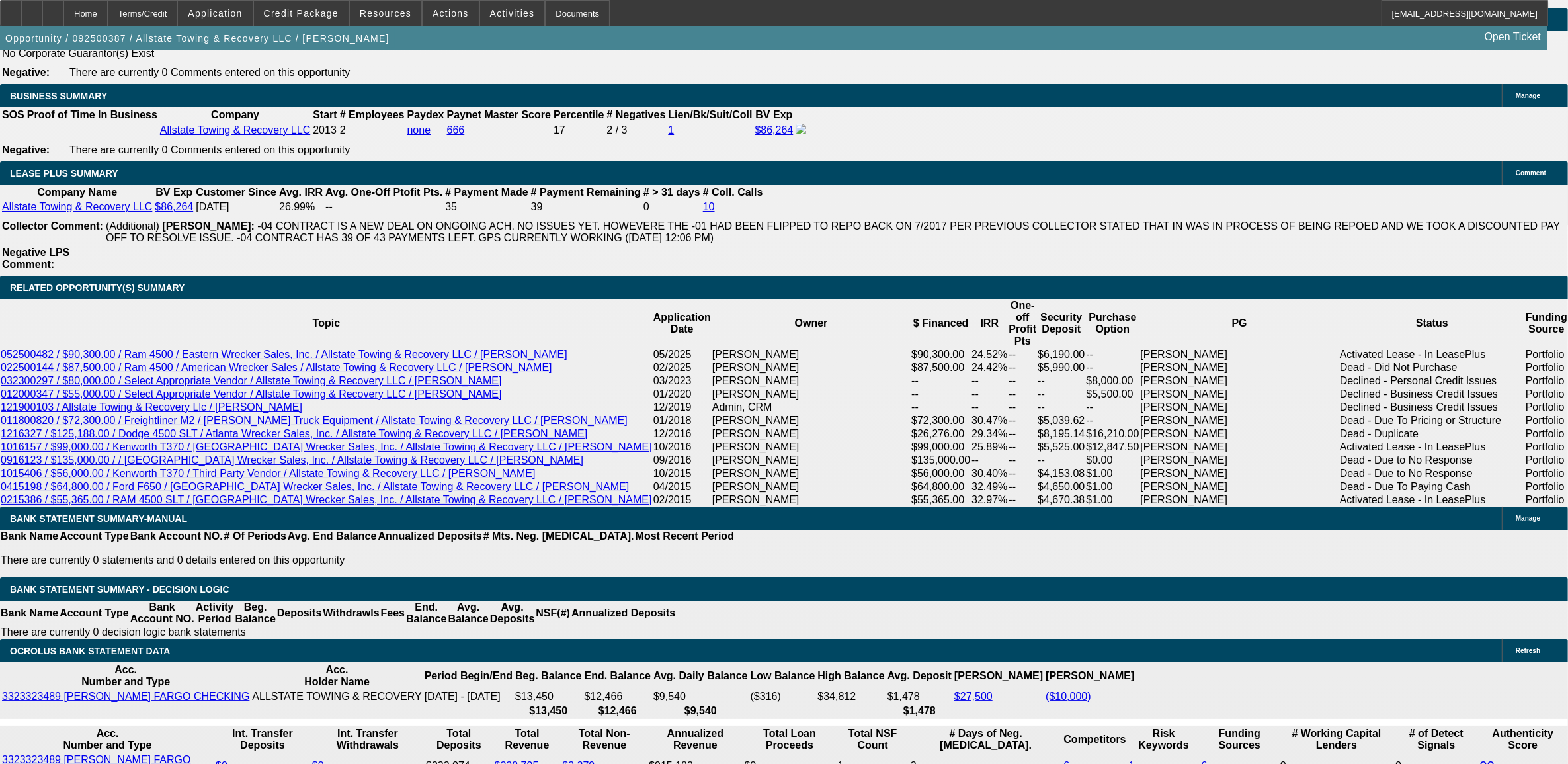
type input "$21,705.28"
type input "$5,221.00"
type input "$2,610.50"
type input "48"
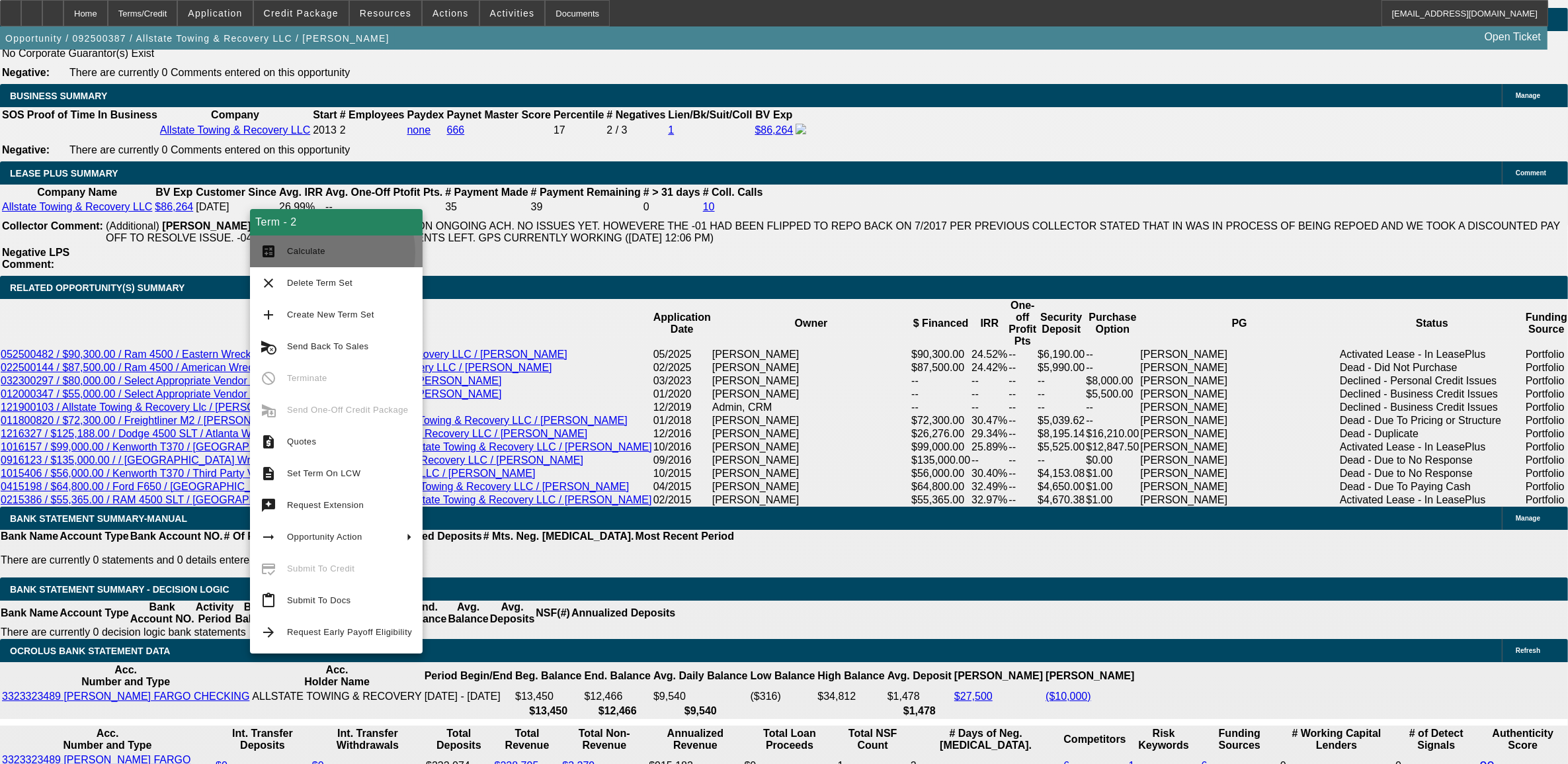
click at [312, 252] on span "Calculate" at bounding box center [306, 251] width 39 height 10
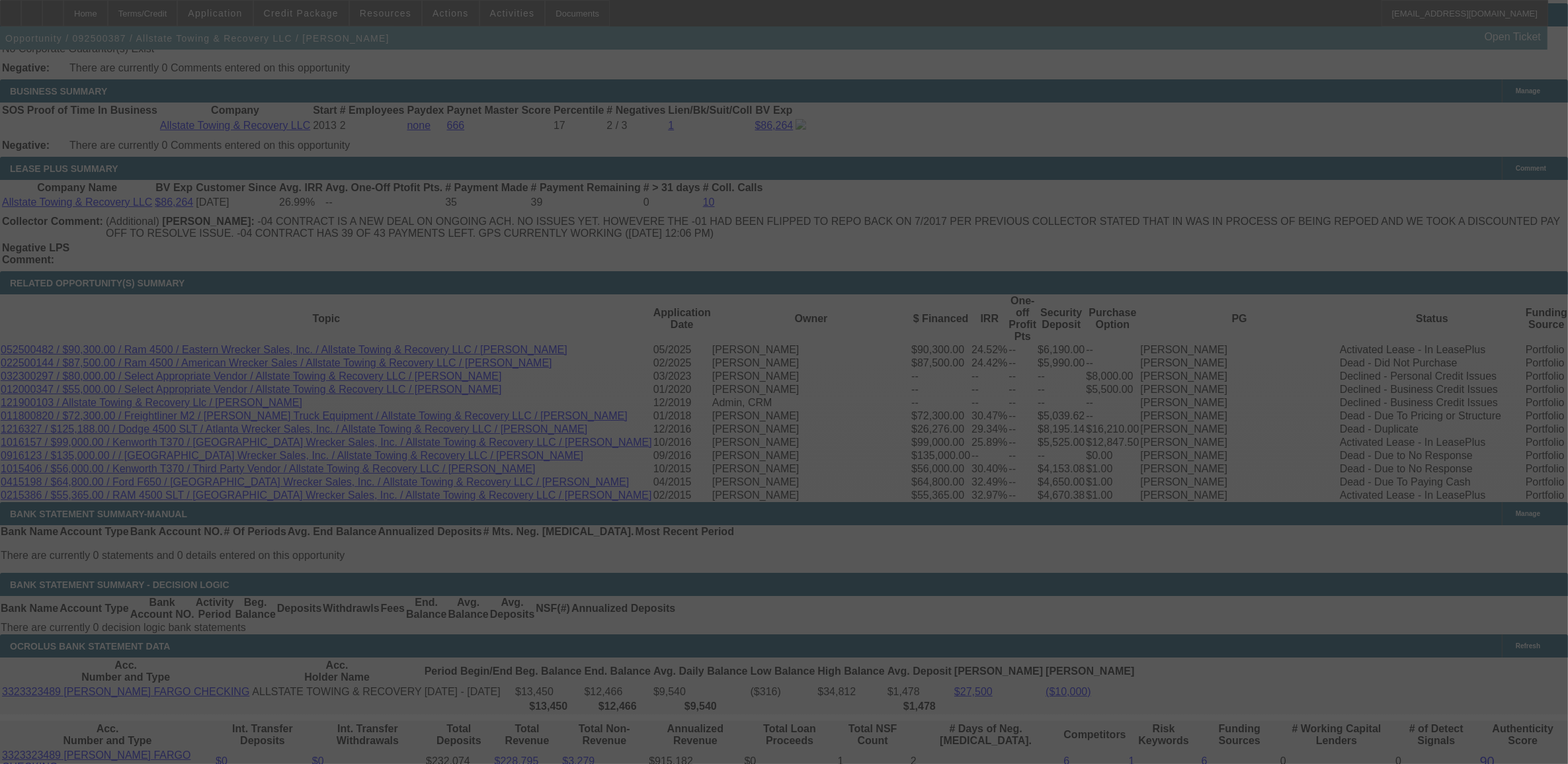
scroll to position [2149, 0]
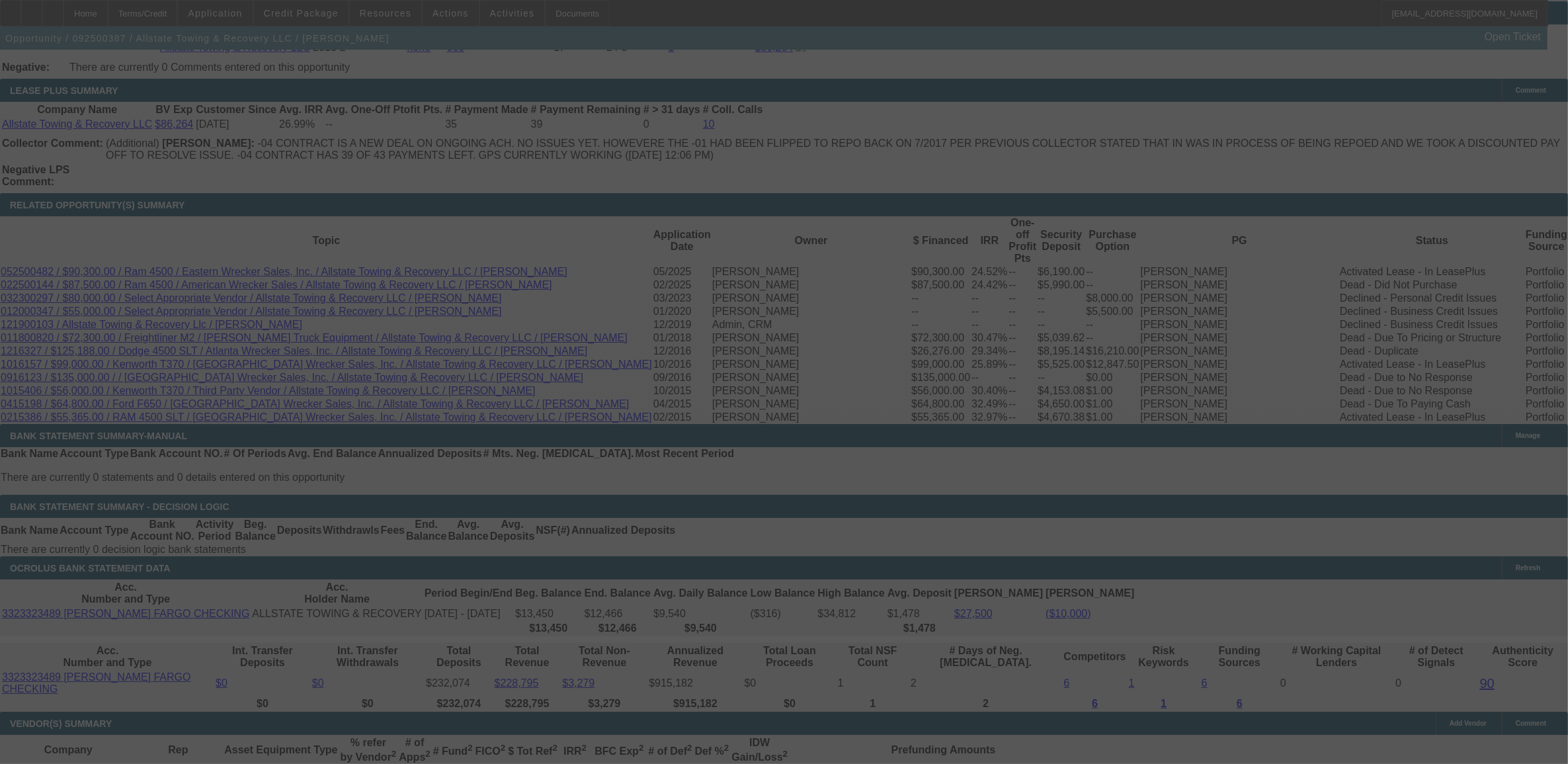
select select "0"
select select "2"
select select "0"
select select "6"
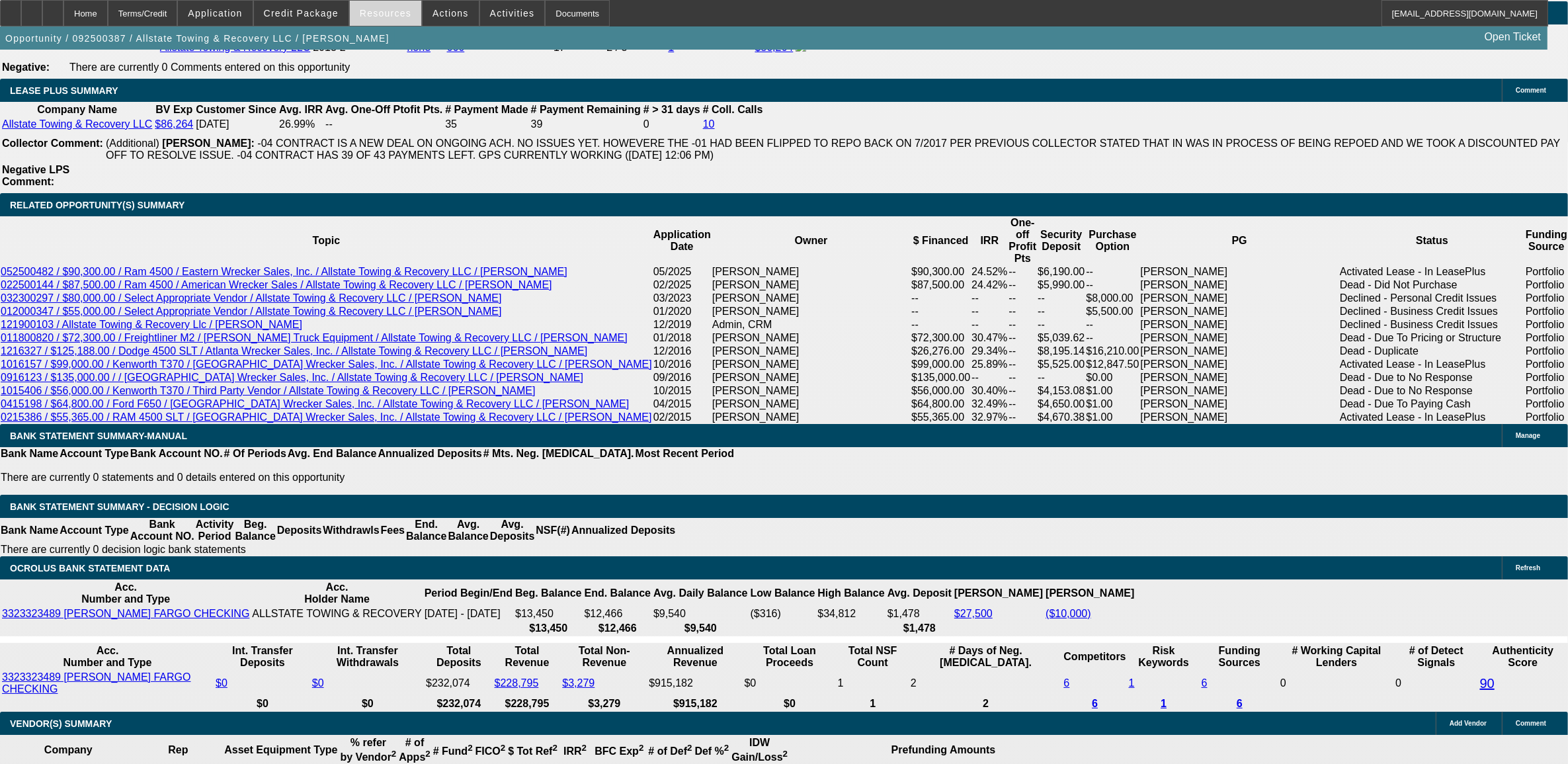
click at [400, 13] on span "Resources" at bounding box center [385, 13] width 52 height 11
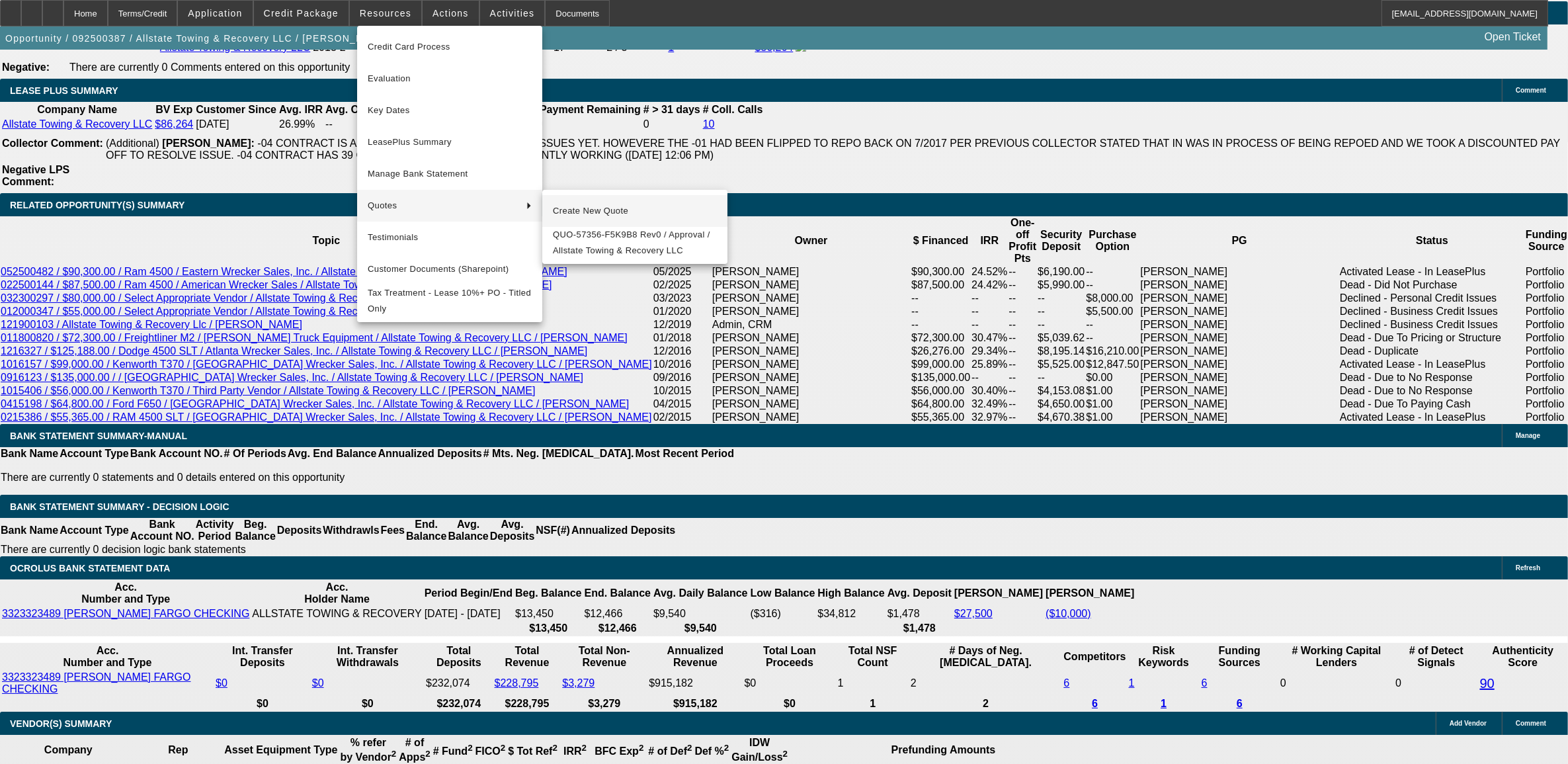
click at [587, 209] on span "Create New Quote" at bounding box center [635, 210] width 164 height 16
